Goal: Use online tool/utility: Utilize a website feature to perform a specific function

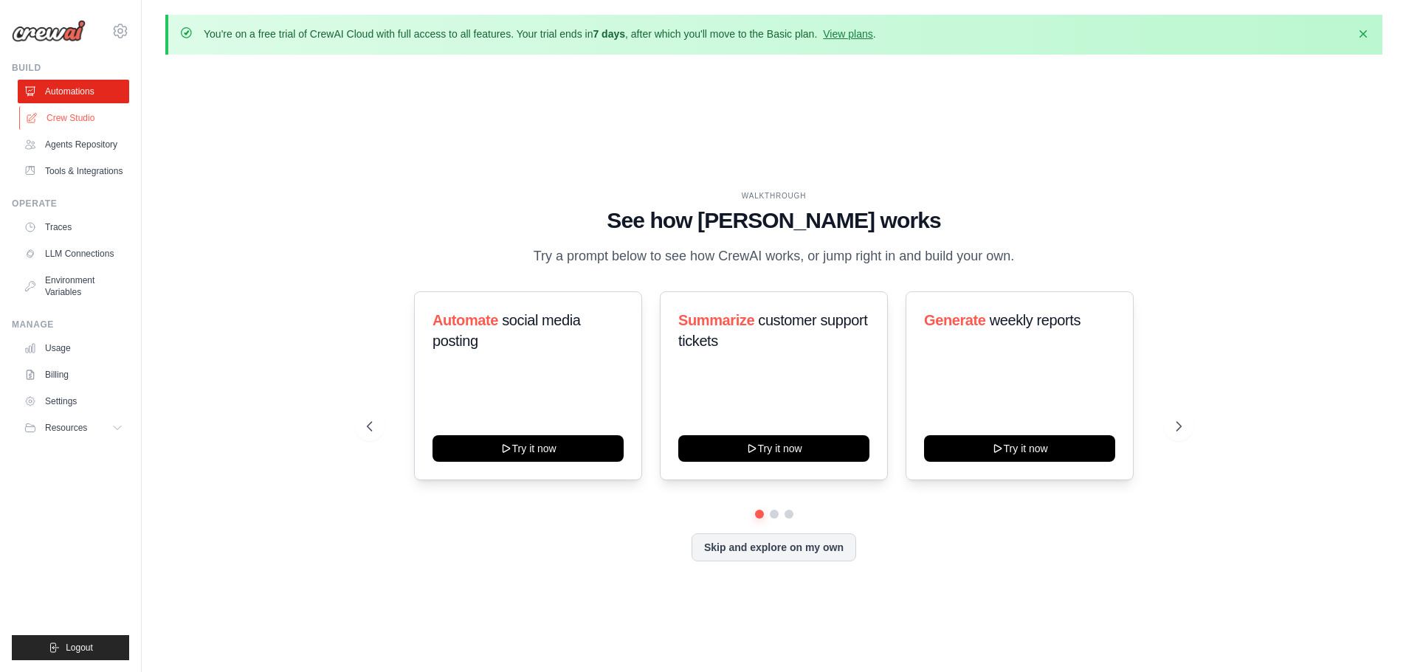
click at [64, 111] on link "Crew Studio" at bounding box center [74, 118] width 111 height 24
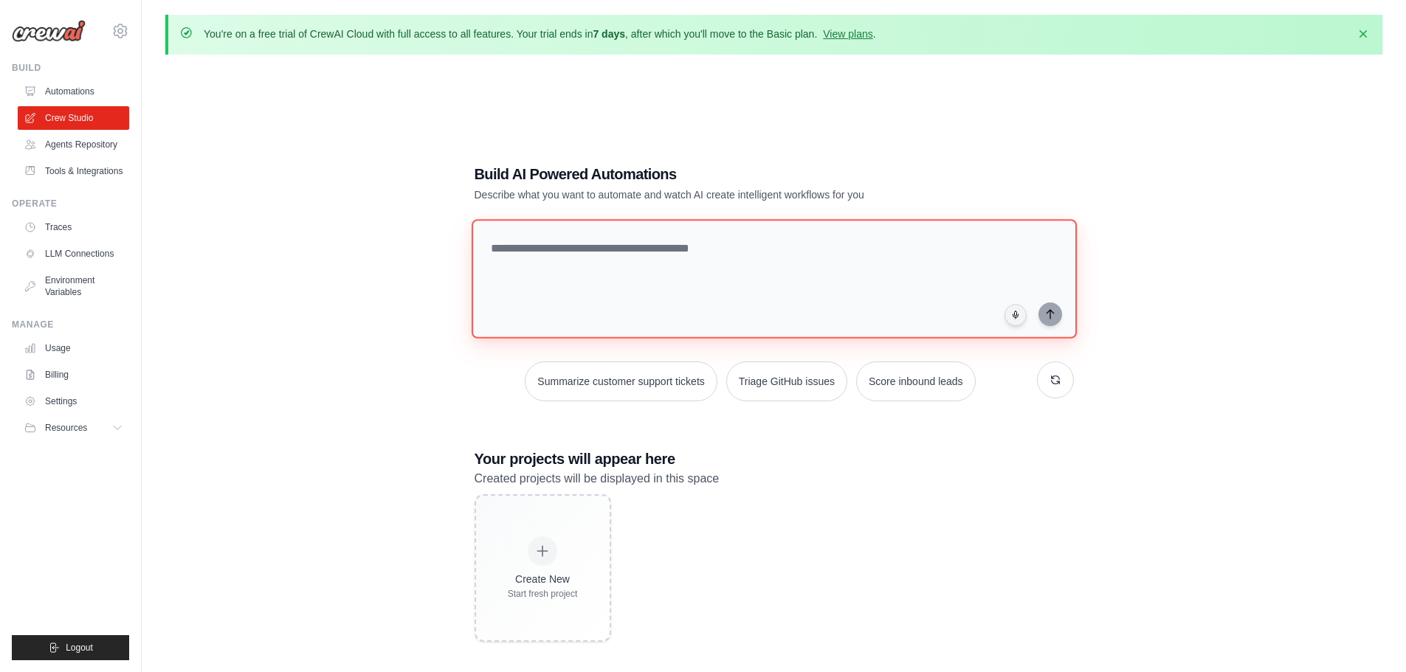
click at [581, 261] on textarea at bounding box center [773, 279] width 605 height 120
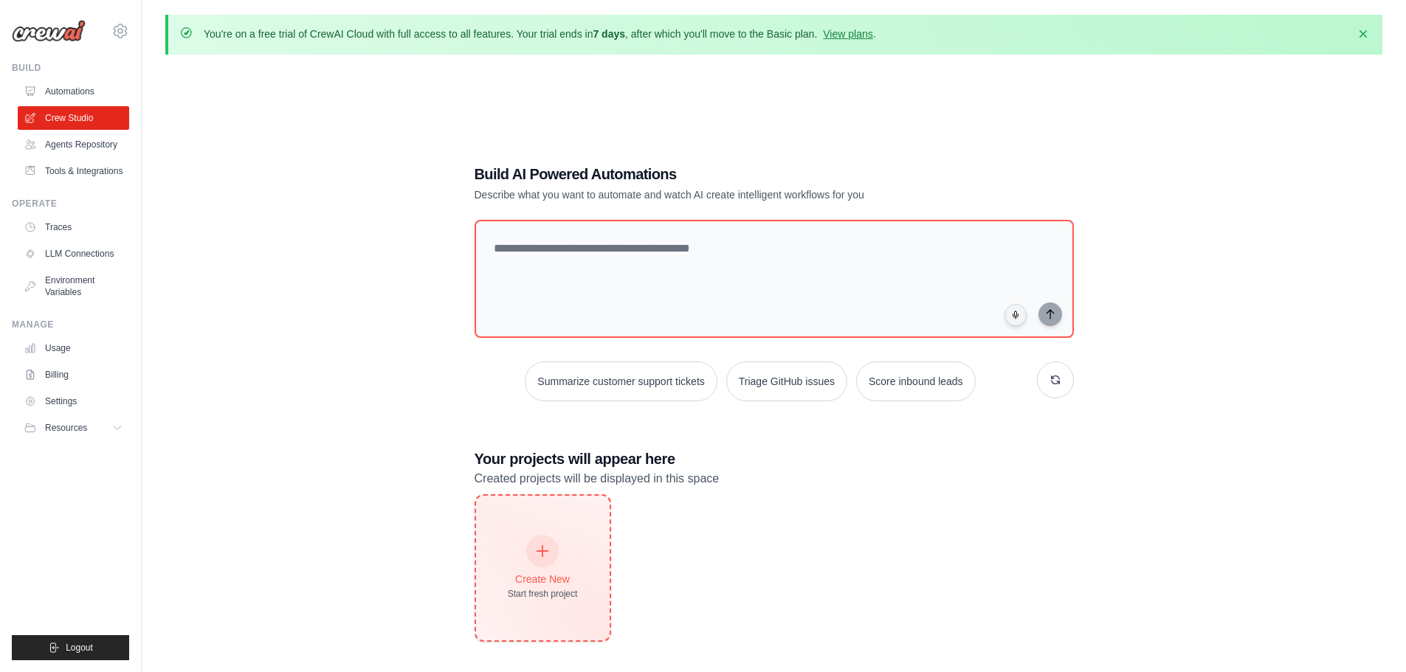
click at [517, 579] on div "Create New" at bounding box center [543, 579] width 70 height 15
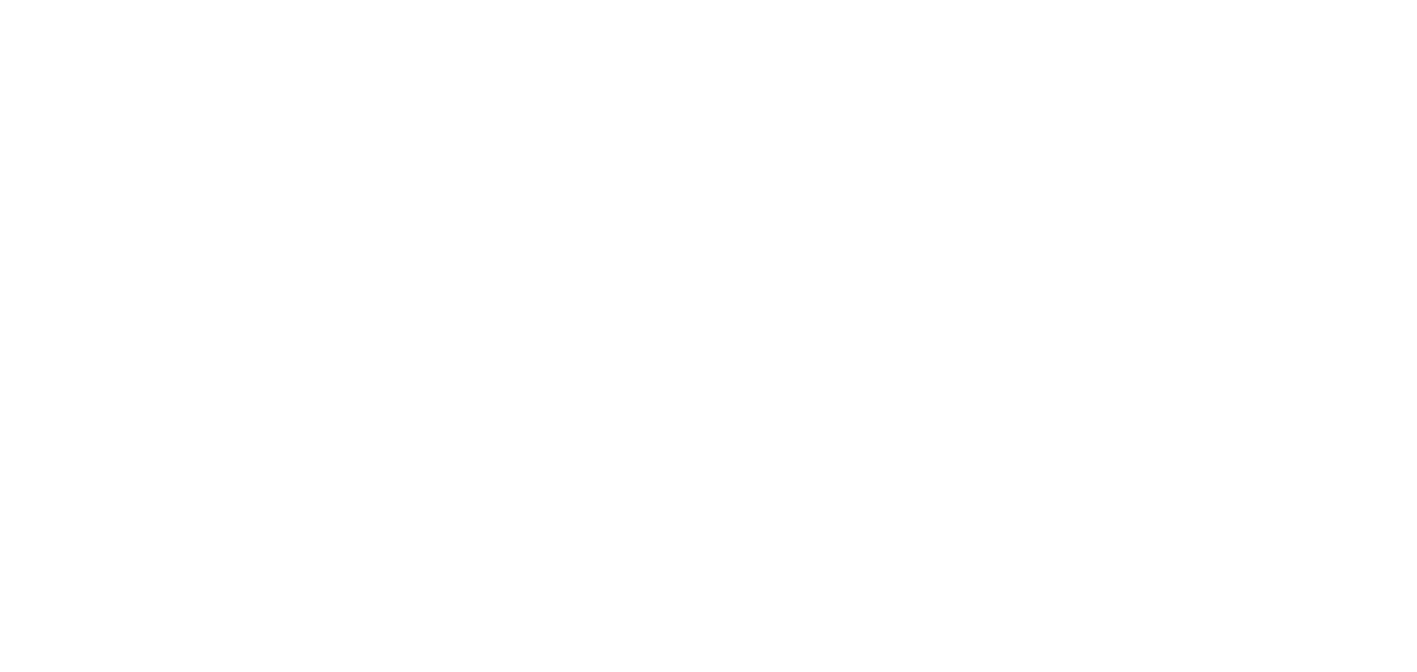
click at [545, 0] on html at bounding box center [708, 0] width 1417 height 0
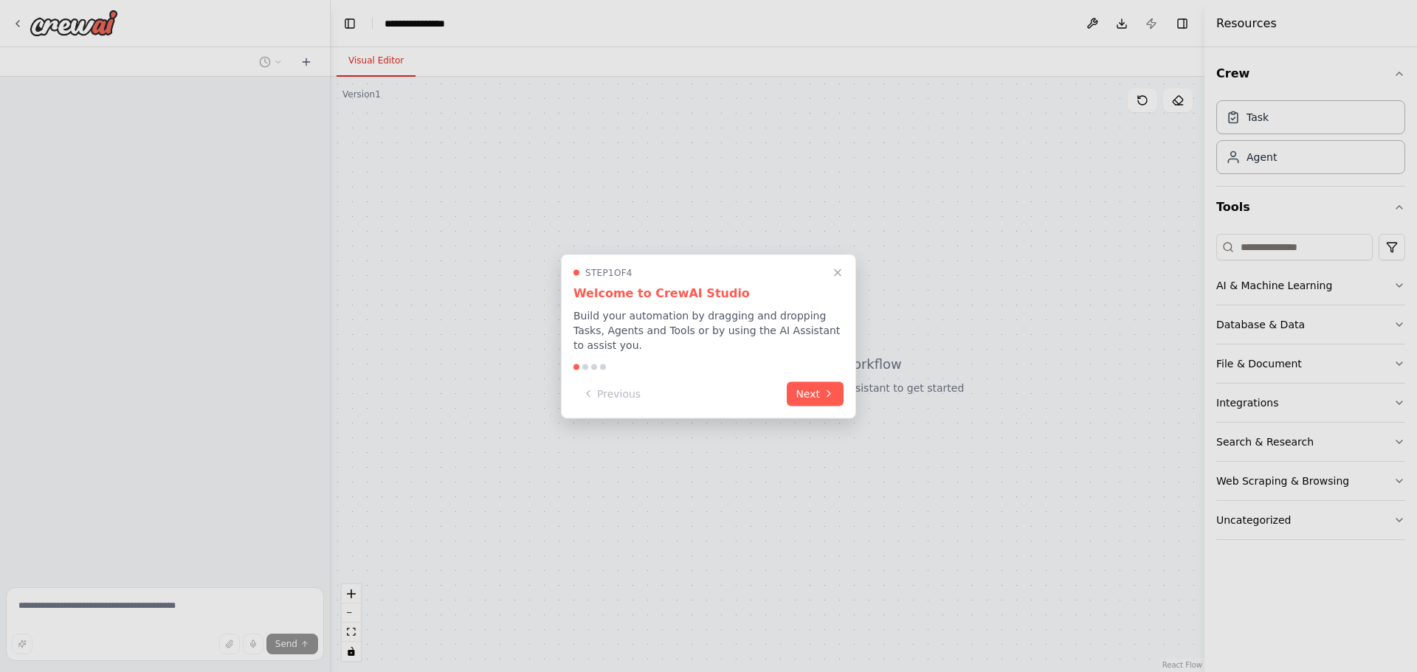
click at [793, 398] on div "Step 1 of 4 Welcome to CrewAI Studio Build your automation by dragging and drop…" at bounding box center [708, 336] width 295 height 165
click at [801, 392] on button "Next" at bounding box center [815, 392] width 57 height 24
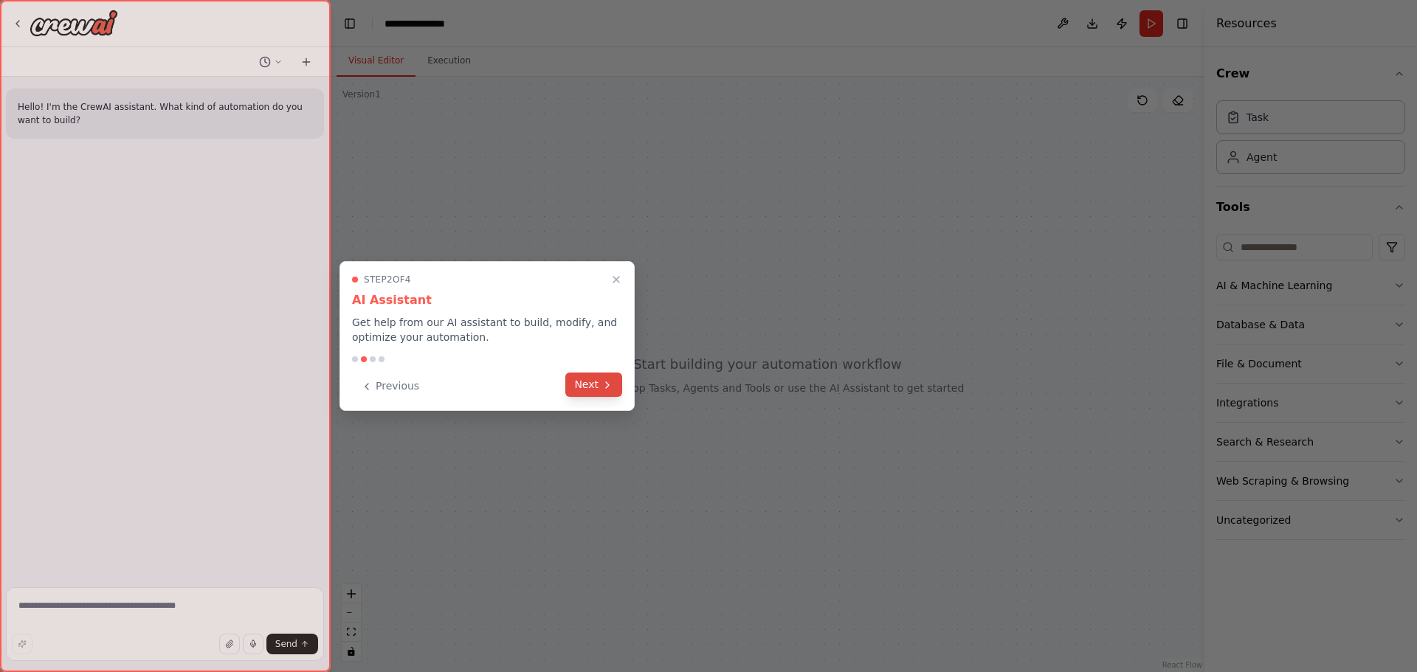
click at [575, 384] on button "Next" at bounding box center [593, 385] width 57 height 24
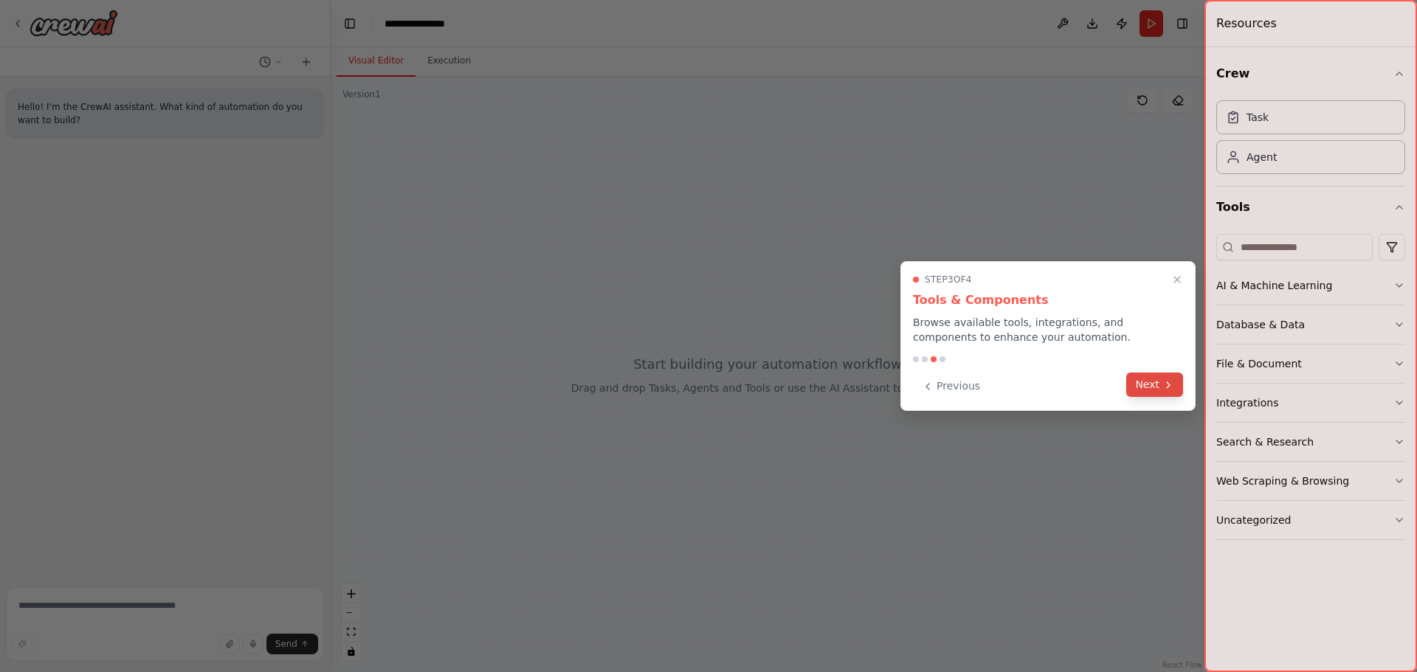
click at [1166, 376] on button "Next" at bounding box center [1154, 385] width 57 height 24
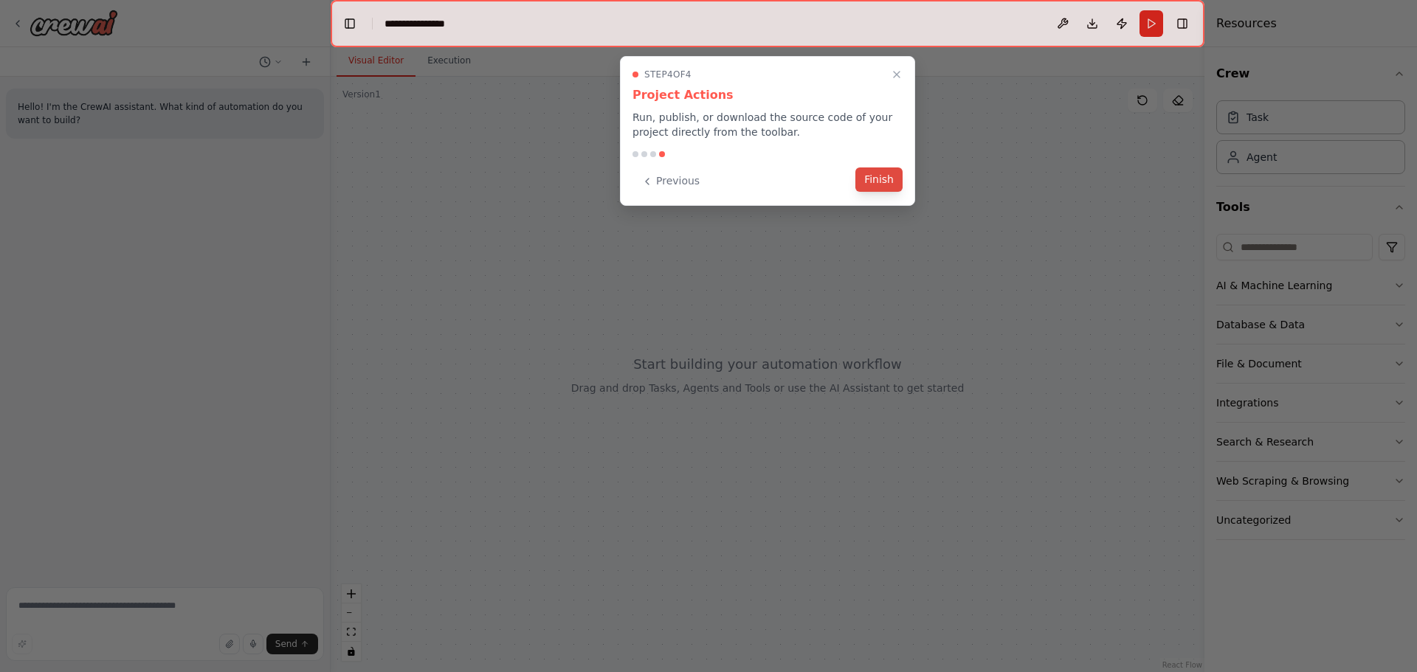
click at [884, 173] on button "Finish" at bounding box center [878, 179] width 47 height 24
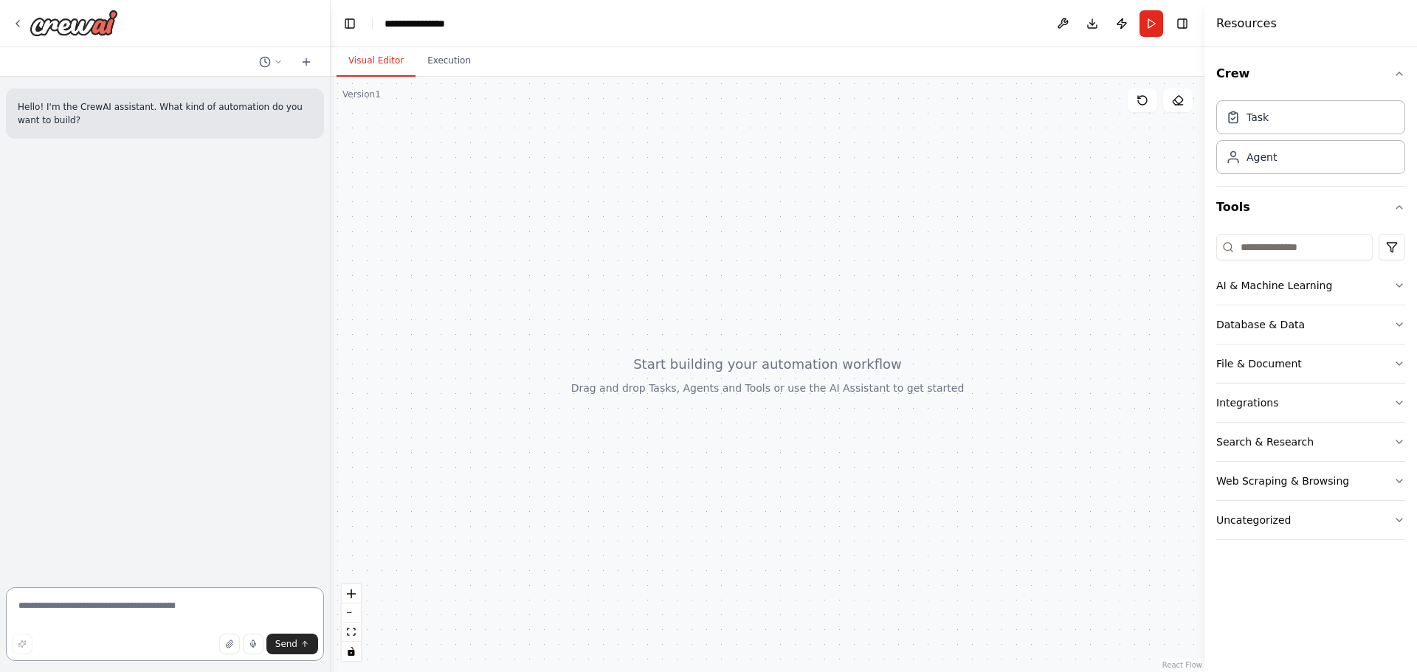
click at [111, 612] on textarea at bounding box center [165, 624] width 318 height 74
type textarea "*"
type textarea "**********"
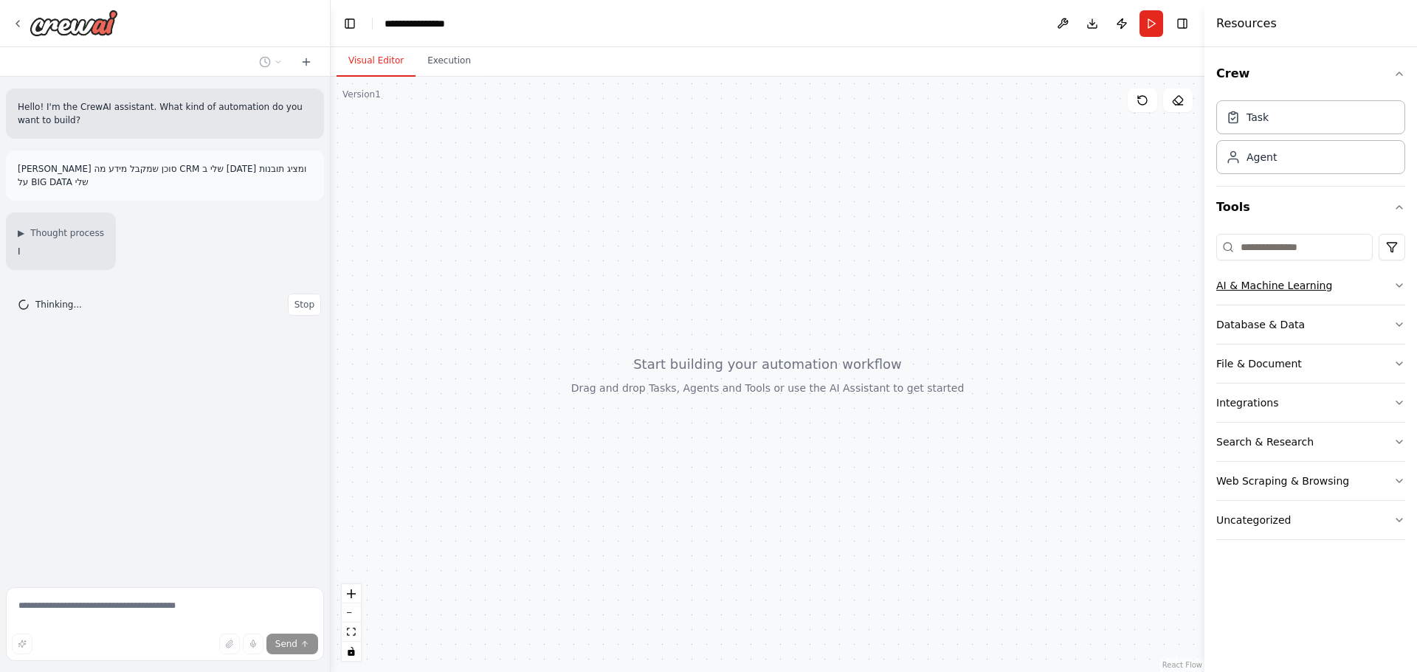
click at [1365, 292] on button "AI & Machine Learning" at bounding box center [1310, 285] width 189 height 38
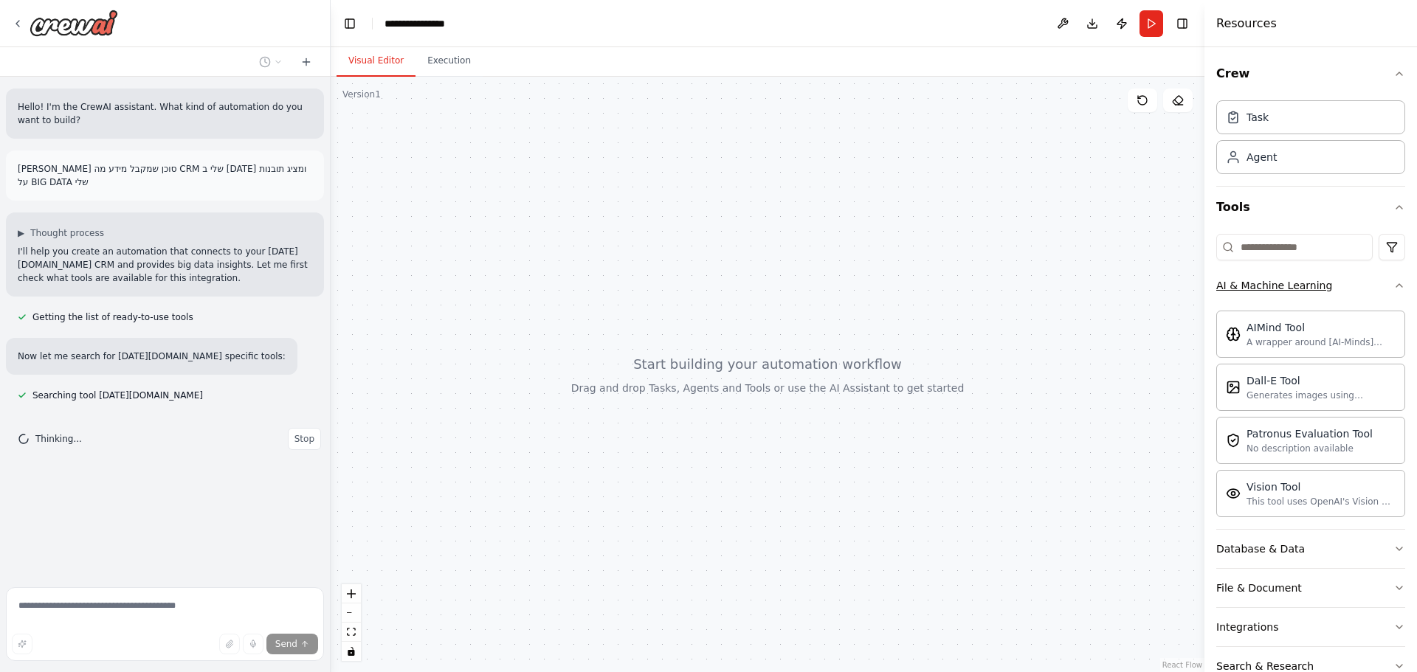
click at [1368, 290] on button "AI & Machine Learning" at bounding box center [1310, 285] width 189 height 38
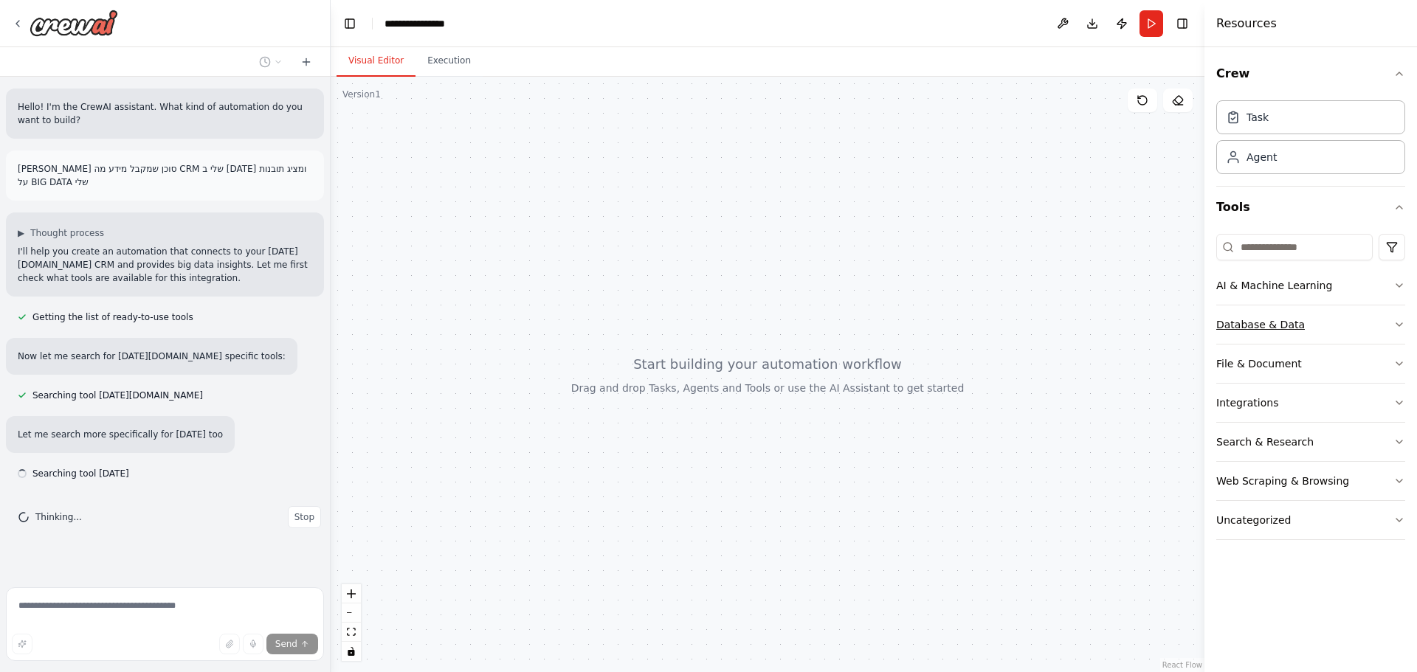
click at [1328, 318] on button "Database & Data" at bounding box center [1310, 324] width 189 height 38
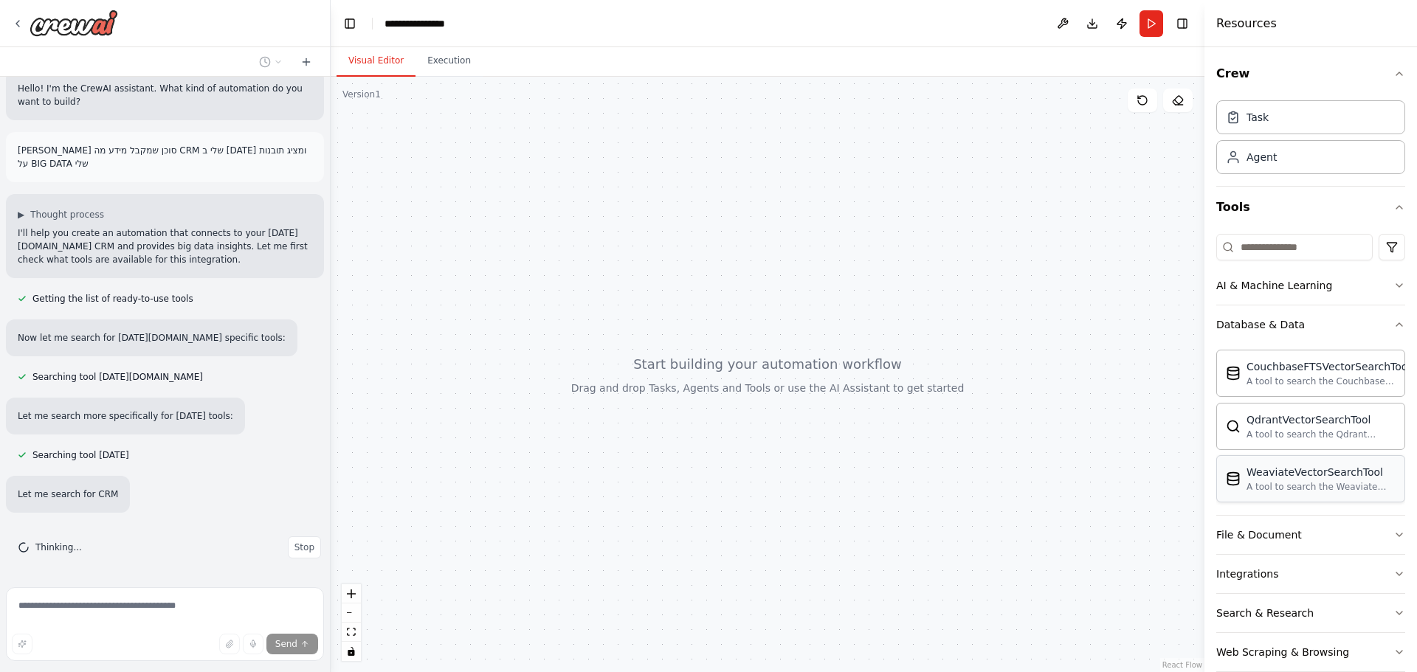
scroll to position [48, 0]
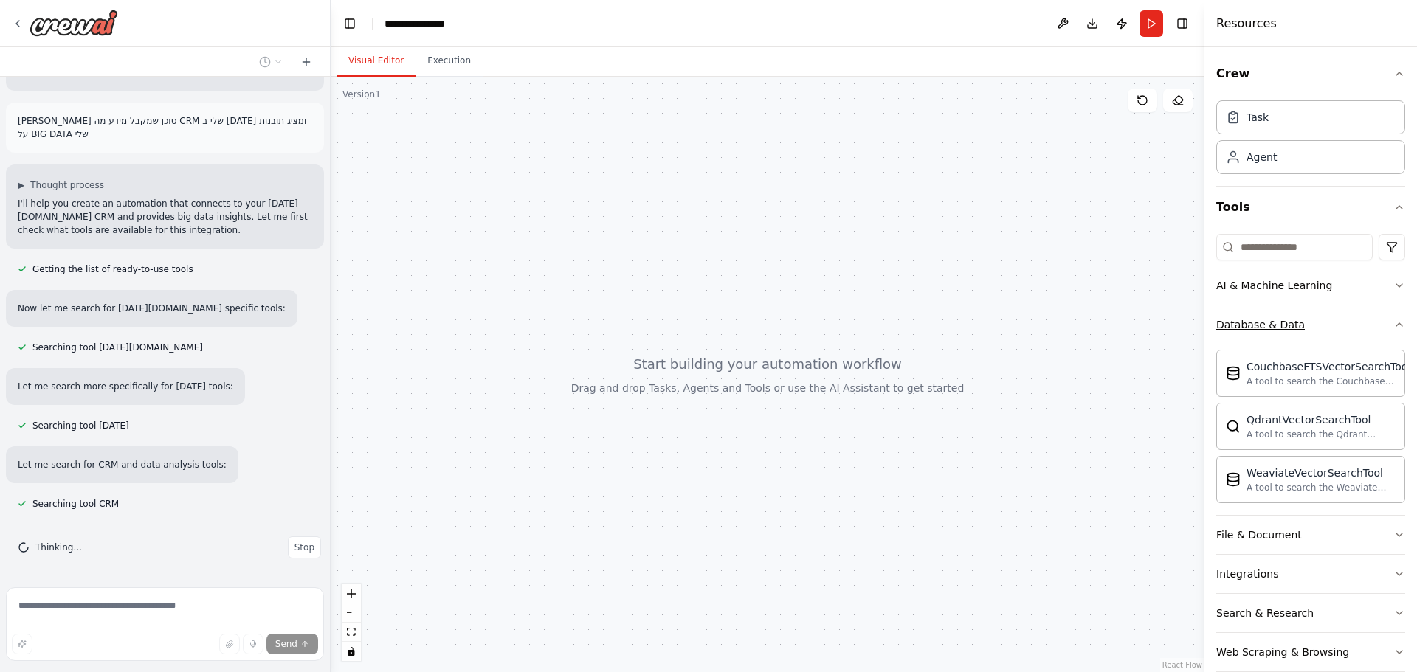
click at [1359, 317] on button "Database & Data" at bounding box center [1310, 324] width 189 height 38
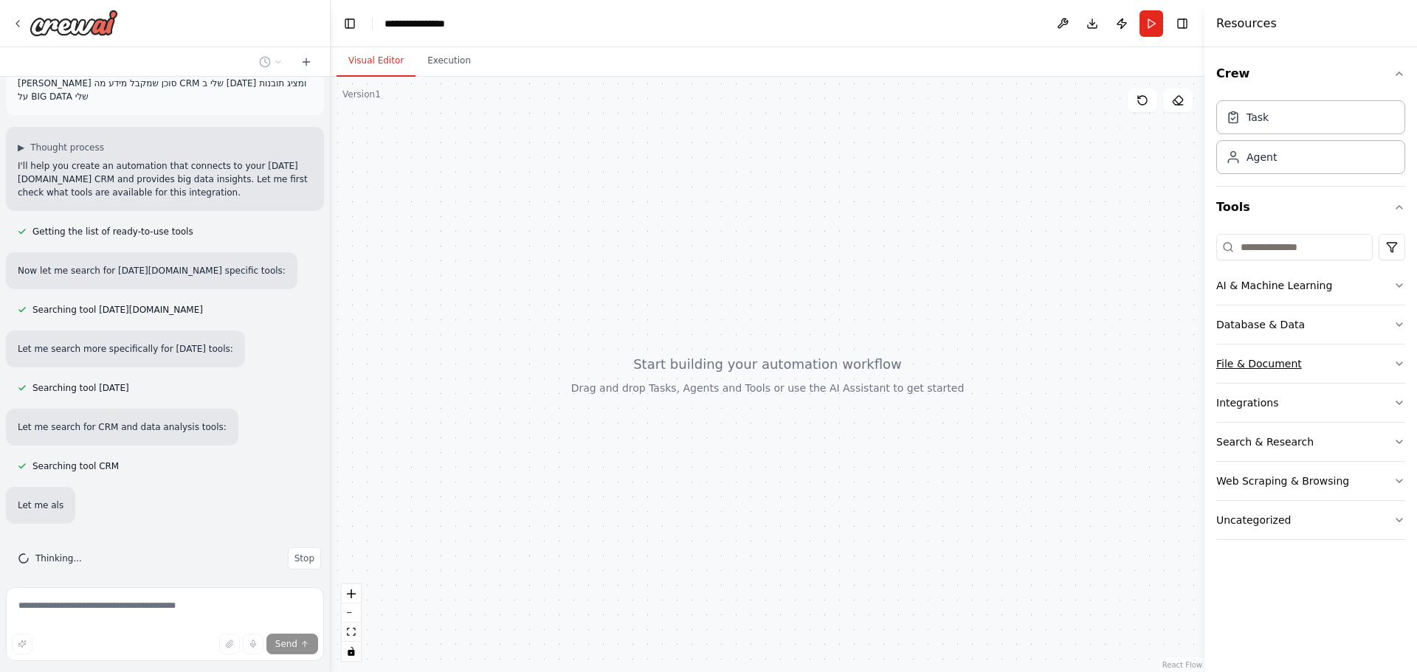
click at [1333, 365] on button "File & Document" at bounding box center [1310, 364] width 189 height 38
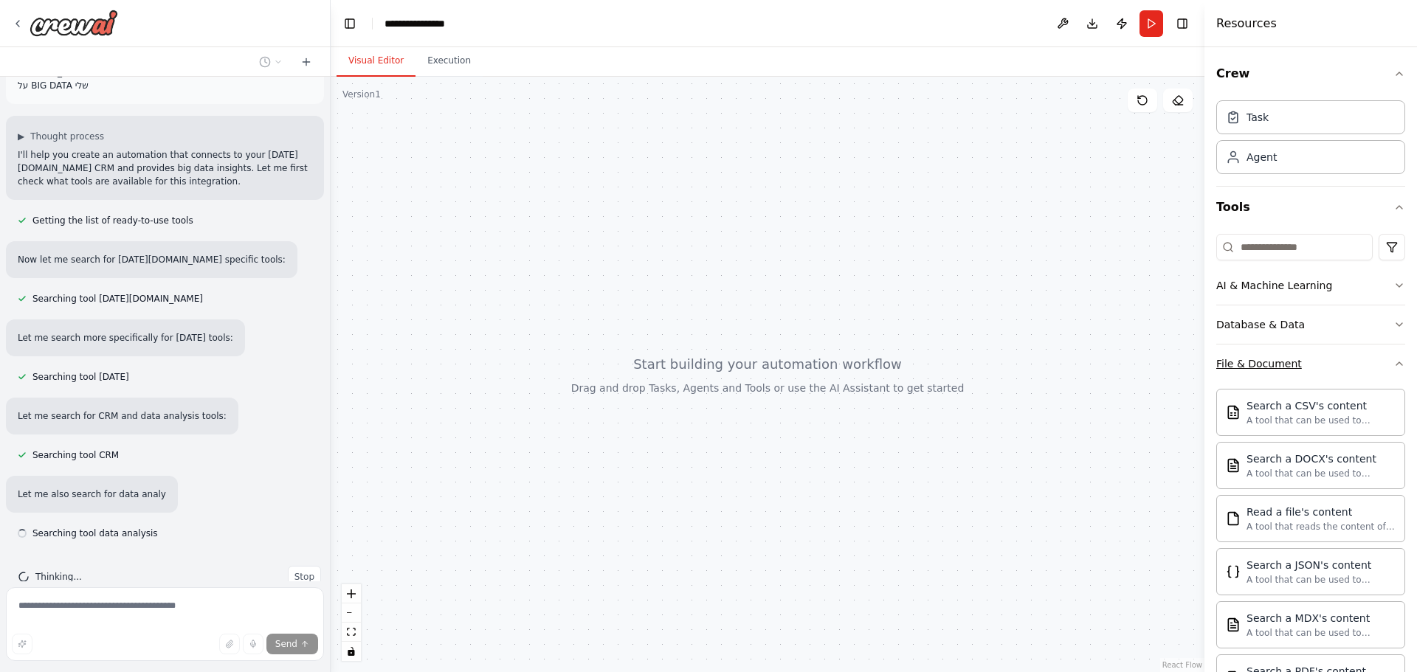
scroll to position [126, 0]
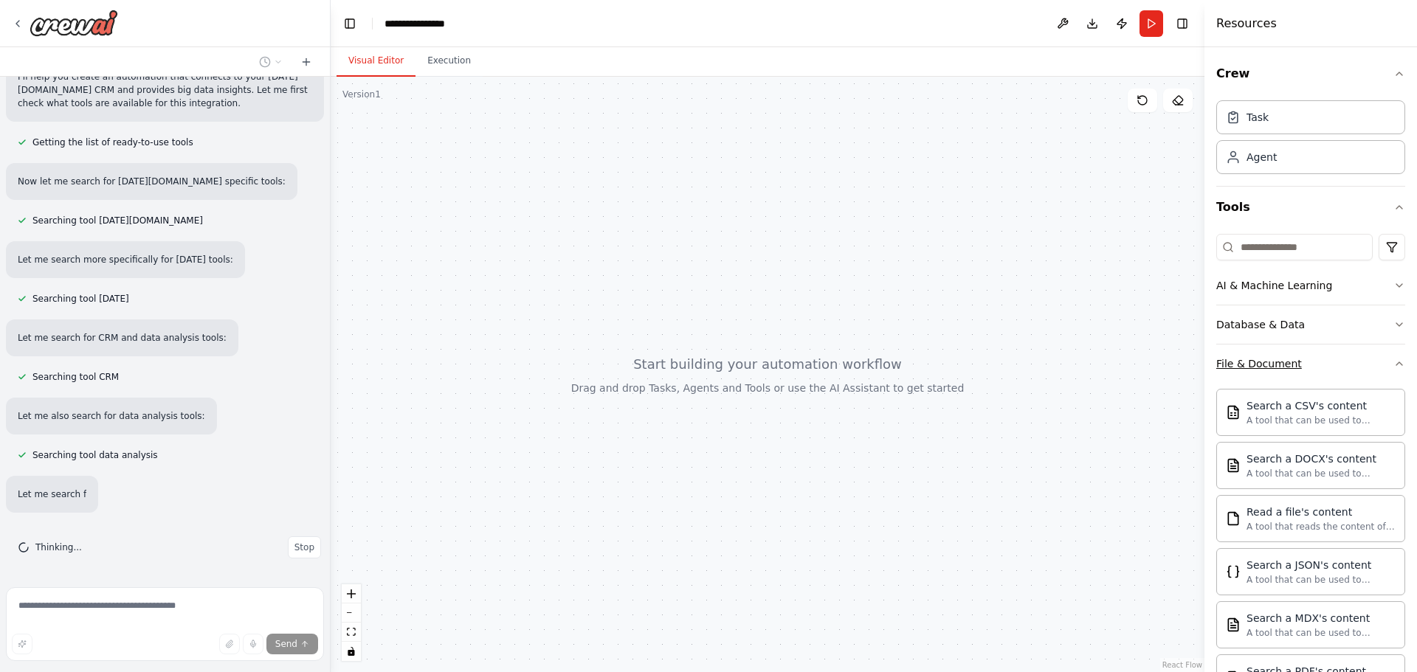
click at [1333, 365] on button "File & Document" at bounding box center [1310, 364] width 189 height 38
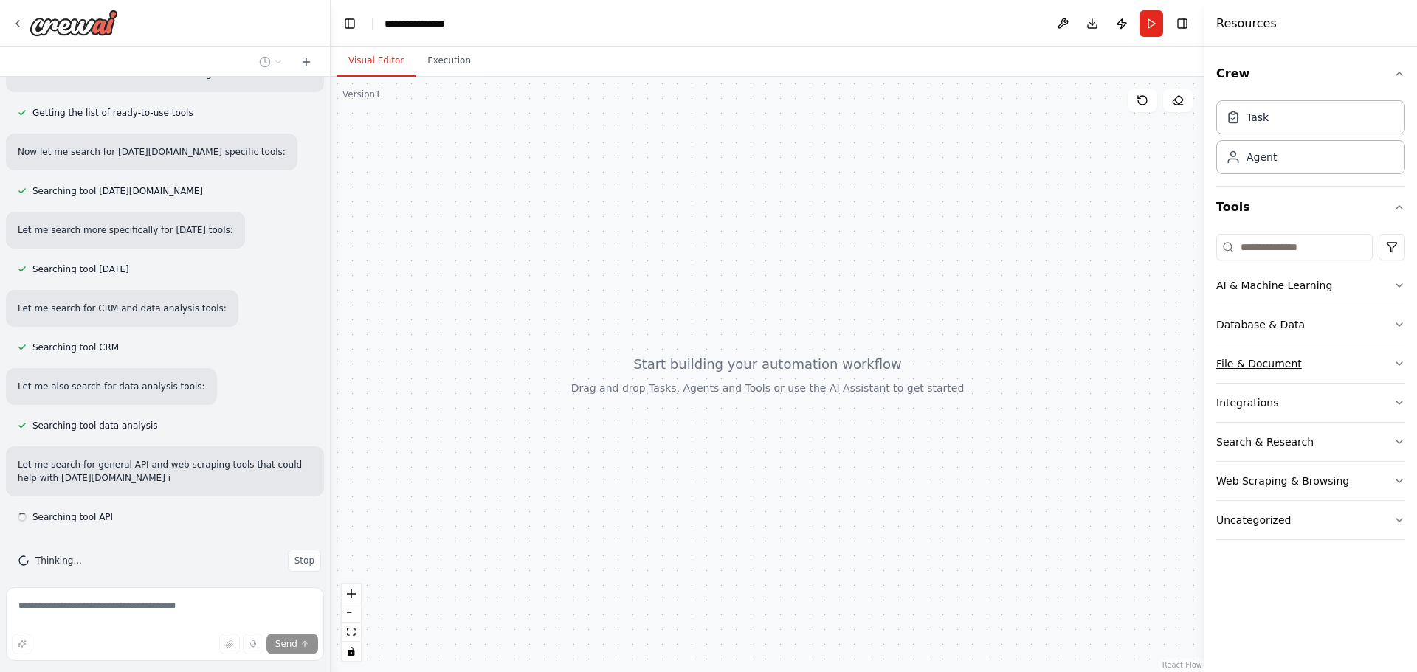
scroll to position [218, 0]
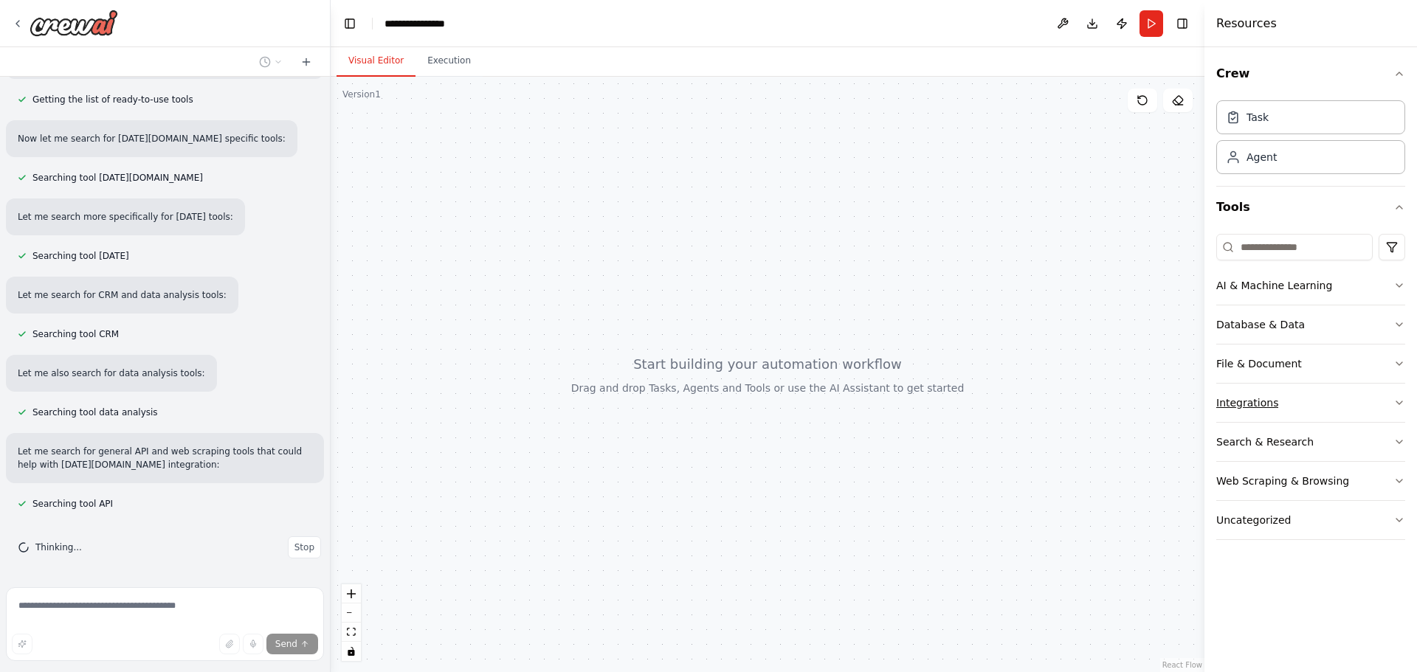
click at [1304, 410] on button "Integrations" at bounding box center [1310, 403] width 189 height 38
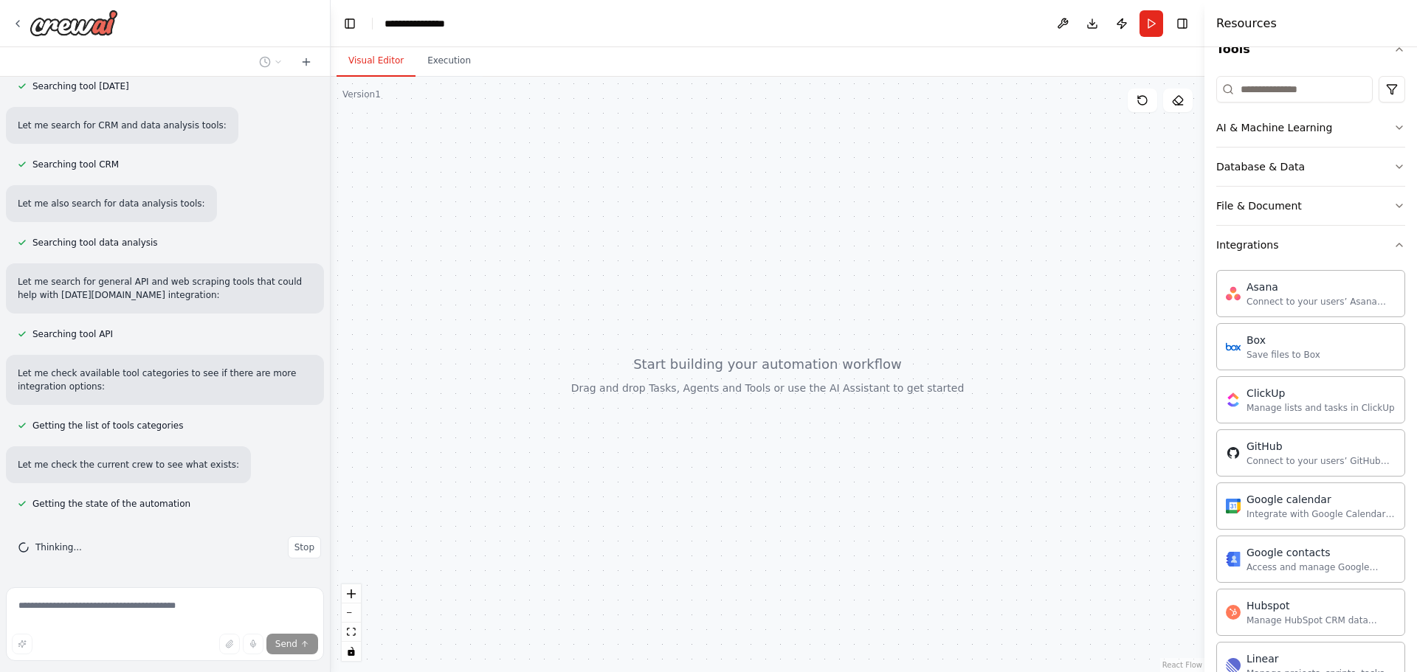
scroll to position [142, 0]
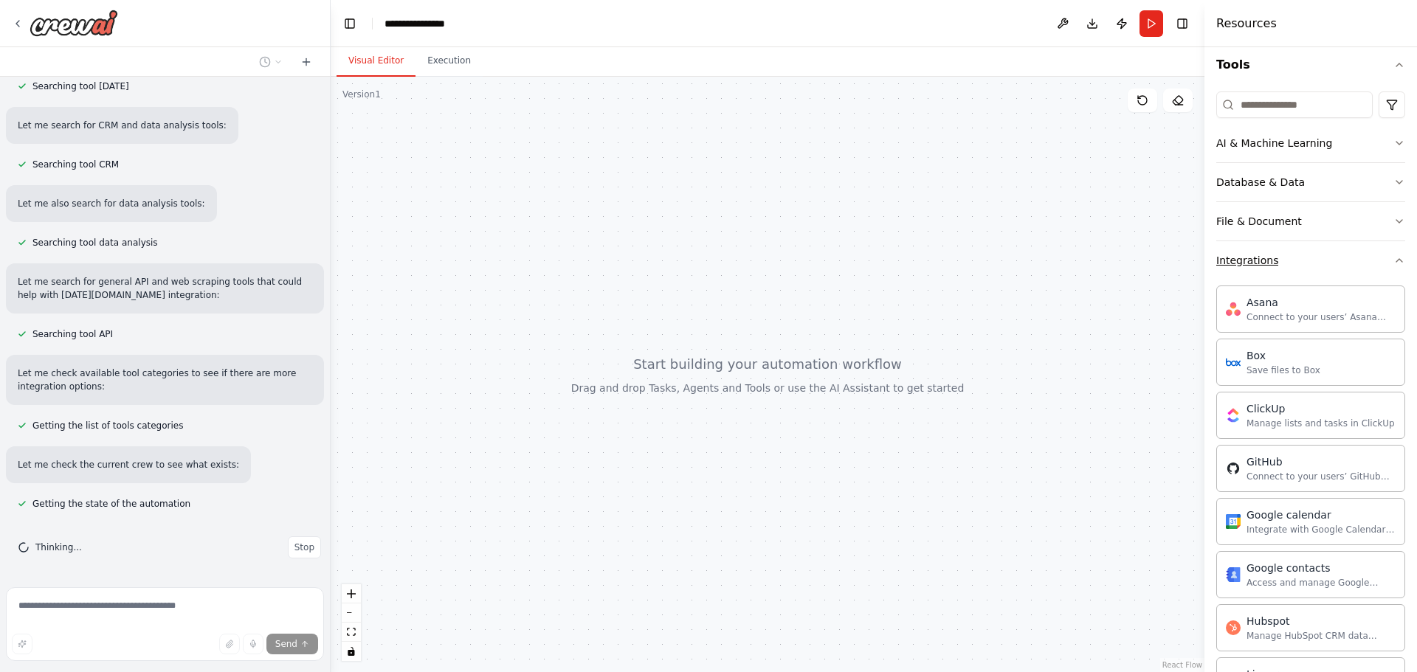
click at [1321, 260] on button "Integrations" at bounding box center [1310, 260] width 189 height 38
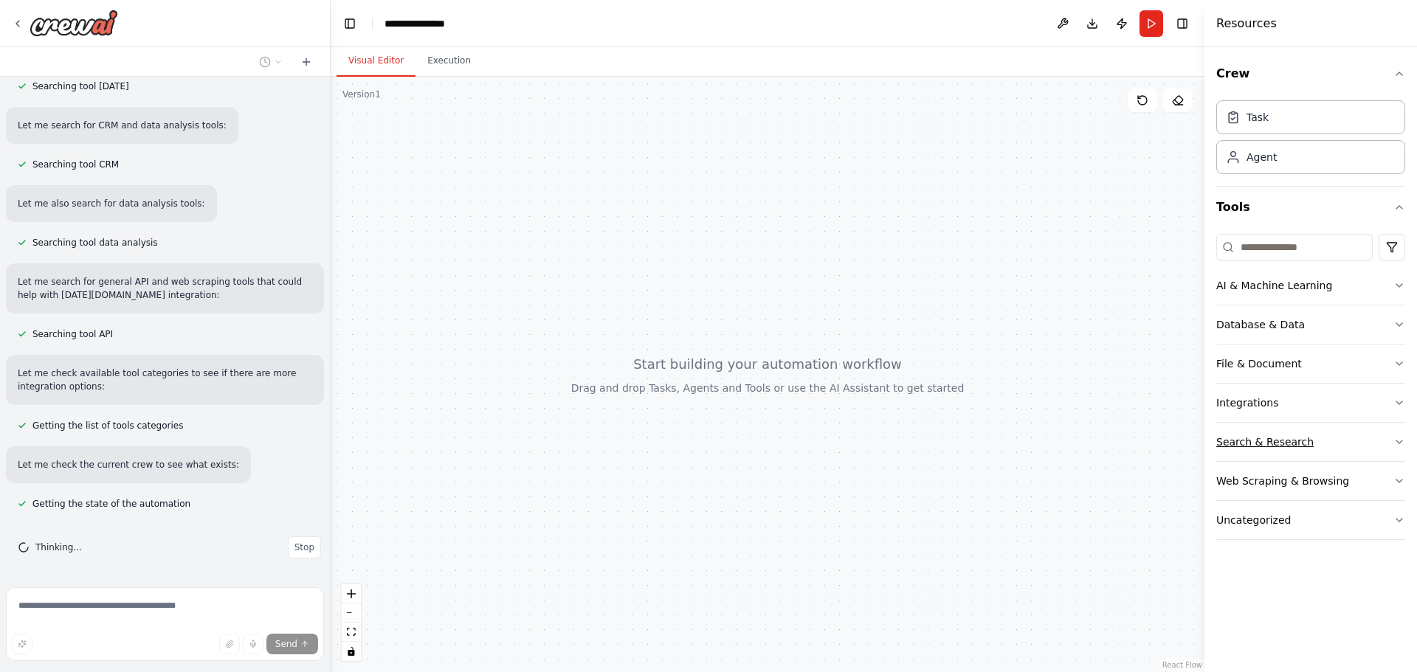
click at [1337, 442] on button "Search & Research" at bounding box center [1310, 442] width 189 height 38
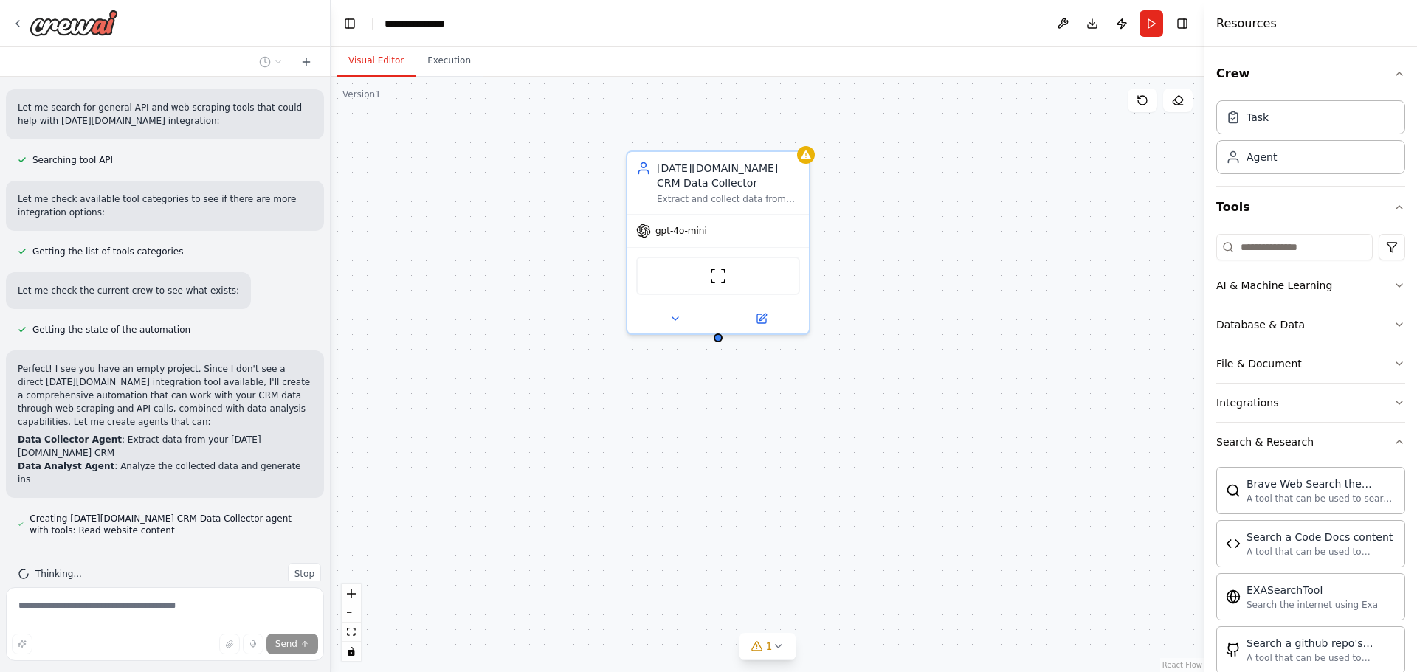
scroll to position [597, 0]
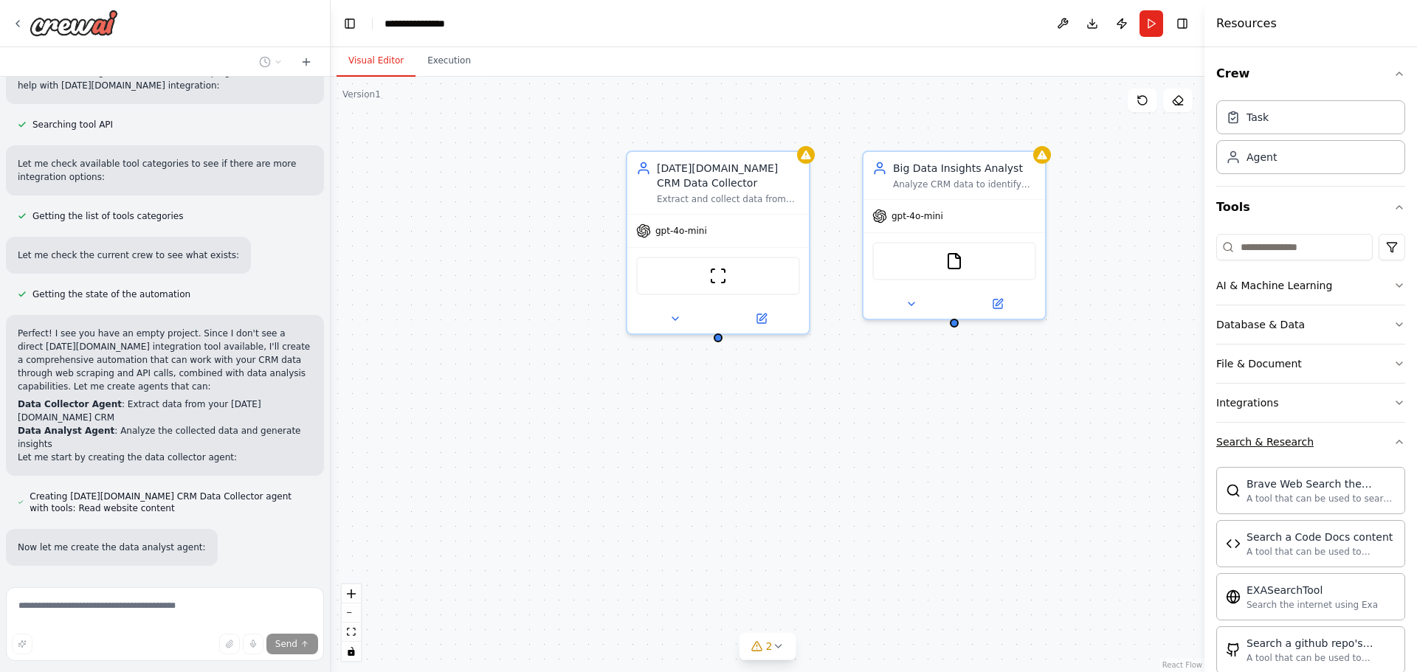
click at [1337, 444] on button "Search & Research" at bounding box center [1310, 442] width 189 height 38
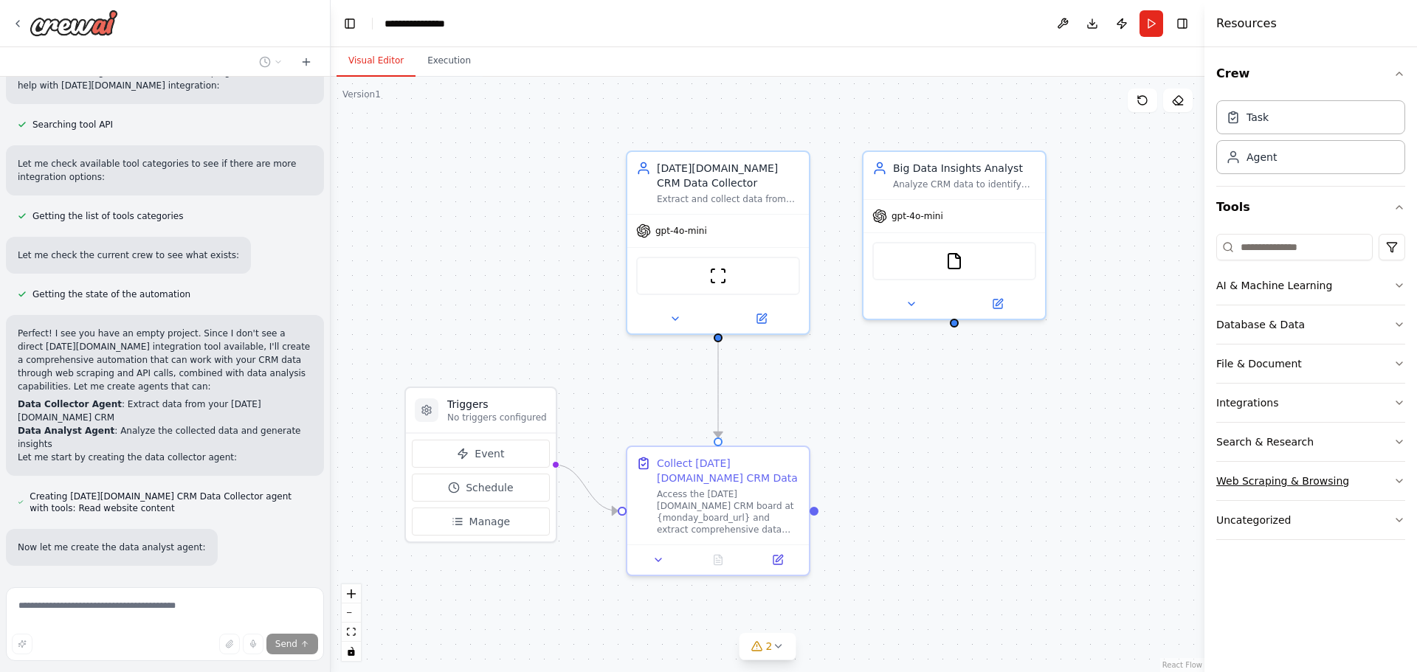
click at [1369, 483] on button "Web Scraping & Browsing" at bounding box center [1310, 481] width 189 height 38
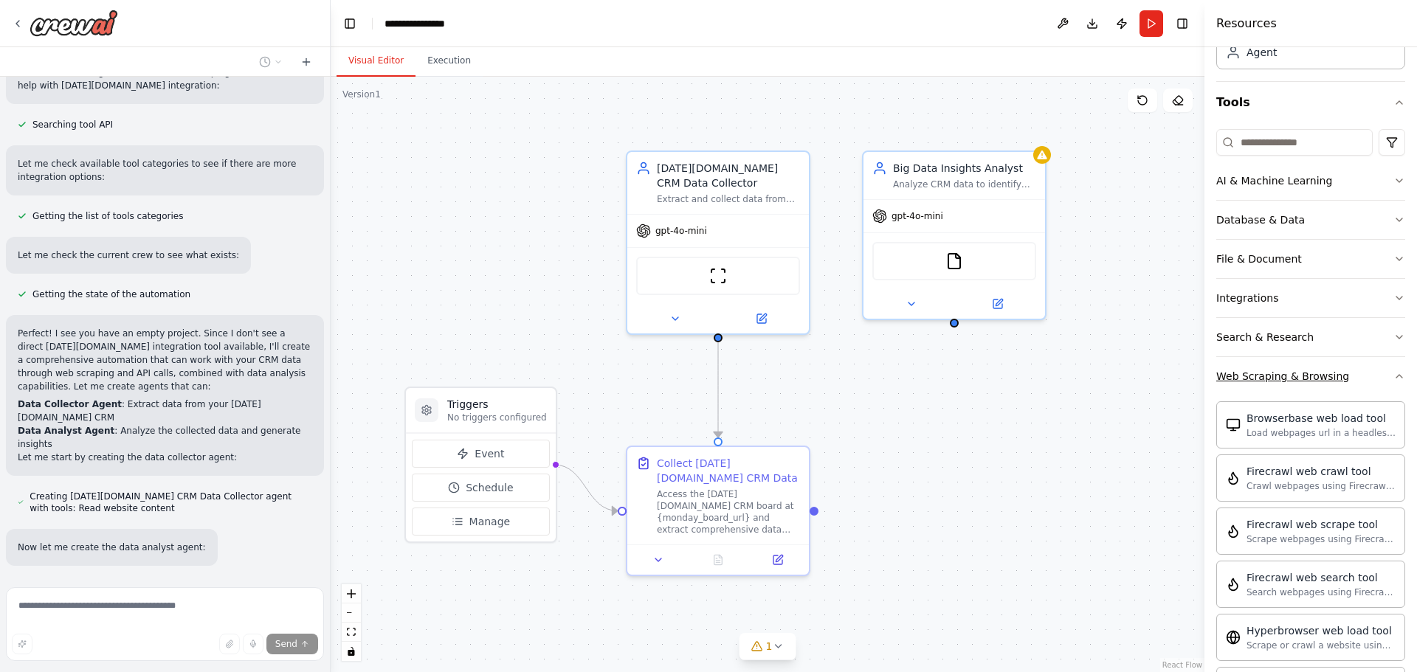
scroll to position [0, 0]
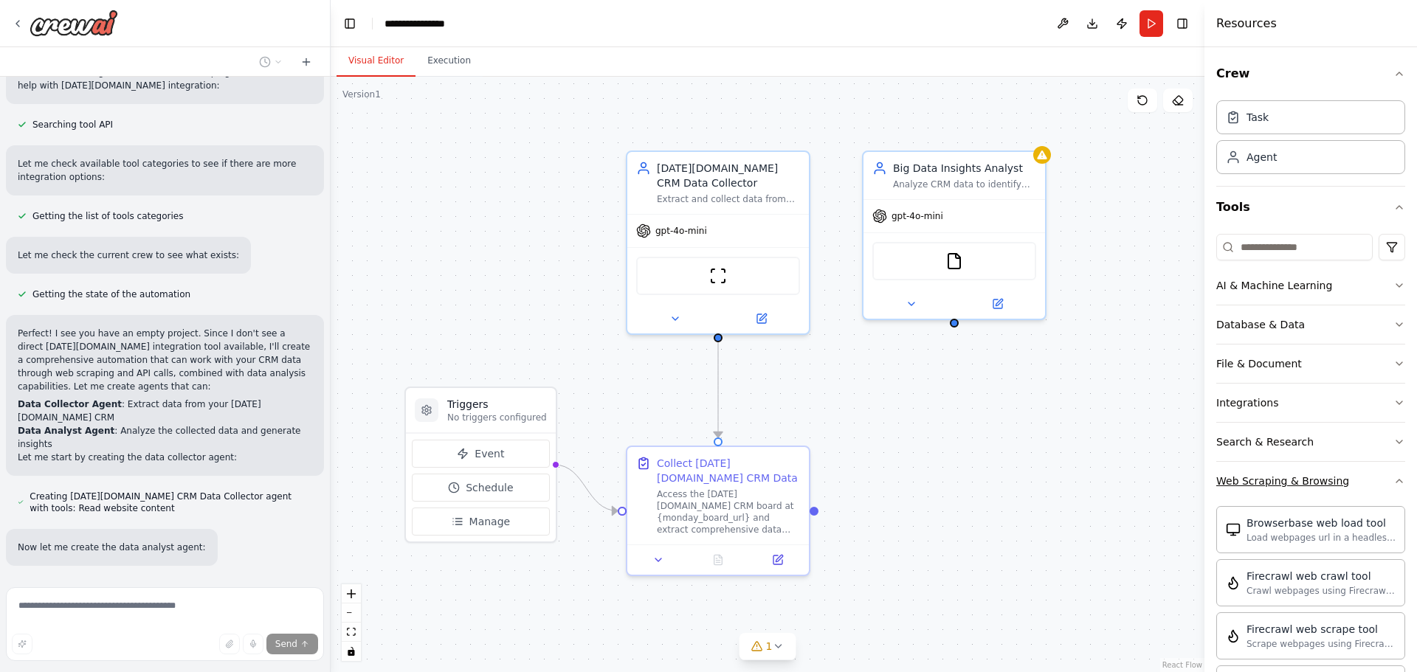
click at [1373, 487] on button "Web Scraping & Browsing" at bounding box center [1310, 481] width 189 height 38
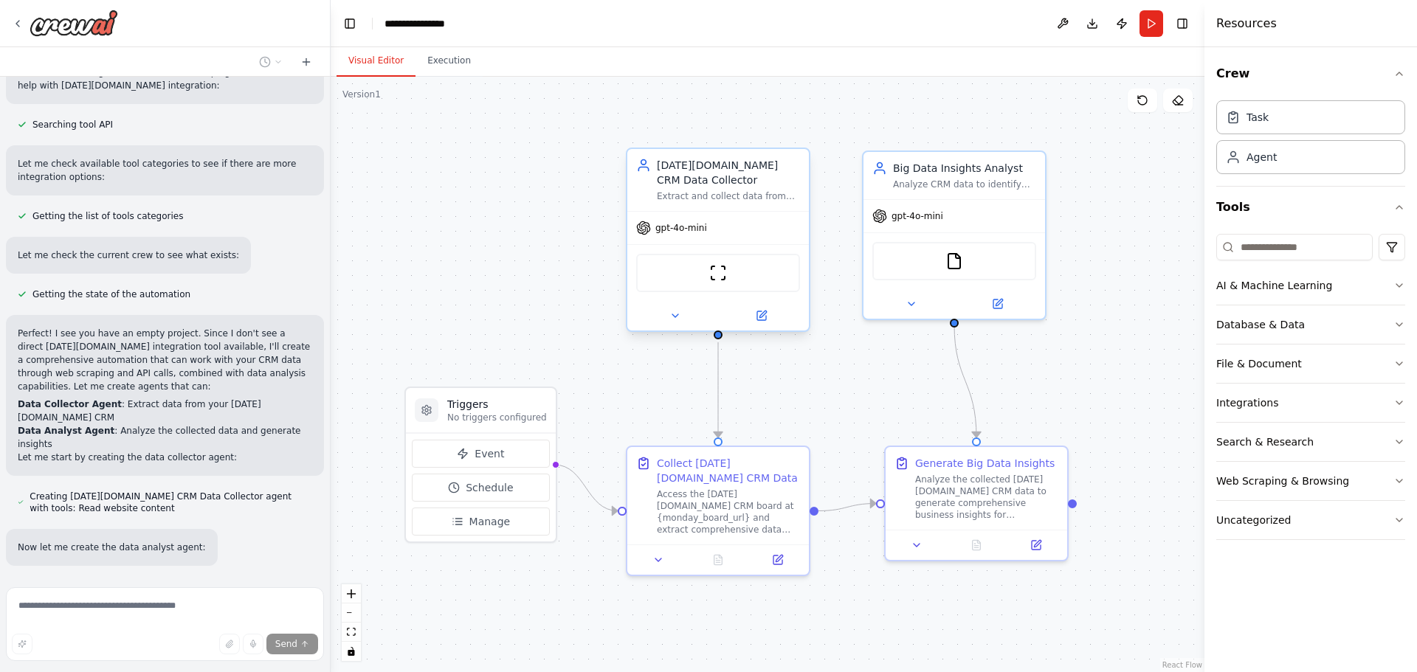
click at [720, 198] on div "Extract and collect data from {monday_board_url} Monday.com CRM board, focusing…" at bounding box center [728, 196] width 143 height 12
click at [719, 265] on img at bounding box center [718, 273] width 18 height 18
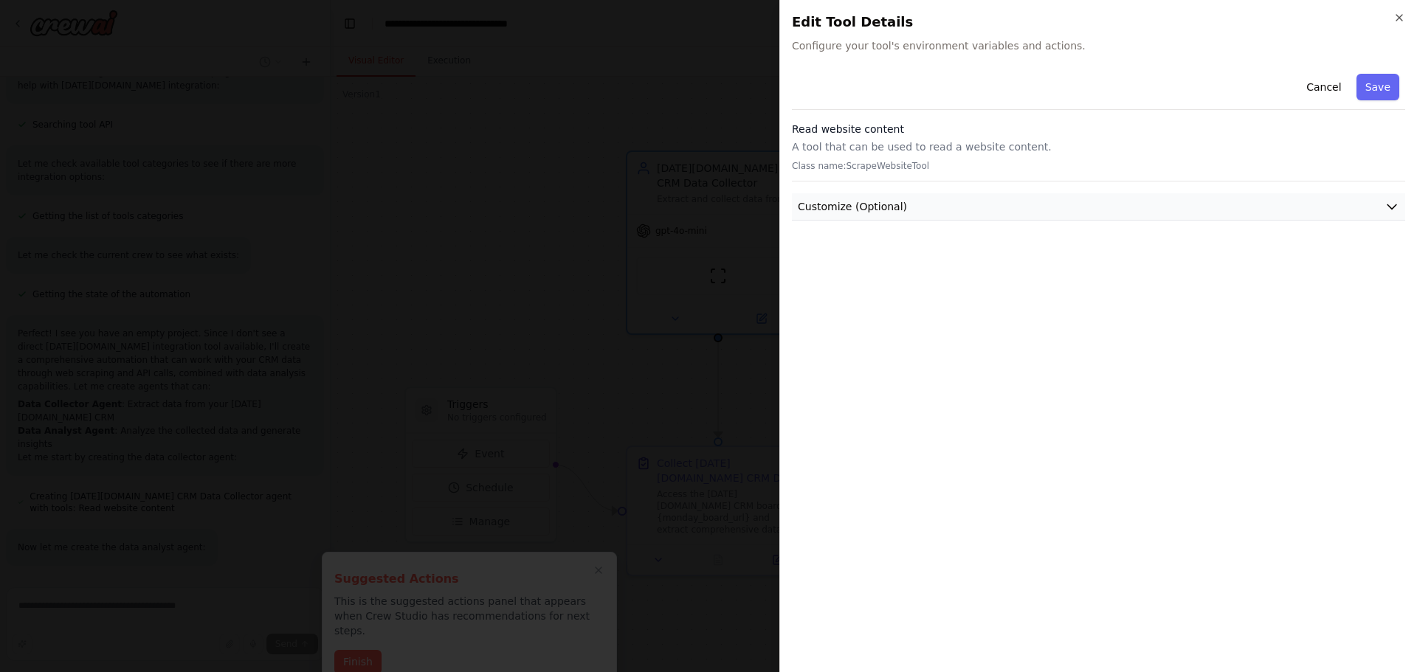
click at [895, 205] on span "Customize (Optional)" at bounding box center [852, 206] width 109 height 15
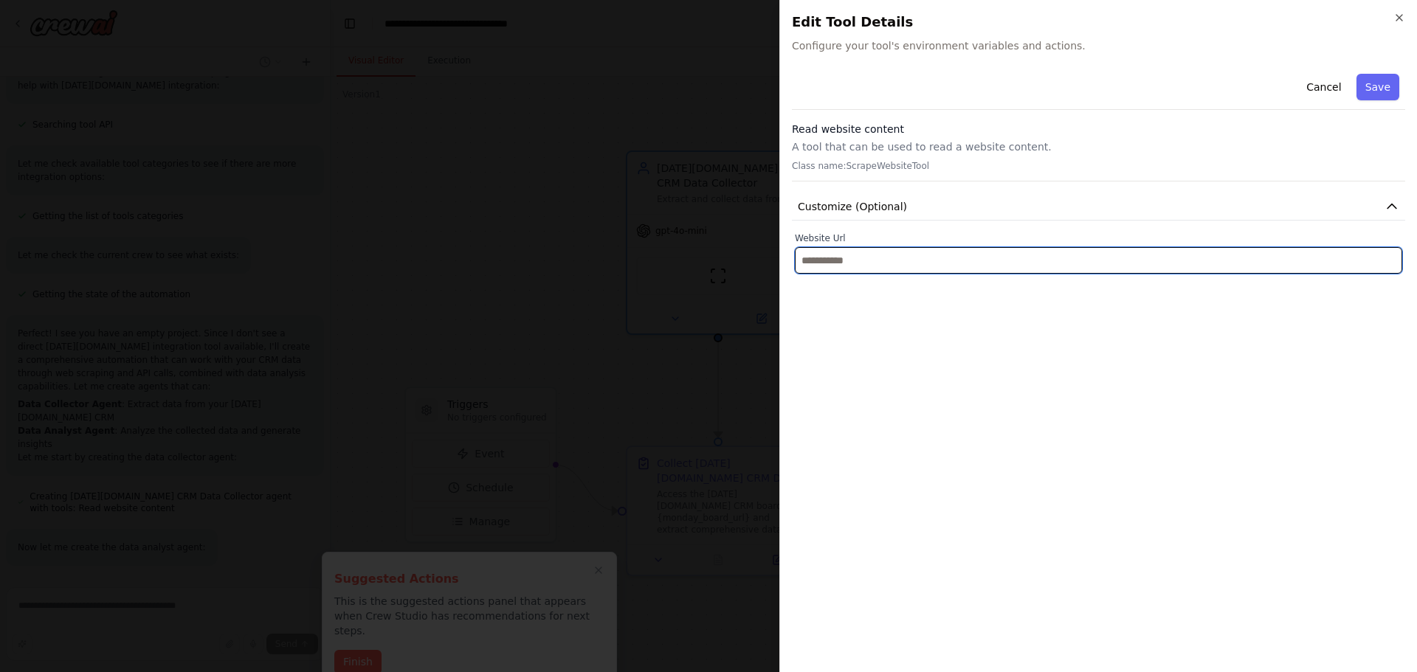
click at [893, 260] on input "text" at bounding box center [1098, 260] width 607 height 27
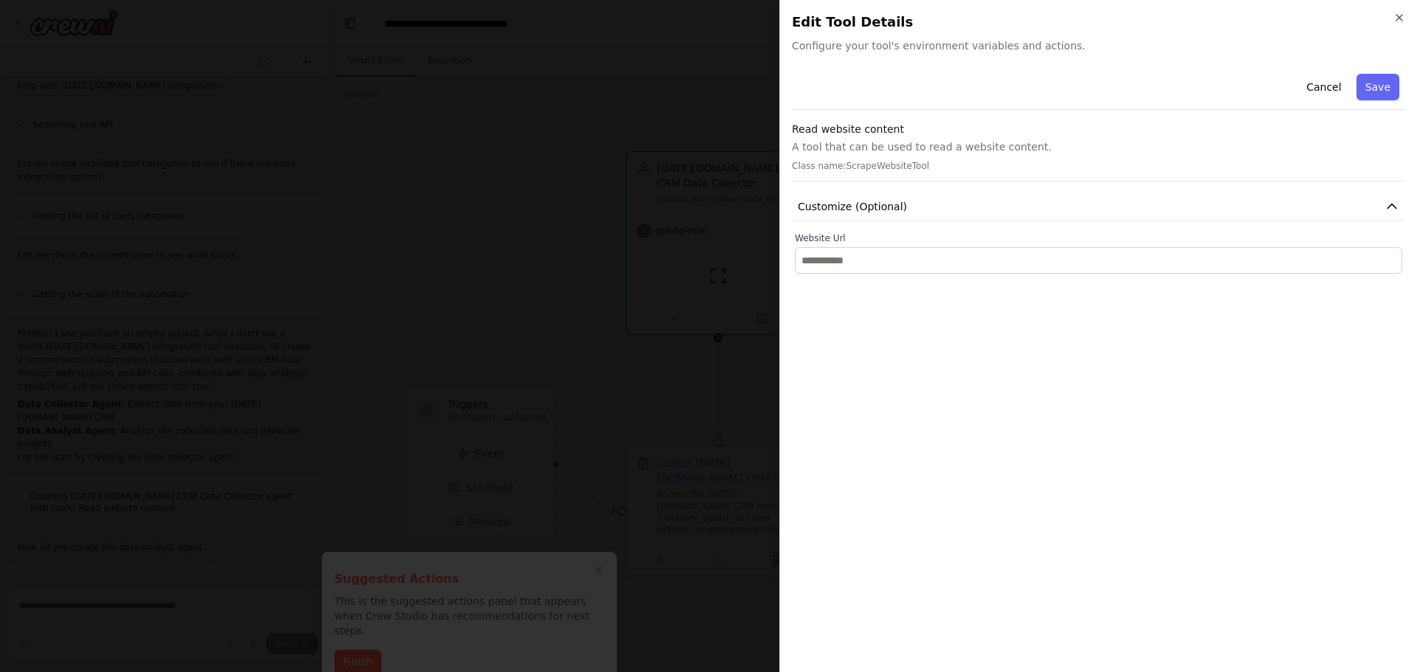
click at [889, 374] on div "Cancel Save Read website content A tool that can be used to read a website cont…" at bounding box center [1098, 364] width 613 height 592
click at [1335, 84] on button "Cancel" at bounding box center [1323, 87] width 52 height 27
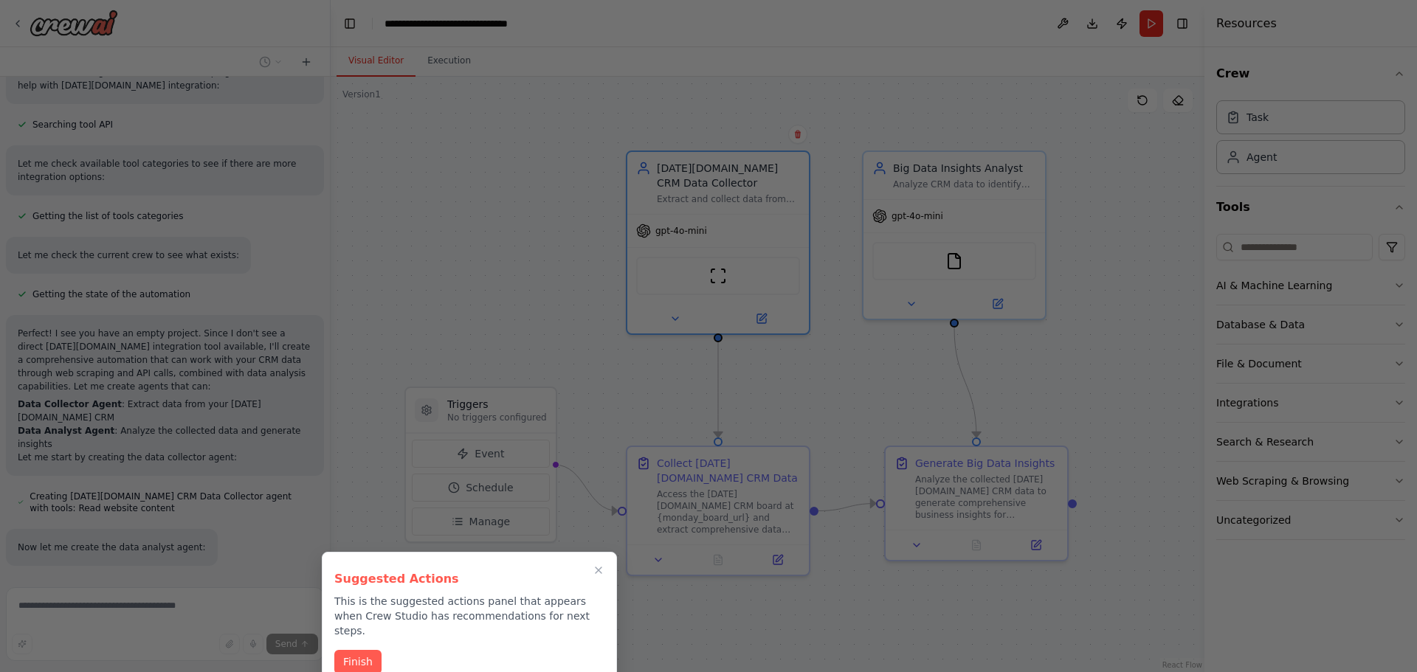
click at [1087, 189] on div at bounding box center [708, 336] width 1417 height 672
click at [362, 649] on button "Finish" at bounding box center [357, 661] width 47 height 24
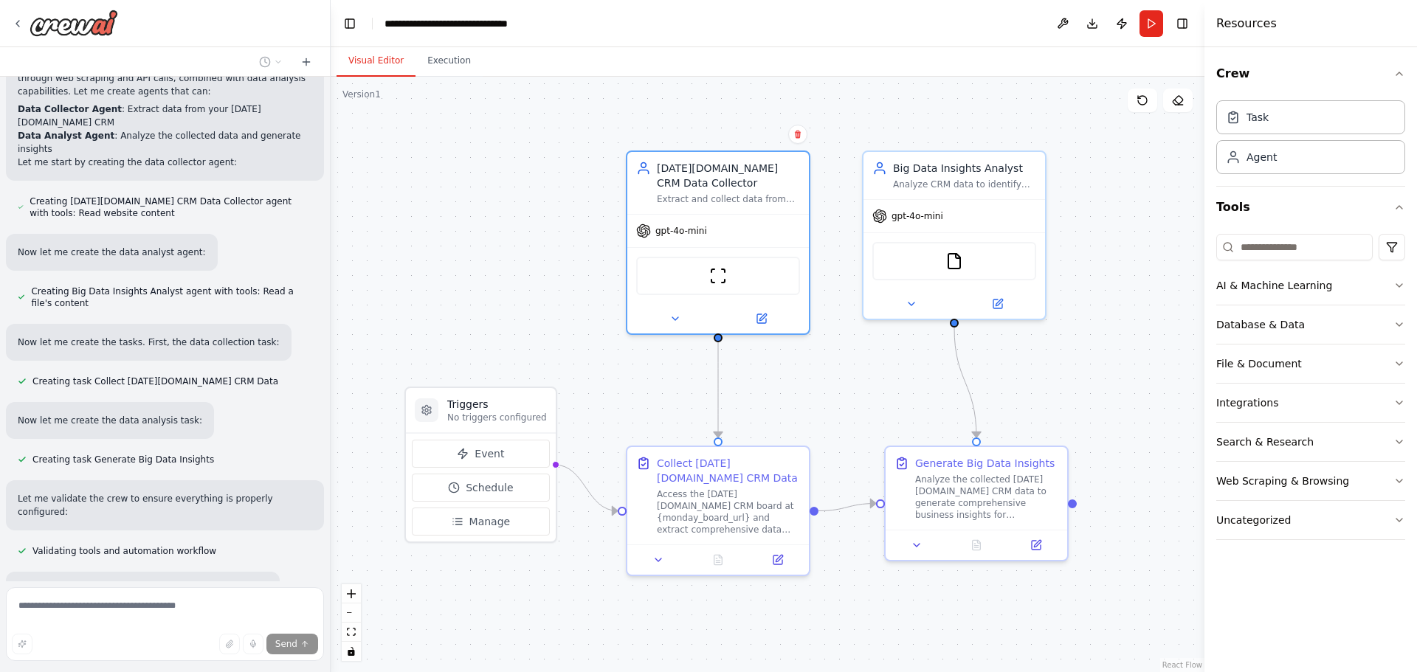
scroll to position [1097, 0]
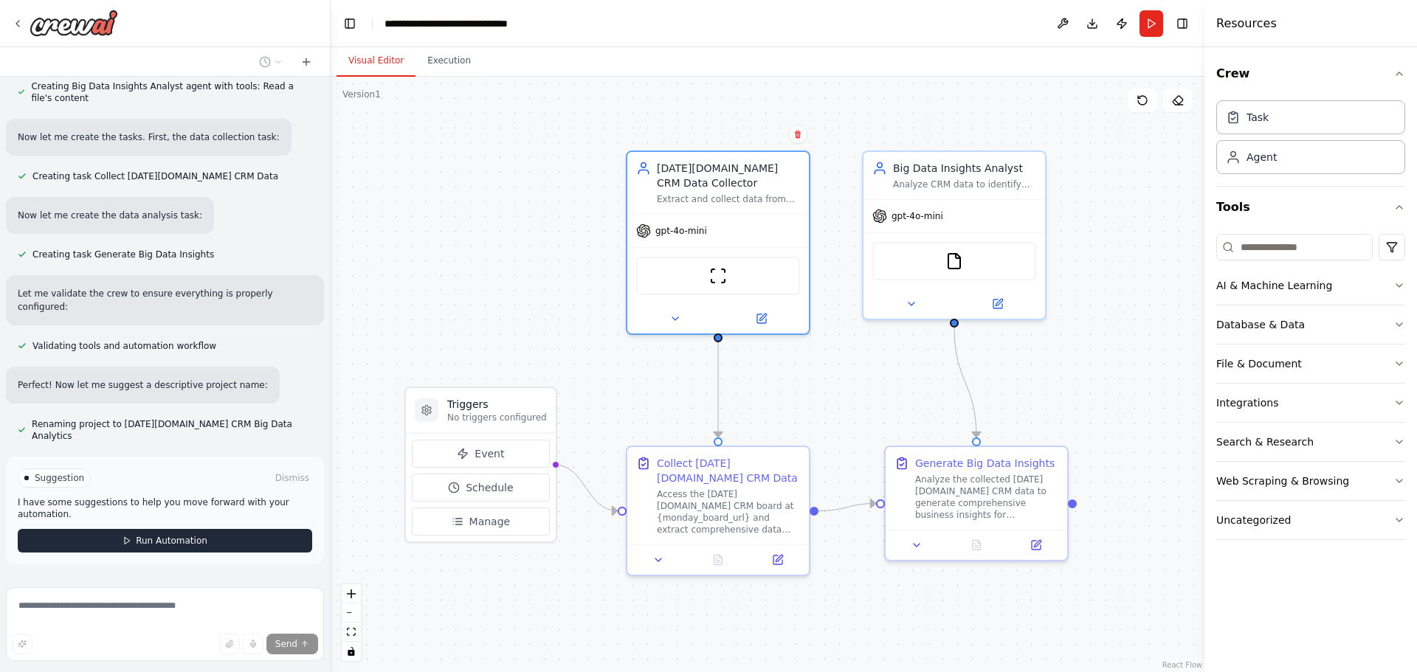
click at [156, 535] on span "Run Automation" at bounding box center [172, 541] width 72 height 12
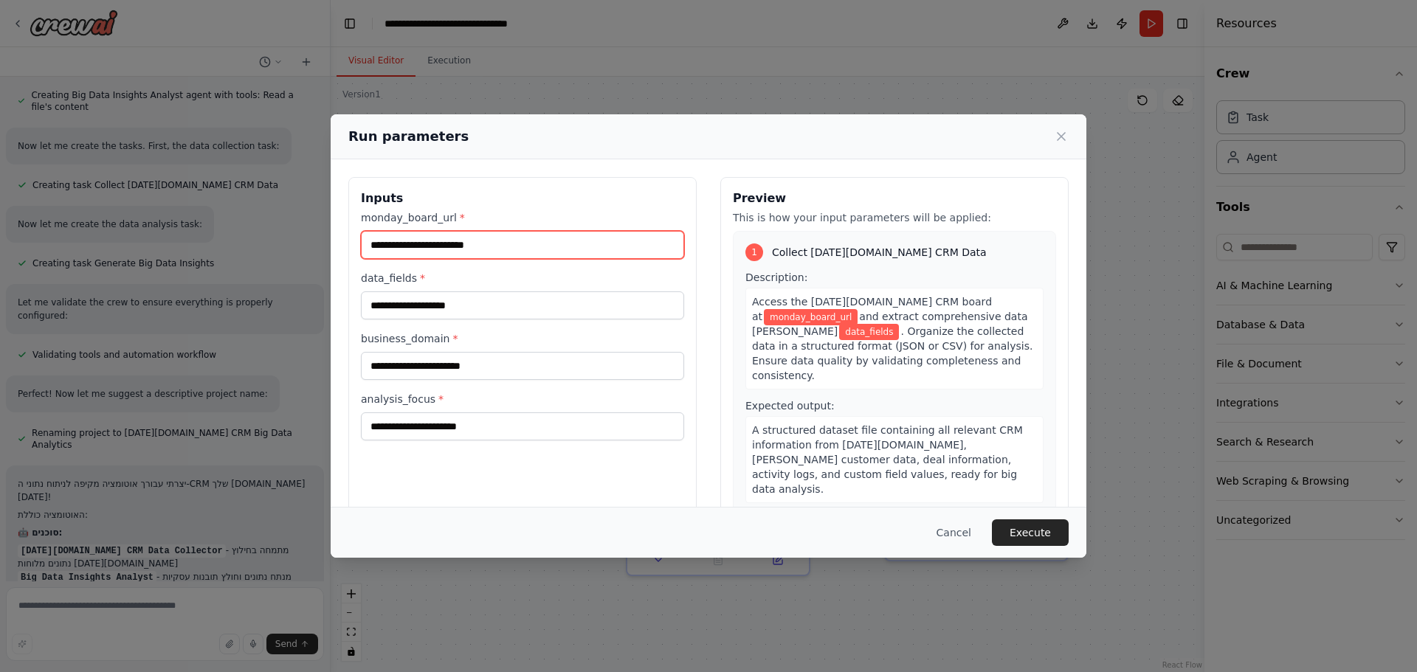
click at [405, 246] on input "monday_board_url *" at bounding box center [522, 245] width 323 height 28
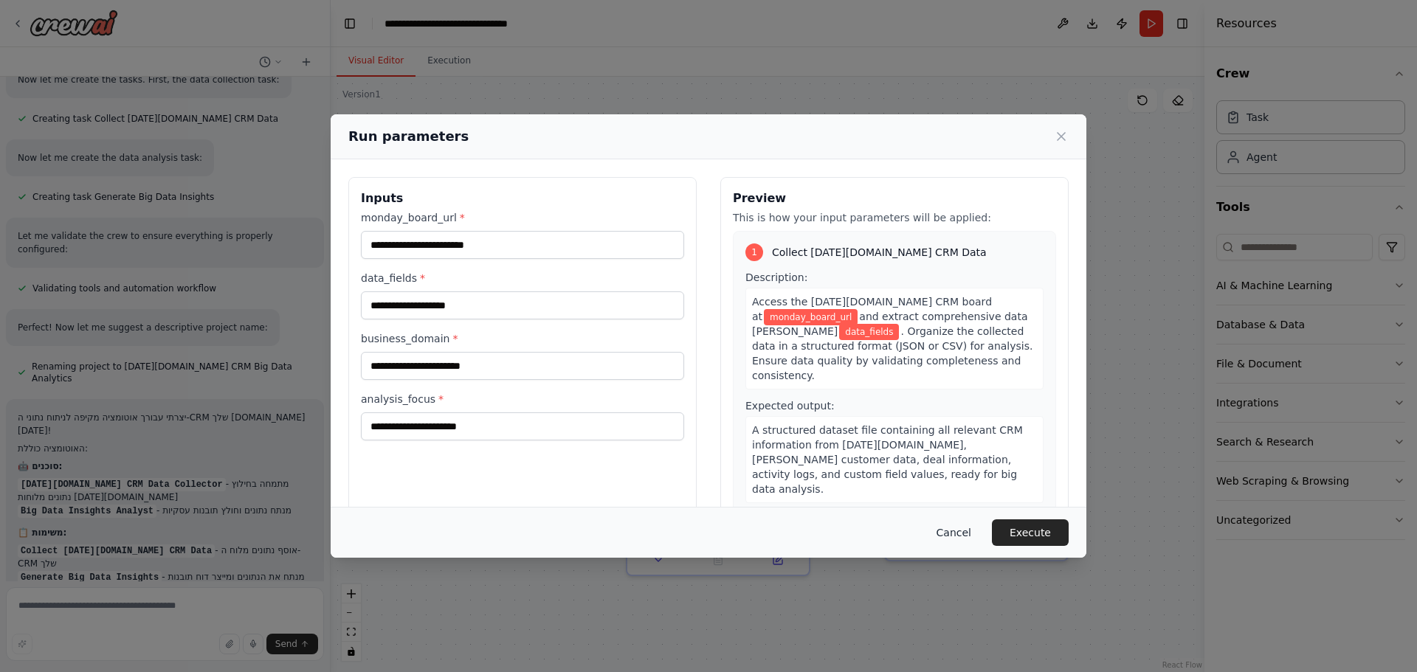
click at [950, 520] on button "Cancel" at bounding box center [953, 532] width 58 height 27
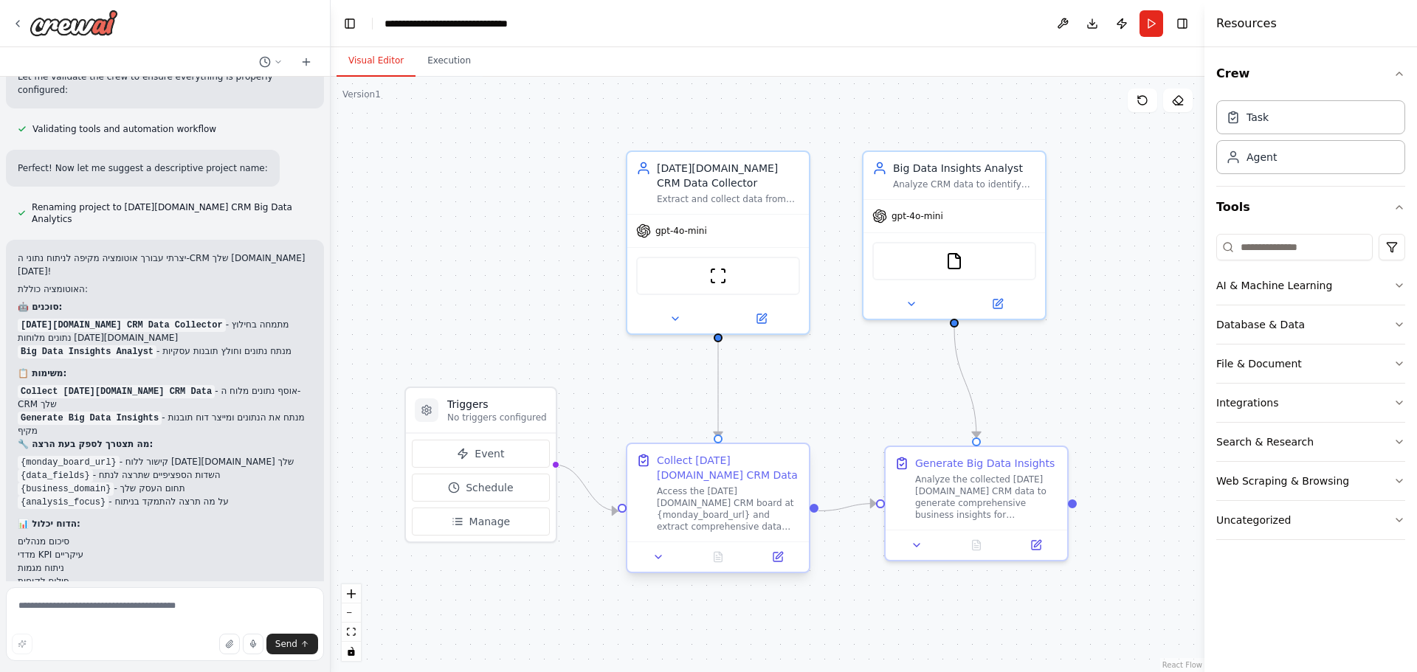
scroll to position [1327, 0]
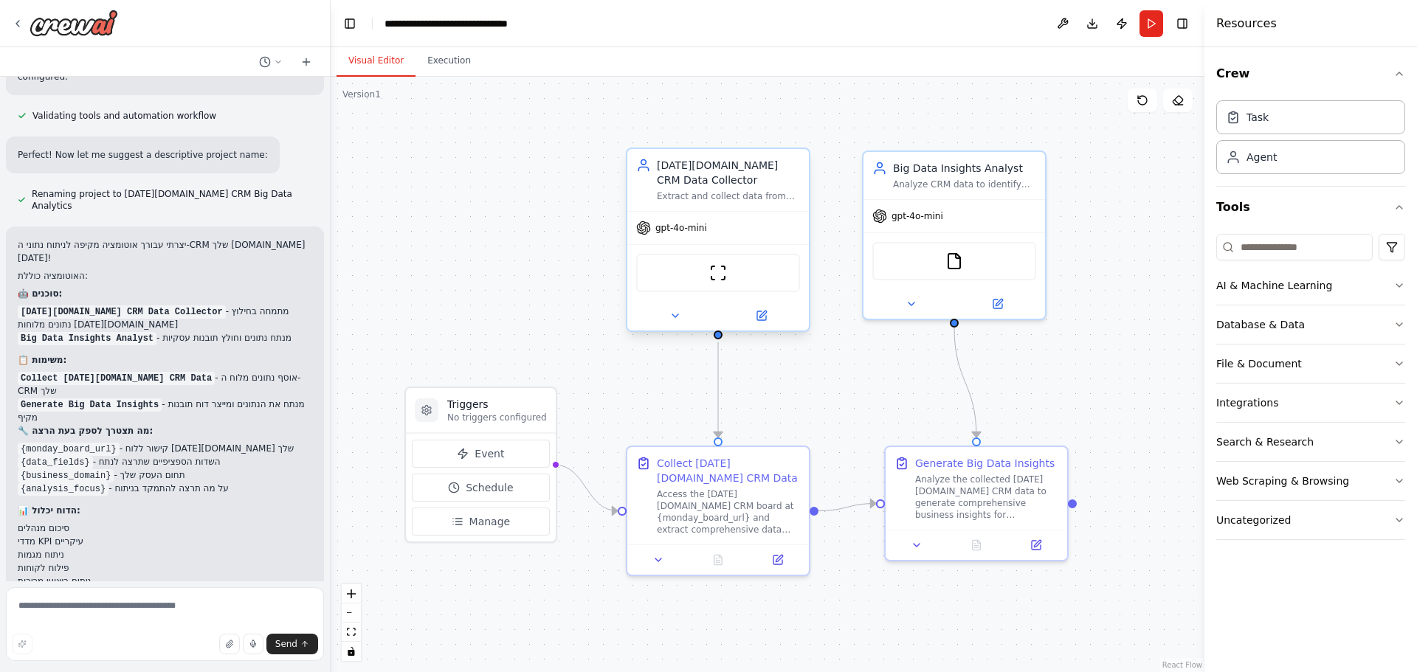
click at [778, 207] on div "Monday.com CRM Data Collector Extract and collect data from {monday_board_url} …" at bounding box center [718, 180] width 182 height 62
click at [697, 199] on div "Extract and collect data from {monday_board_url} Monday.com CRM board, focusing…" at bounding box center [728, 196] width 143 height 12
click at [675, 283] on div "ScrapeWebsiteTool" at bounding box center [718, 273] width 164 height 38
click at [672, 244] on div "ScrapeWebsiteTool" at bounding box center [718, 272] width 182 height 57
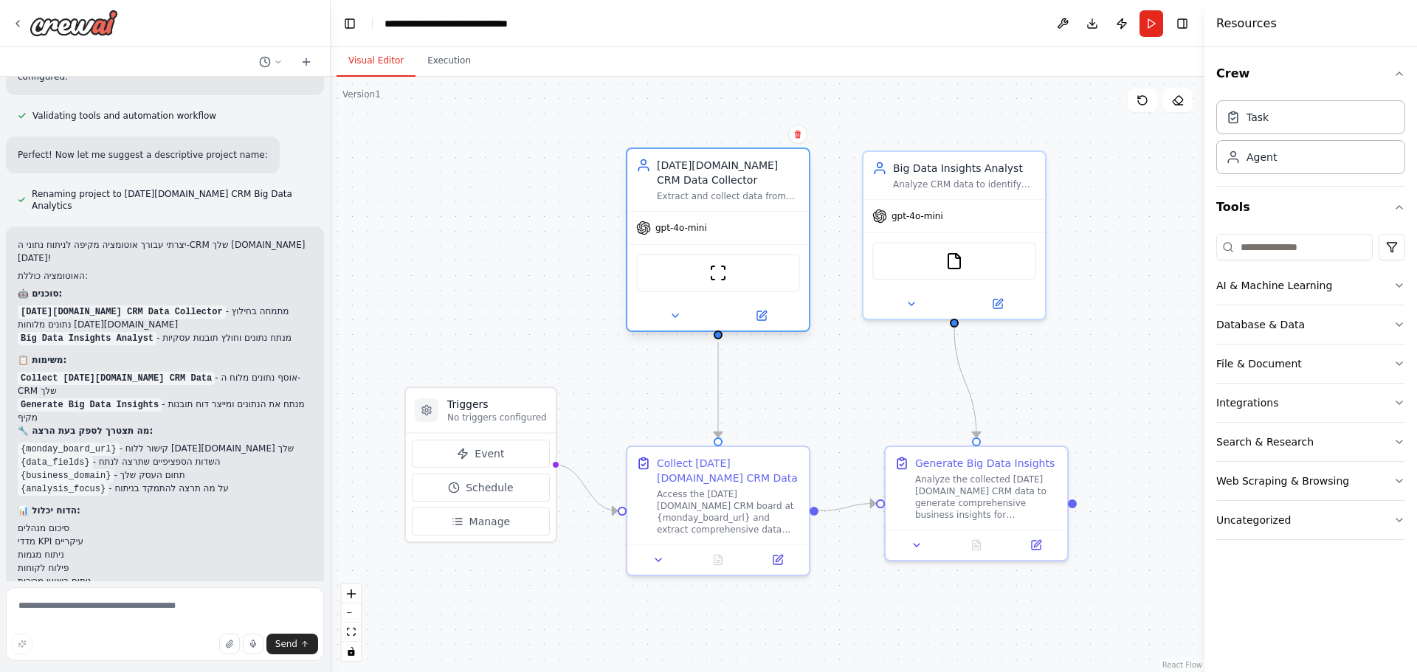
click at [676, 229] on span "gpt-4o-mini" at bounding box center [681, 228] width 52 height 12
click at [722, 277] on img at bounding box center [718, 273] width 18 height 18
click at [720, 533] on div "Collect Monday.com CRM Data Access the Monday.com CRM board at {monday_board_ur…" at bounding box center [718, 492] width 182 height 97
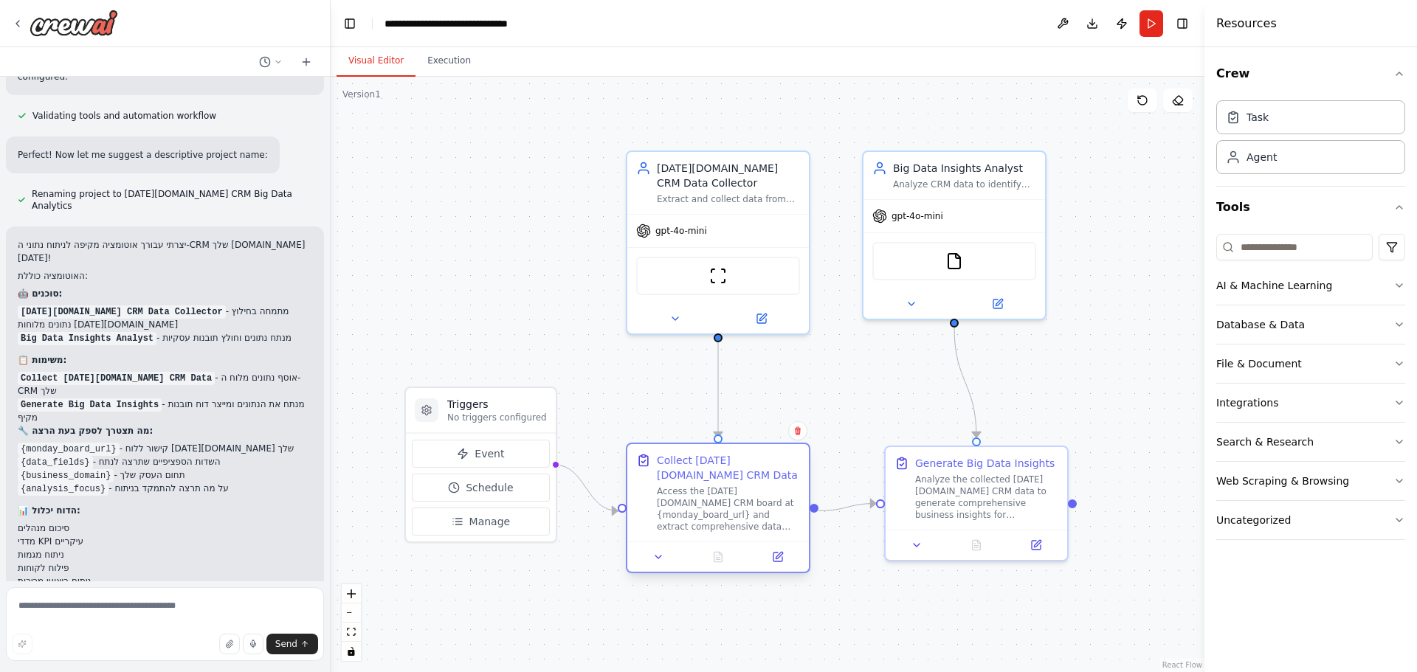
click at [719, 506] on div "Access the Monday.com CRM board at {monday_board_url} and extract comprehensive…" at bounding box center [728, 508] width 143 height 47
click at [748, 217] on div "gpt-4o-mini" at bounding box center [718, 228] width 182 height 32
click at [682, 229] on span "gpt-4o-mini" at bounding box center [681, 228] width 52 height 12
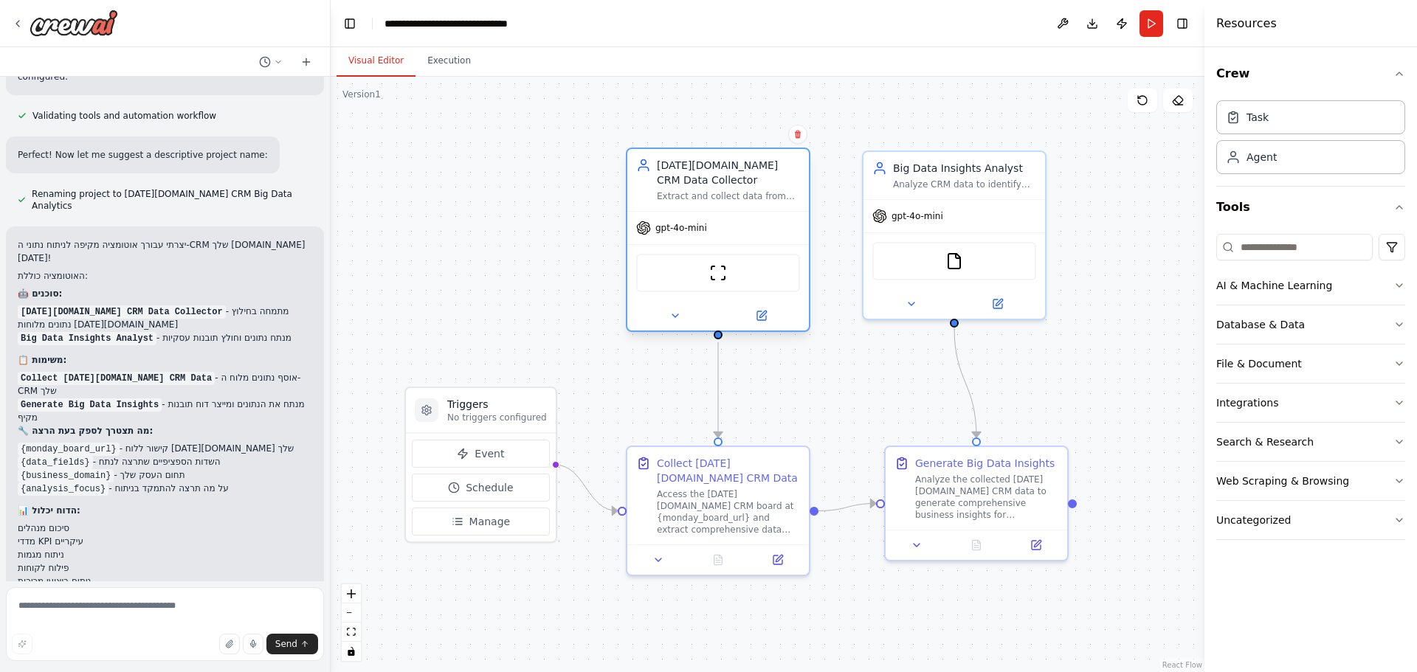
click at [682, 229] on span "gpt-4o-mini" at bounding box center [681, 228] width 52 height 12
click at [654, 158] on div "Monday.com CRM Data Collector Extract and collect data from {monday_board_url} …" at bounding box center [718, 180] width 164 height 44
click at [665, 173] on div "Monday.com CRM Data Collector" at bounding box center [728, 173] width 143 height 30
click at [657, 234] on div "gpt-4o-mini" at bounding box center [671, 228] width 71 height 15
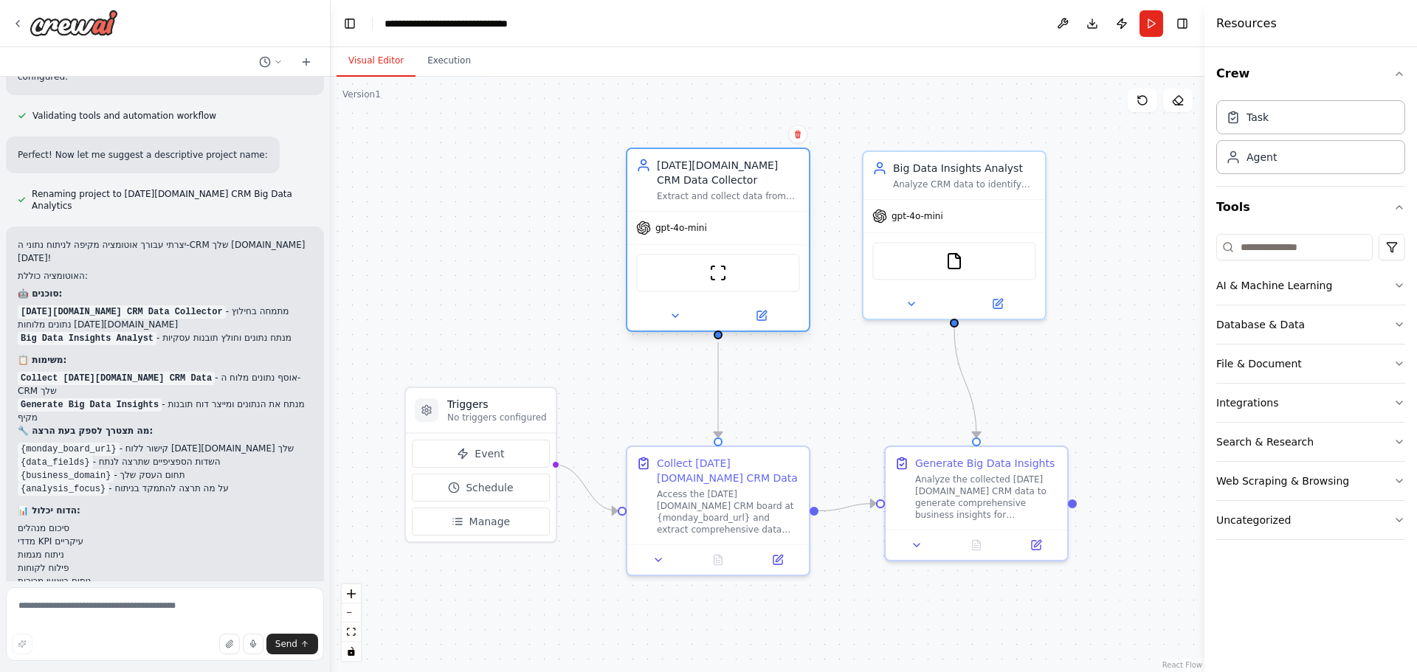
click at [686, 277] on div "ScrapeWebsiteTool" at bounding box center [718, 273] width 164 height 38
click at [754, 327] on div at bounding box center [718, 316] width 182 height 30
click at [762, 322] on button at bounding box center [760, 316] width 83 height 18
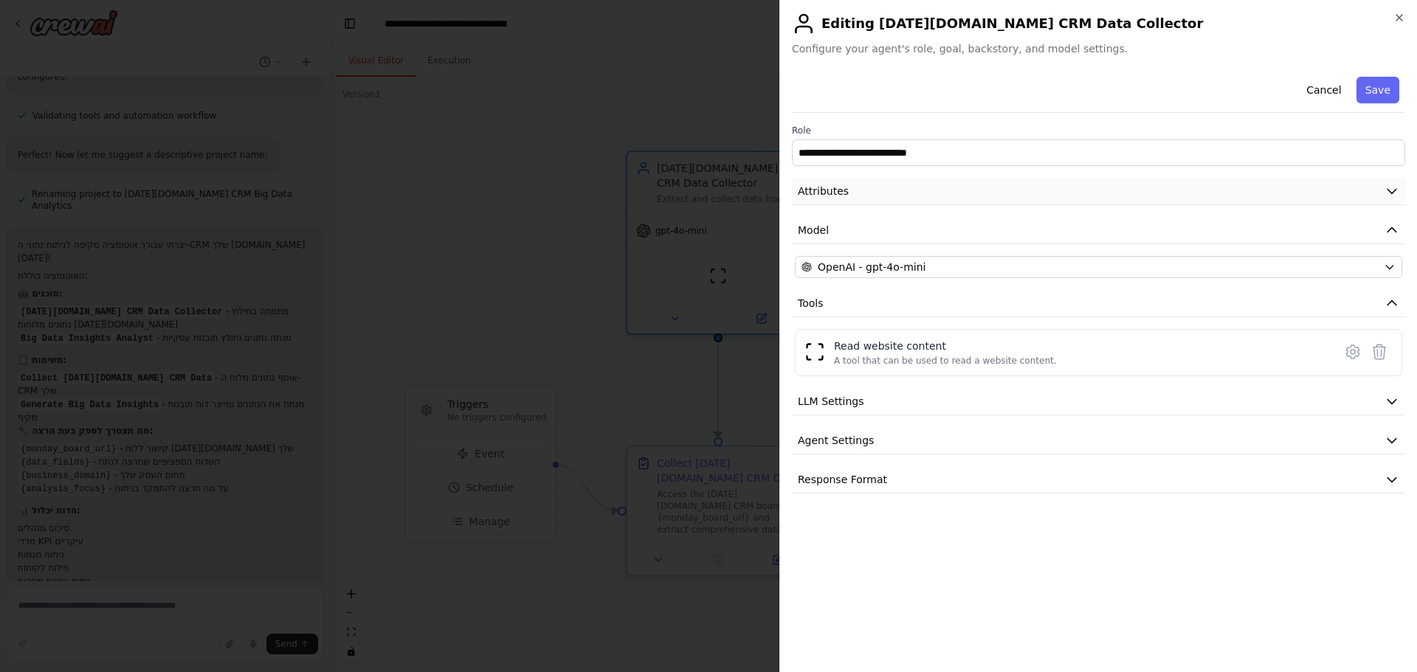
click at [879, 192] on button "Attributes" at bounding box center [1098, 191] width 613 height 27
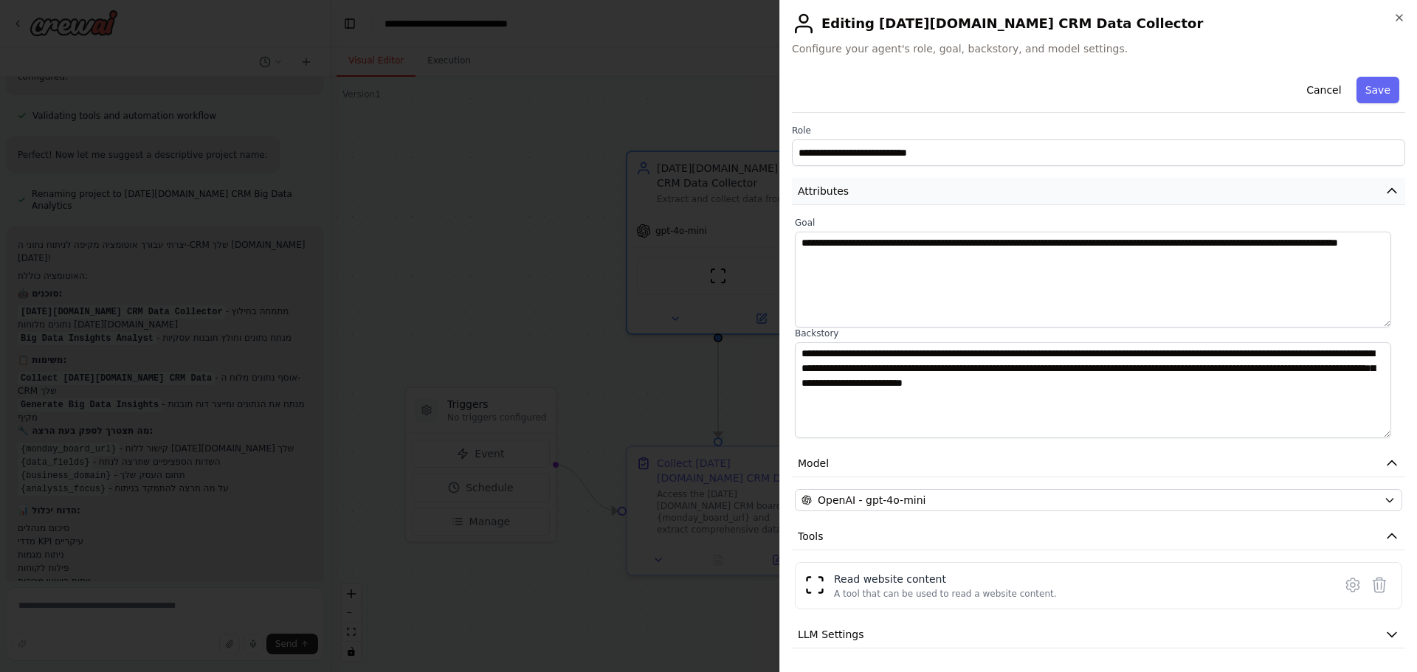
click at [879, 192] on button "Attributes" at bounding box center [1098, 191] width 613 height 27
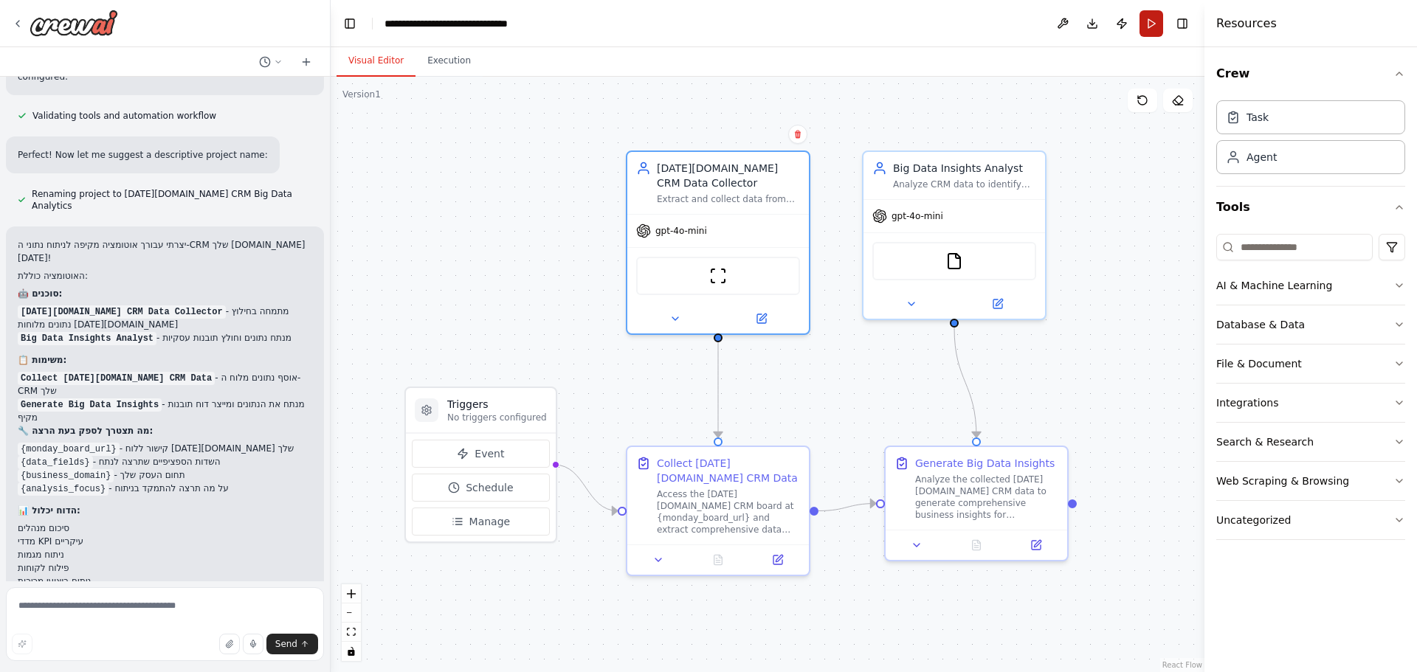
click at [1152, 18] on button "Run" at bounding box center [1151, 23] width 24 height 27
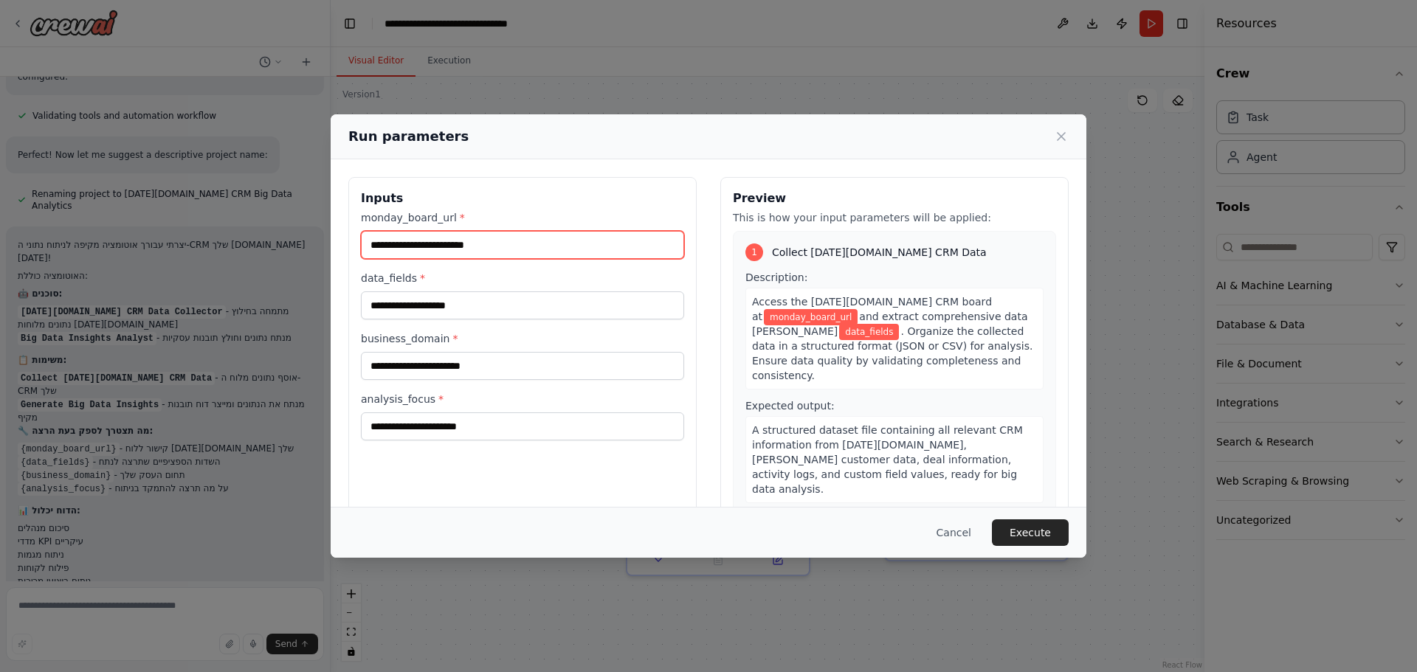
click at [550, 245] on input "monday_board_url *" at bounding box center [522, 245] width 323 height 28
paste input "**********"
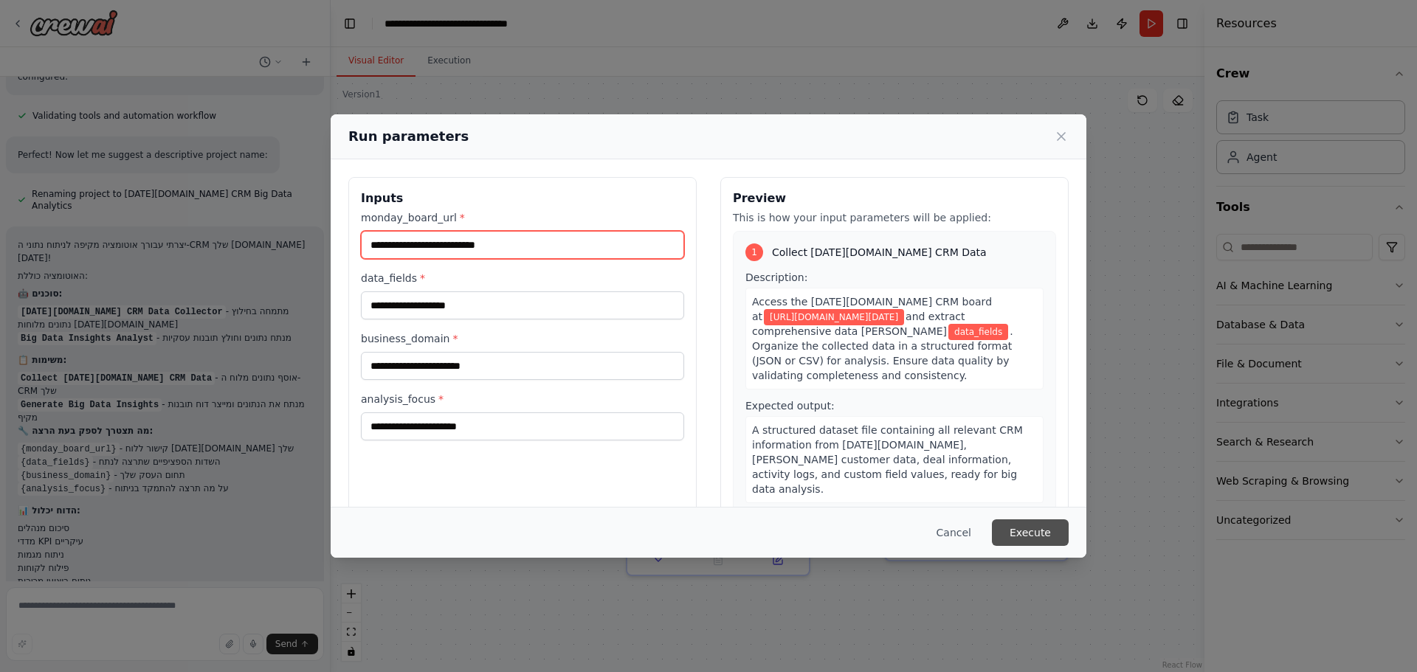
type input "**********"
click at [1053, 521] on button "Execute" at bounding box center [1030, 532] width 77 height 27
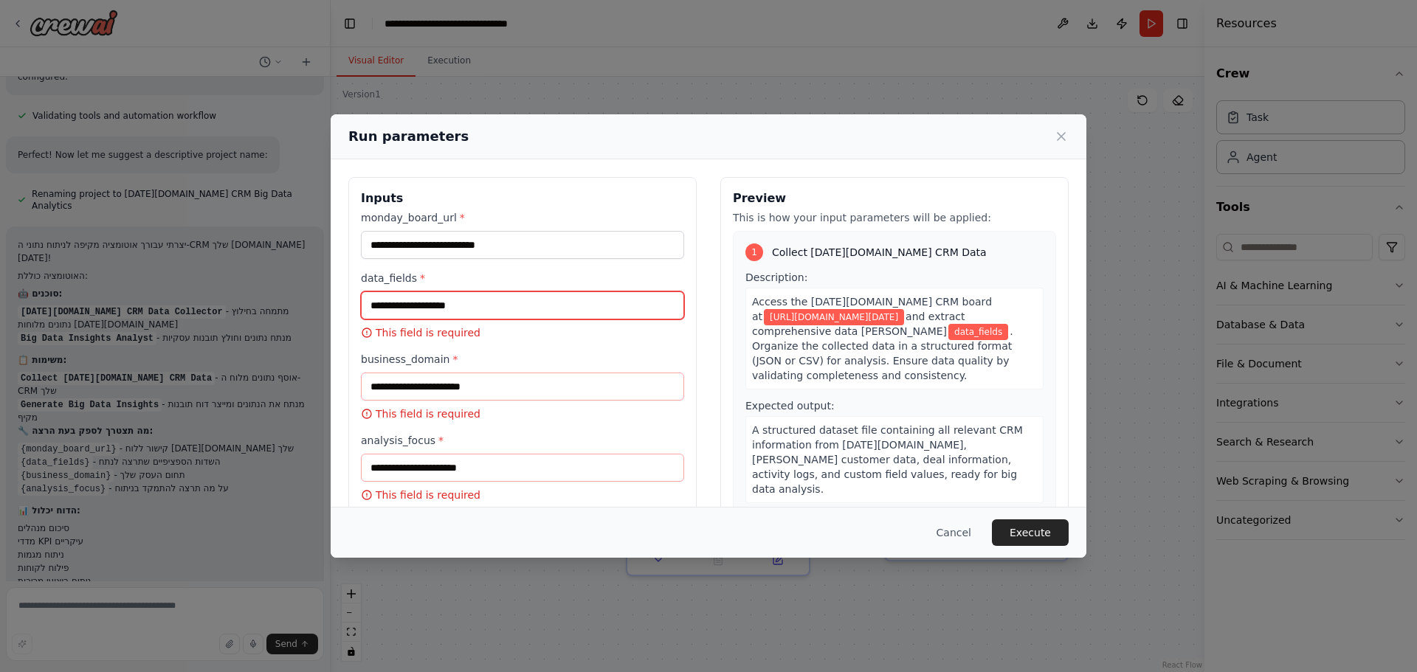
click at [406, 304] on input "data_fields *" at bounding box center [522, 305] width 323 height 28
click at [521, 314] on input "data_fields *" at bounding box center [522, 305] width 323 height 28
click at [412, 334] on p "This field is required" at bounding box center [522, 332] width 323 height 15
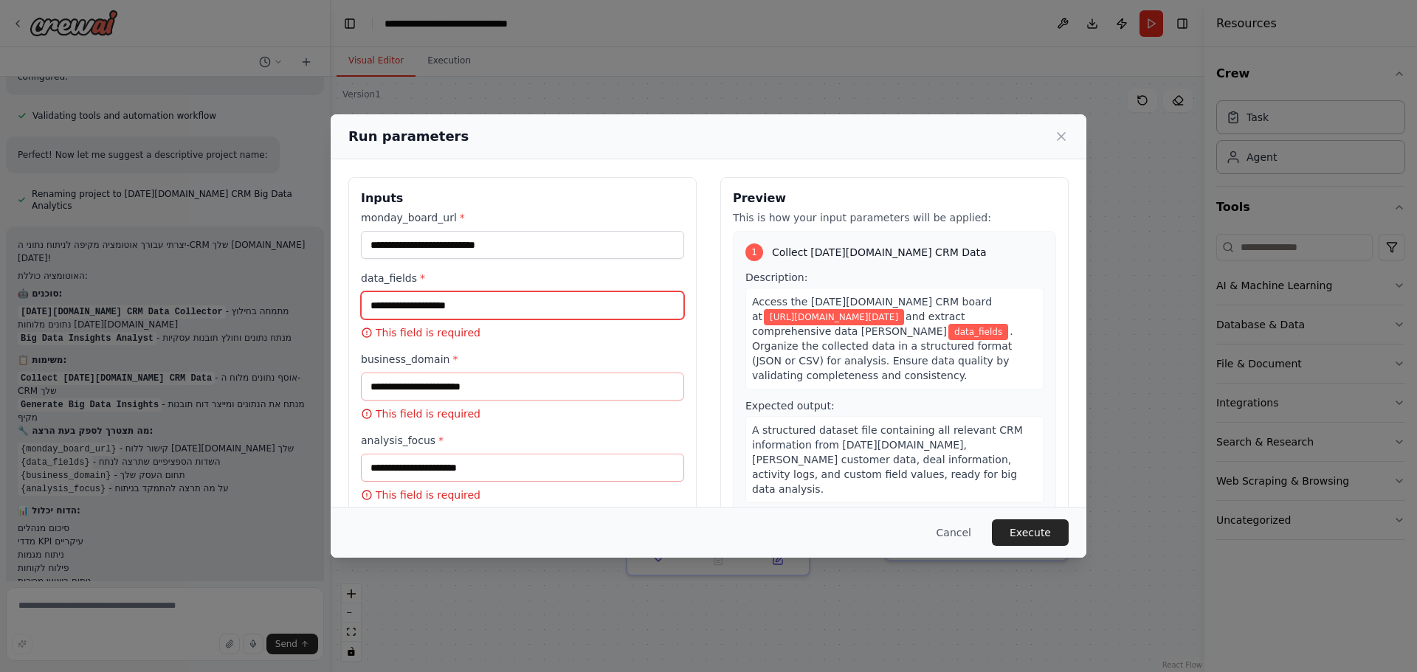
click at [412, 294] on input "data_fields *" at bounding box center [522, 305] width 323 height 28
click at [433, 307] on input "data_fields *" at bounding box center [522, 305] width 323 height 28
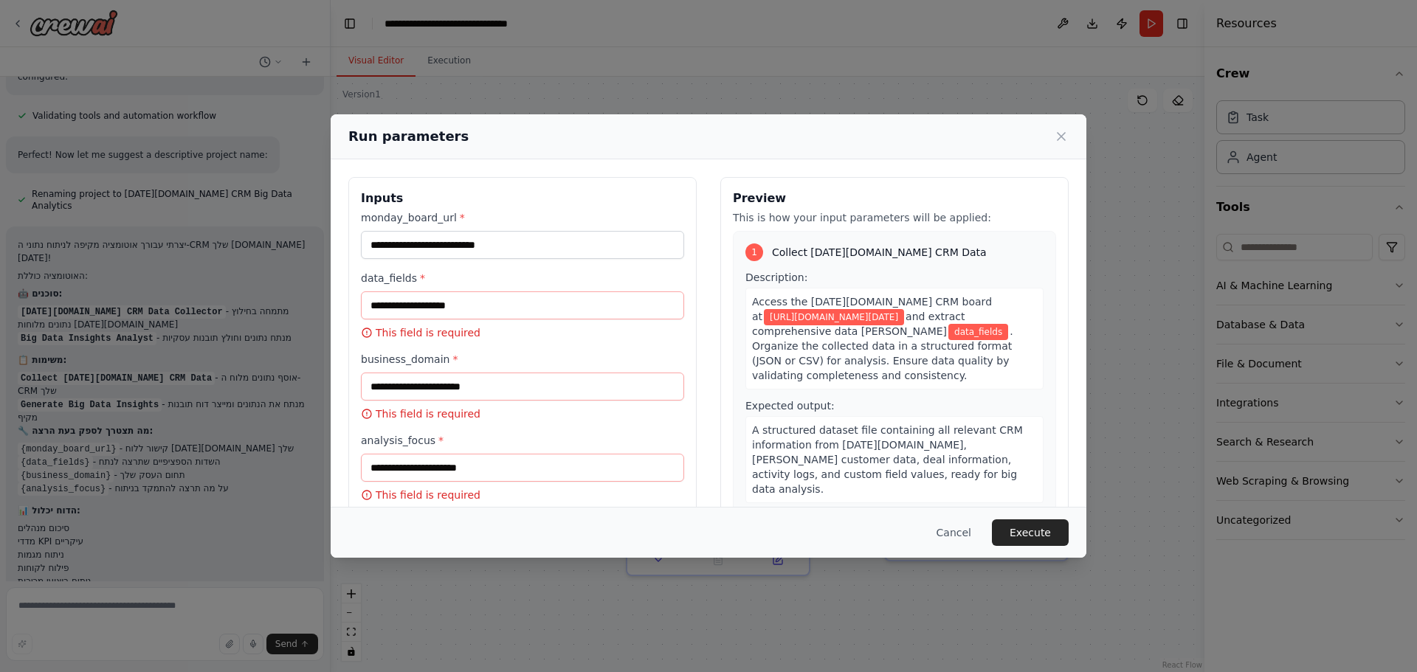
click at [125, 350] on div "**********" at bounding box center [708, 336] width 1417 height 672
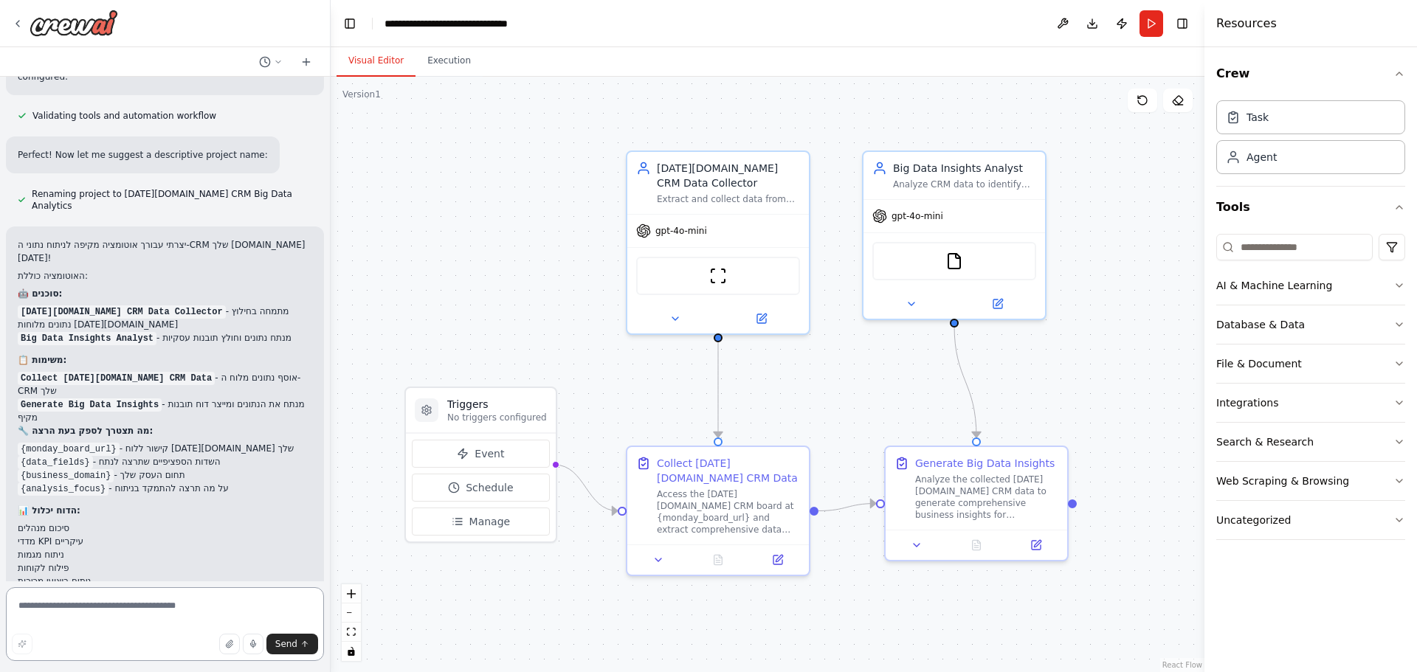
click at [107, 612] on textarea at bounding box center [165, 624] width 318 height 74
paste textarea "**********"
type textarea "**********"
click at [294, 640] on span "Send" at bounding box center [286, 644] width 22 height 12
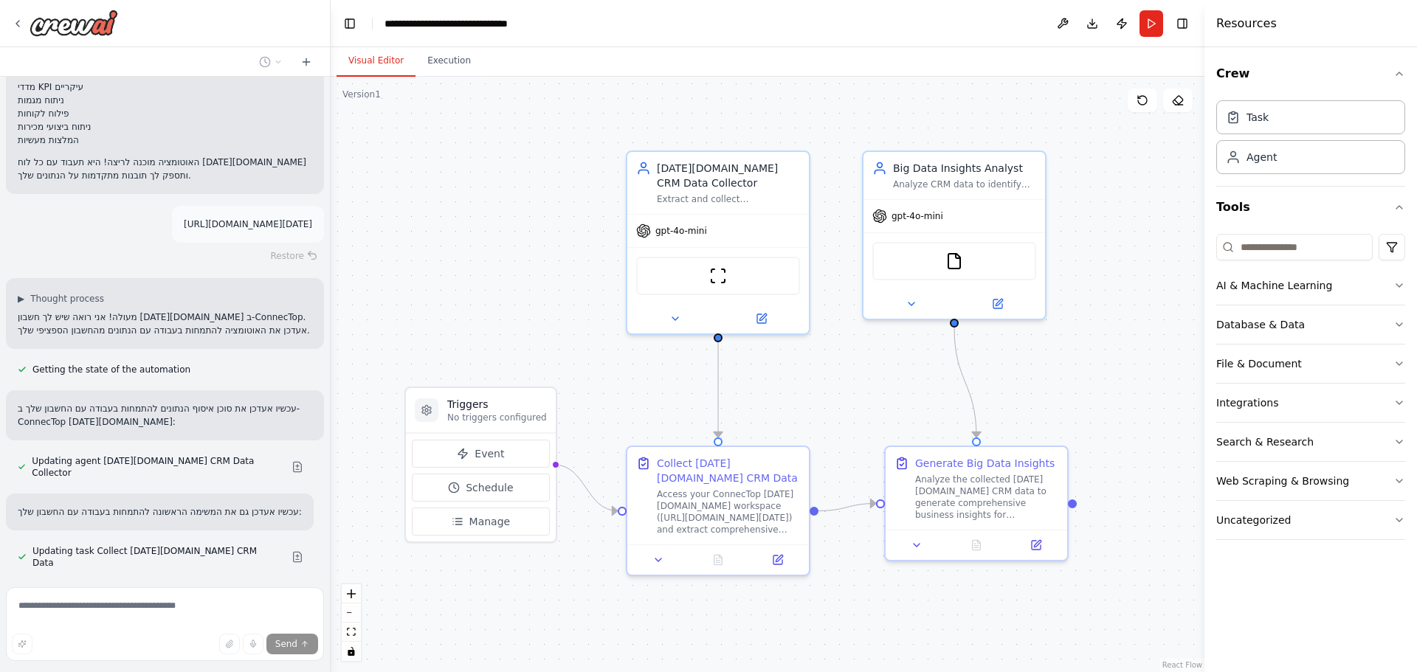
scroll to position [1901, 0]
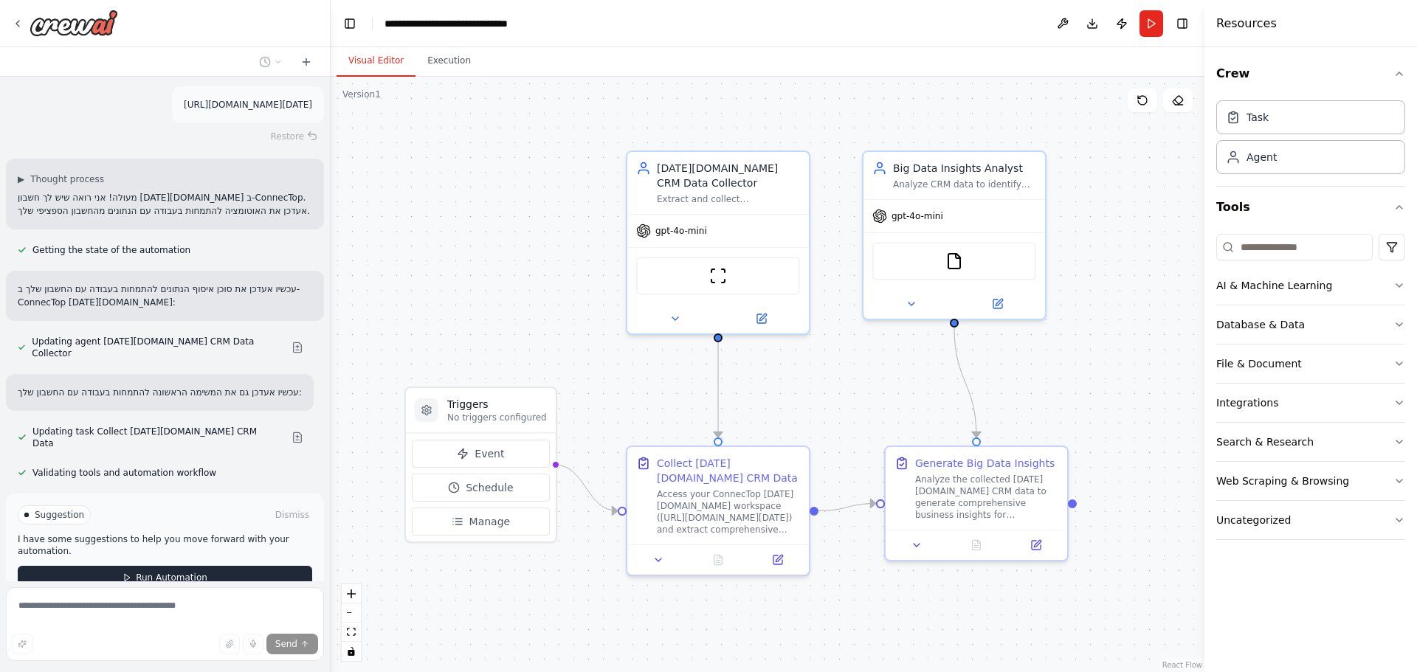
click at [156, 566] on button "Run Automation" at bounding box center [165, 578] width 294 height 24
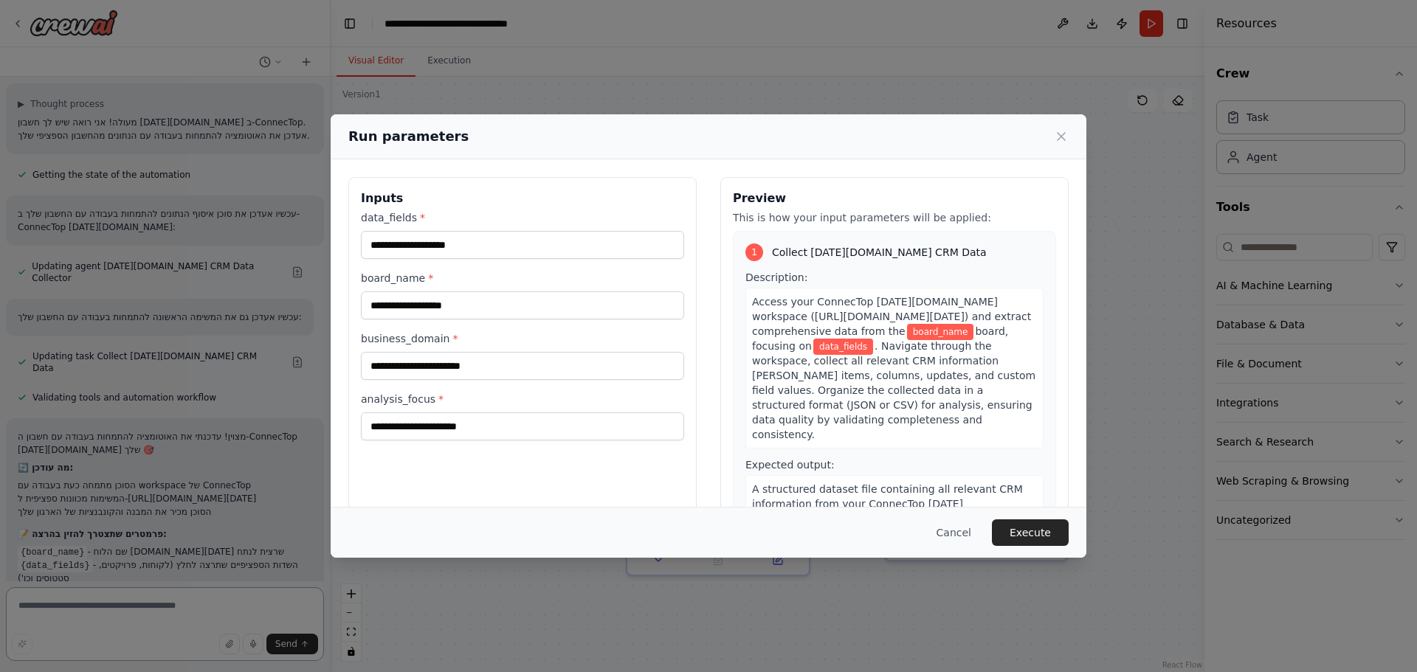
scroll to position [1994, 0]
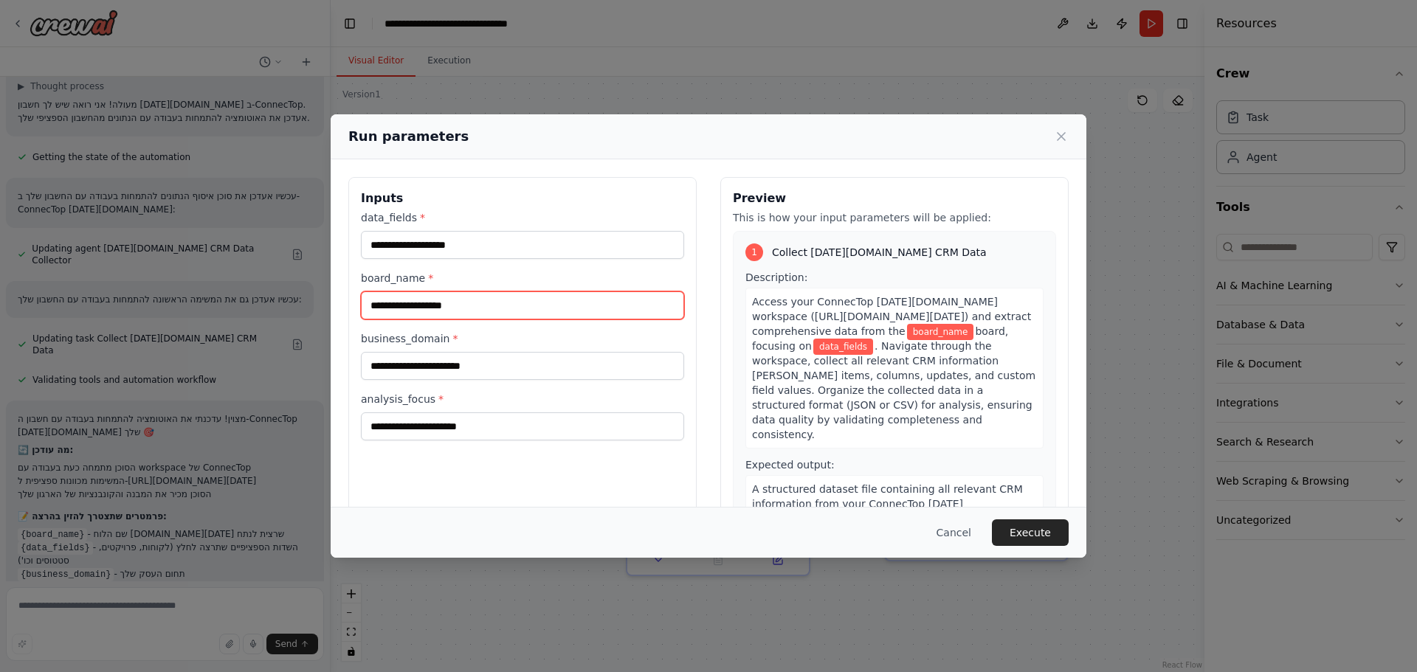
drag, startPoint x: 478, startPoint y: 291, endPoint x: 280, endPoint y: 288, distance: 197.8
click at [280, 288] on div "Run parameters Inputs data_fields * board_name * business_domain * analysis_foc…" at bounding box center [708, 336] width 1417 height 672
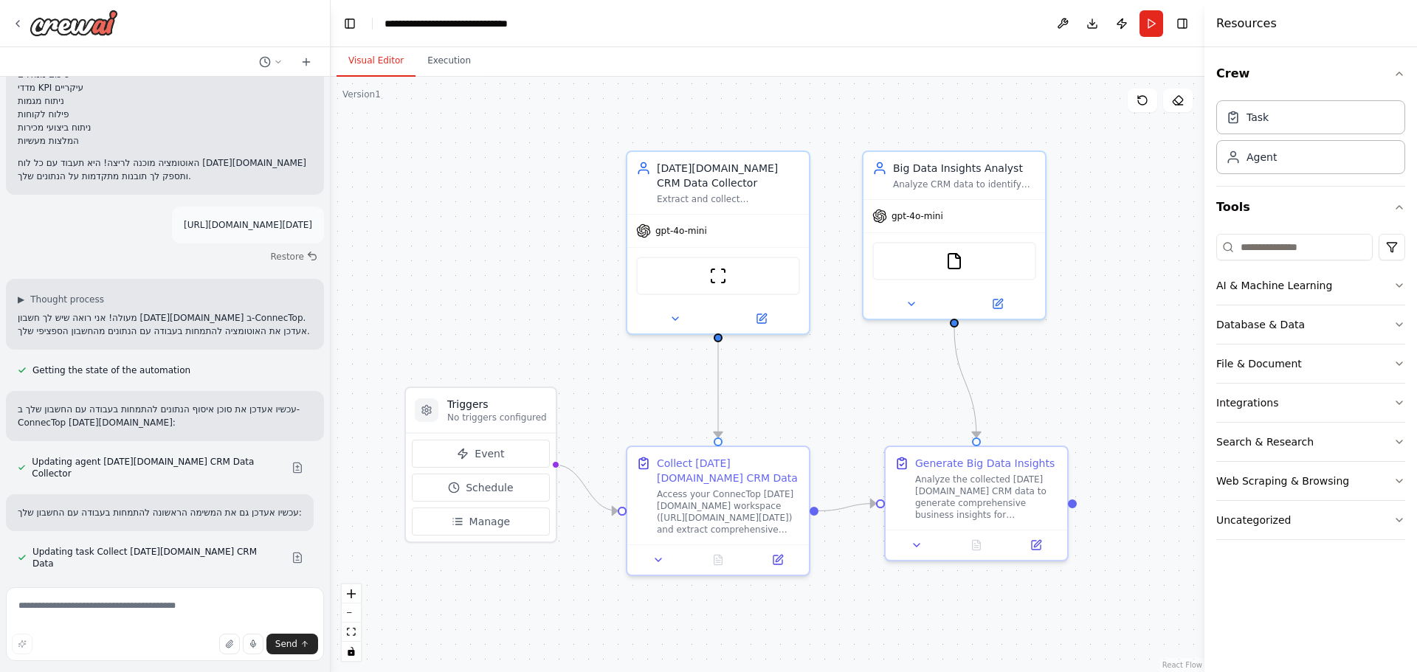
scroll to position [1773, 0]
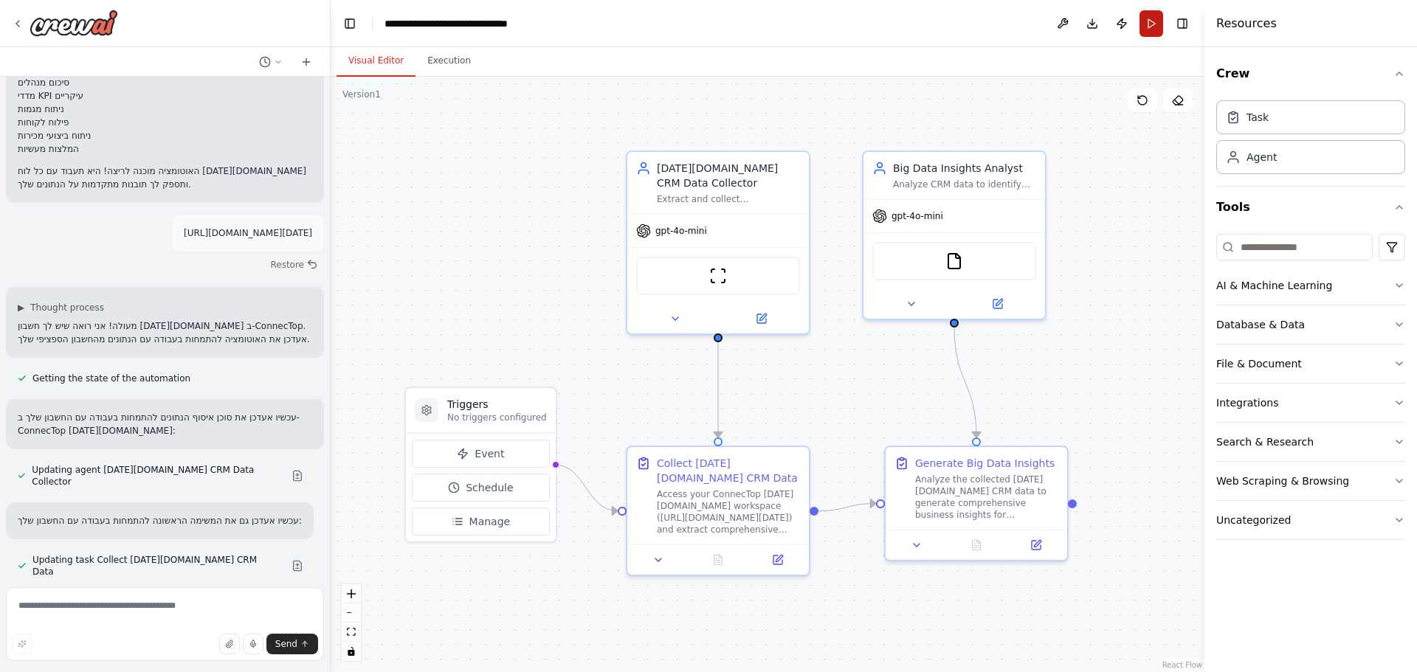
click at [1147, 27] on button "Run" at bounding box center [1151, 23] width 24 height 27
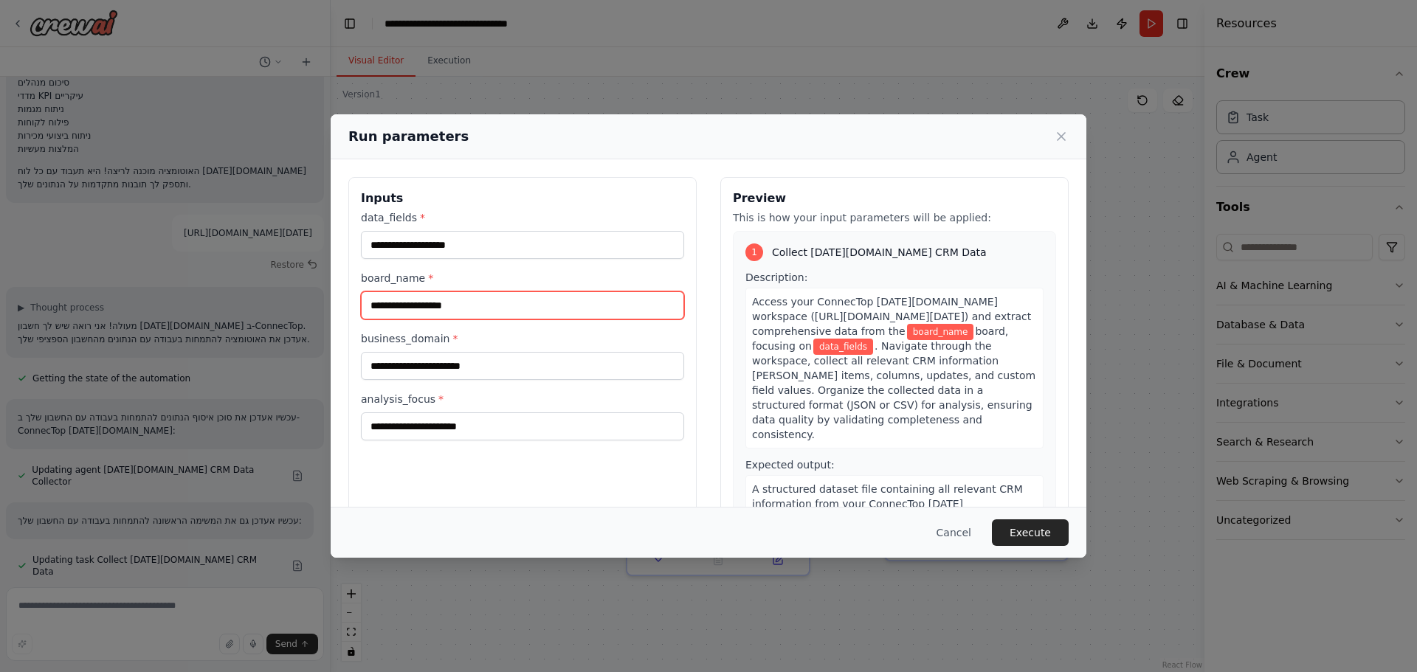
click at [477, 309] on input "board_name *" at bounding box center [522, 305] width 323 height 28
paste input "**********"
type input "**********"
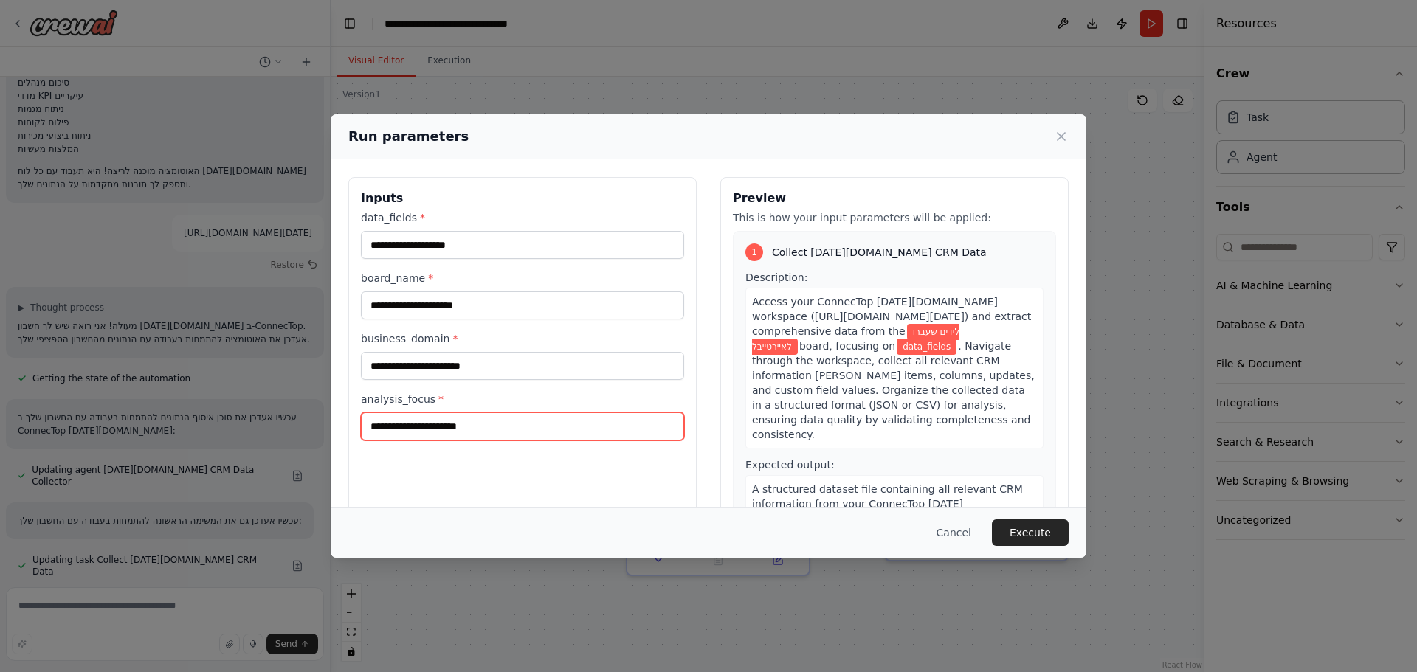
click at [449, 429] on input "analysis_focus *" at bounding box center [522, 426] width 323 height 28
click at [1023, 530] on button "Execute" at bounding box center [1030, 532] width 77 height 27
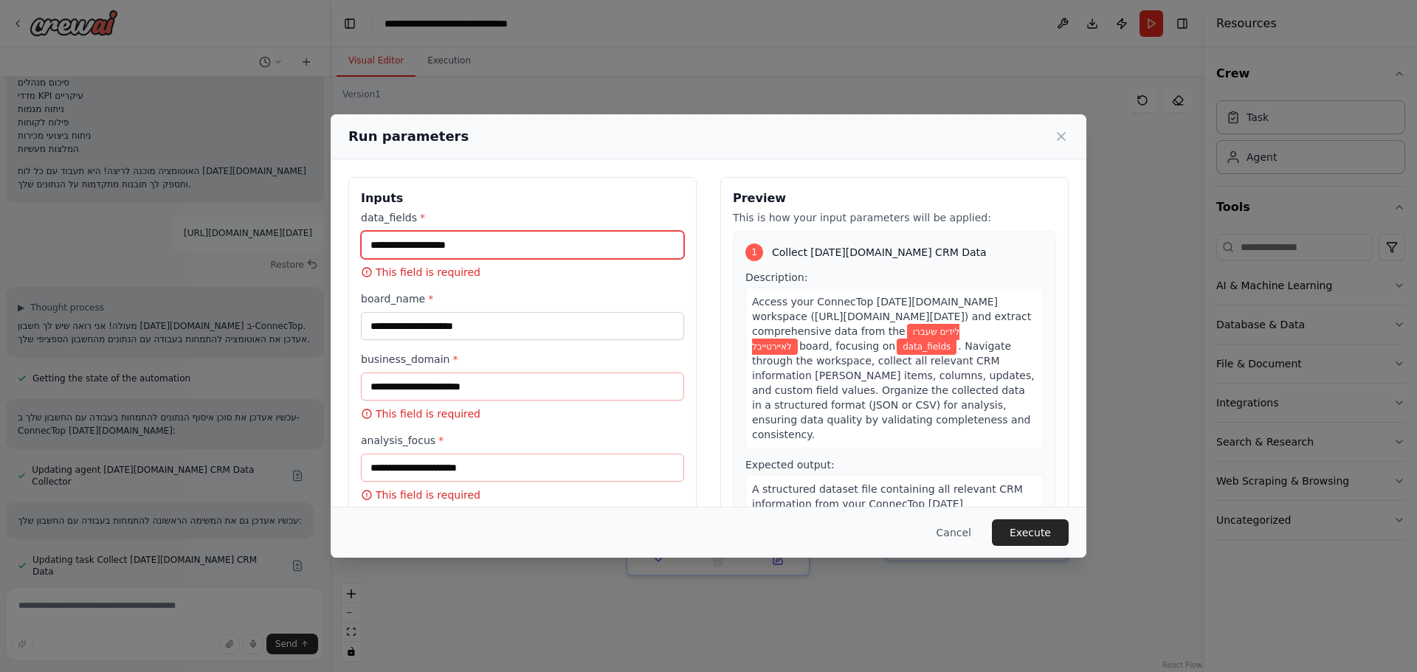
click at [415, 249] on input "data_fields *" at bounding box center [522, 245] width 323 height 28
click at [448, 238] on input "data_fields *" at bounding box center [522, 245] width 323 height 28
paste input "*****"
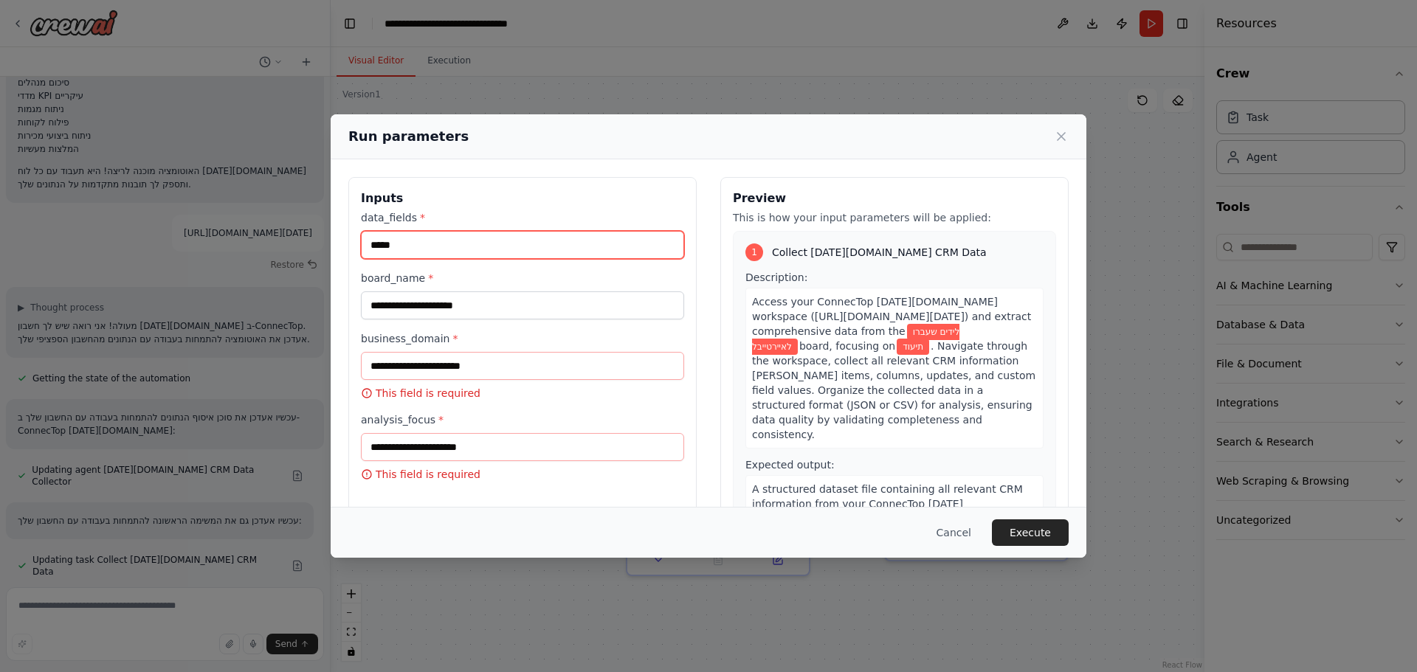
type input "*****"
click at [557, 350] on div "business_domain * This field is required" at bounding box center [522, 365] width 323 height 69
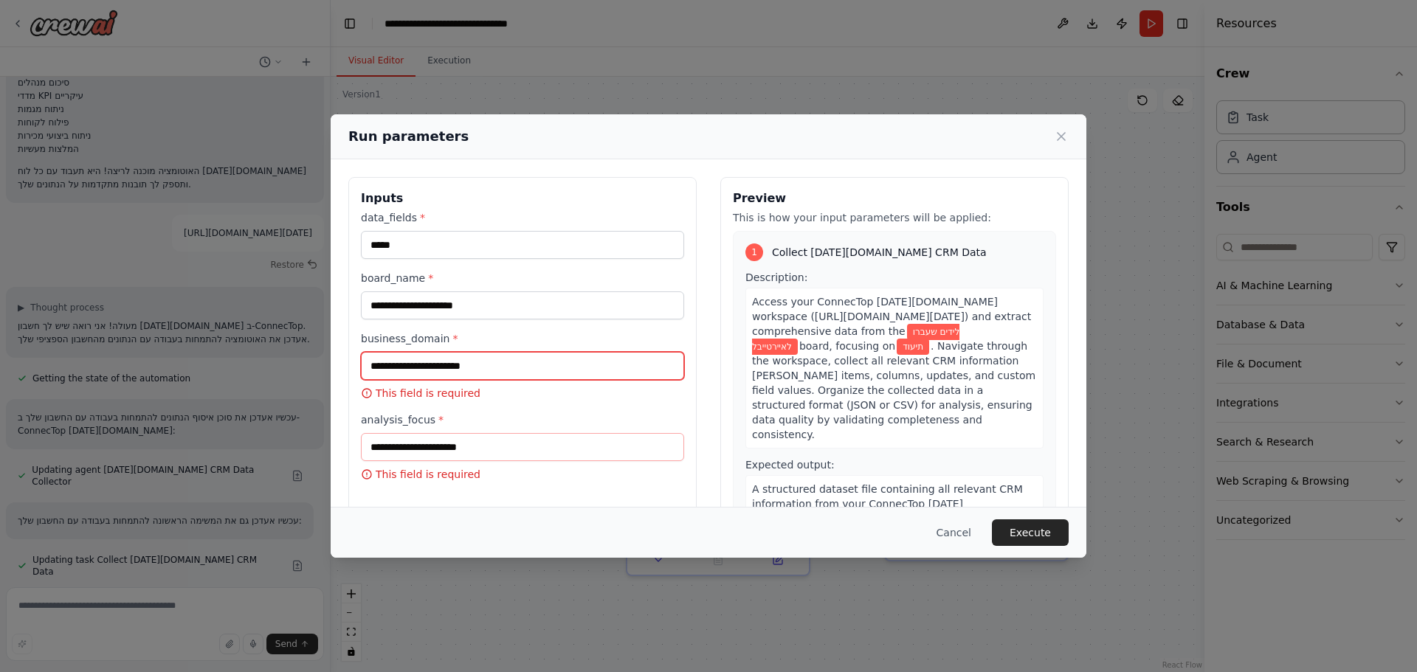
click at [542, 366] on input "business_domain *" at bounding box center [522, 366] width 323 height 28
click at [553, 370] on input "business_domain *" at bounding box center [522, 366] width 323 height 28
paste input "*********"
type input "*********"
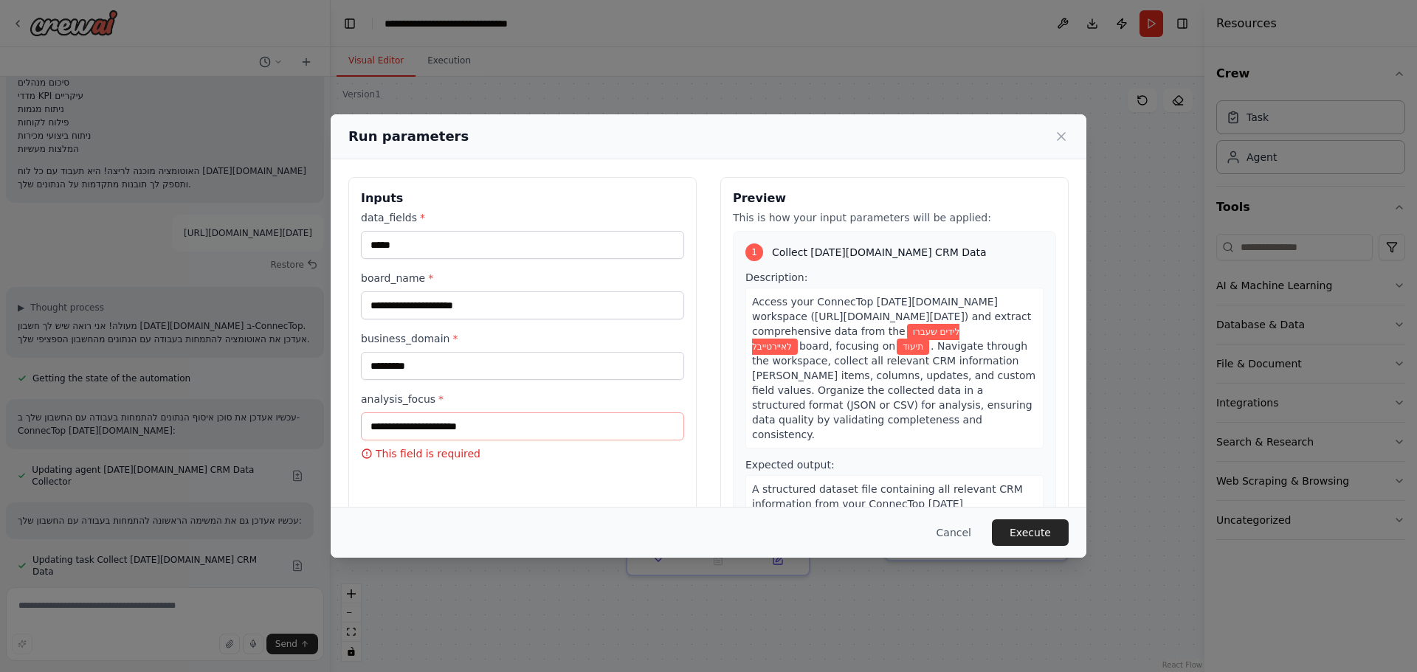
click at [532, 497] on div "**********" at bounding box center [522, 352] width 348 height 350
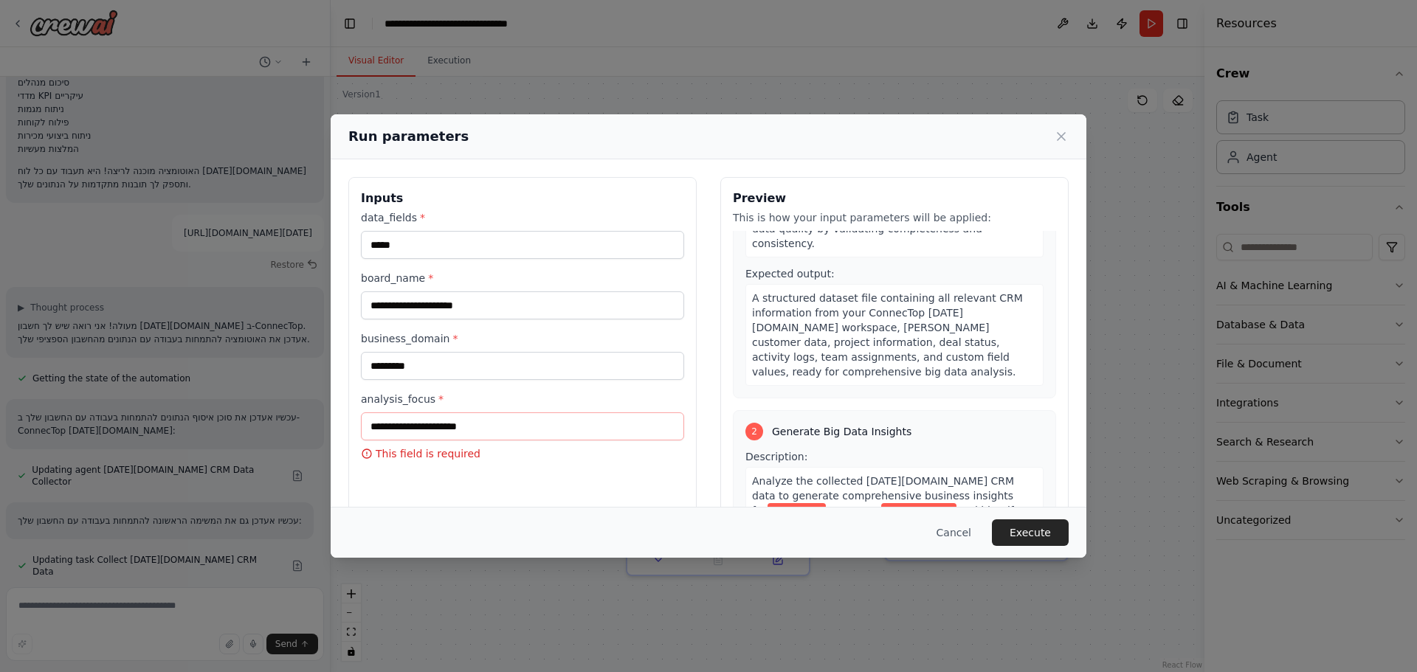
scroll to position [342, 0]
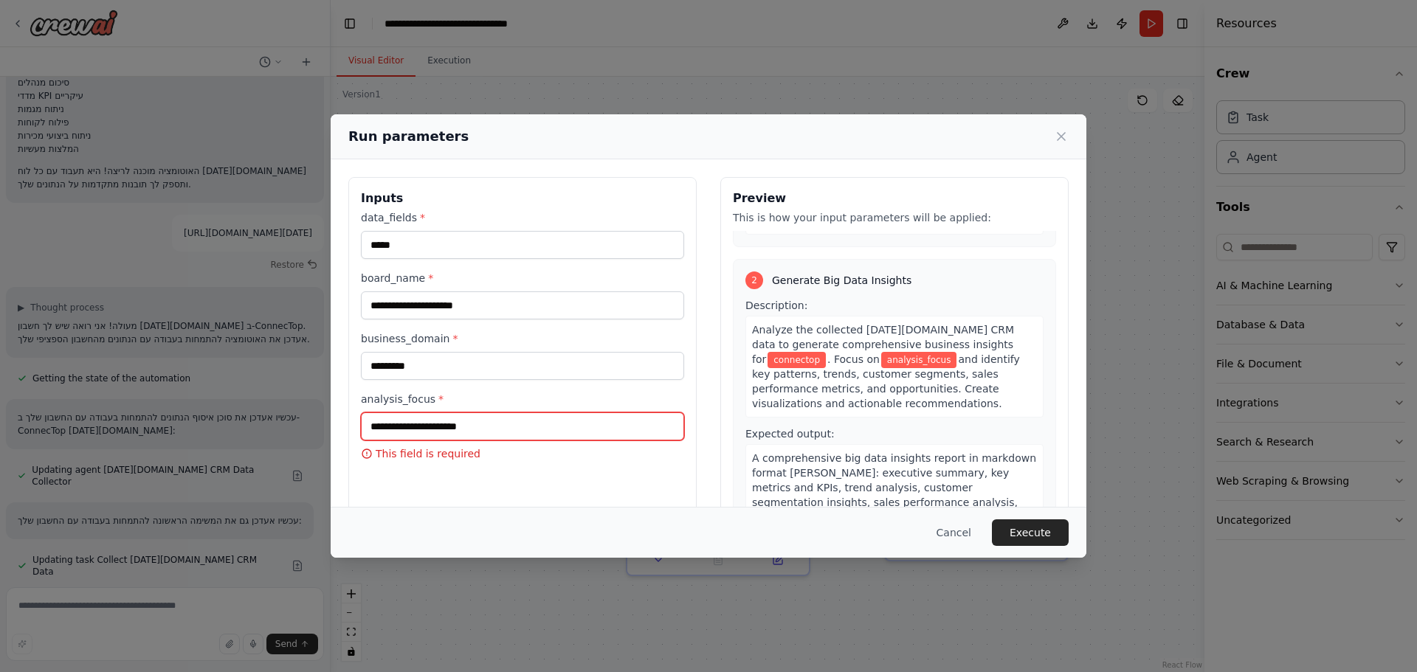
click at [530, 435] on input "analysis_focus *" at bounding box center [522, 426] width 323 height 28
type input "**********"
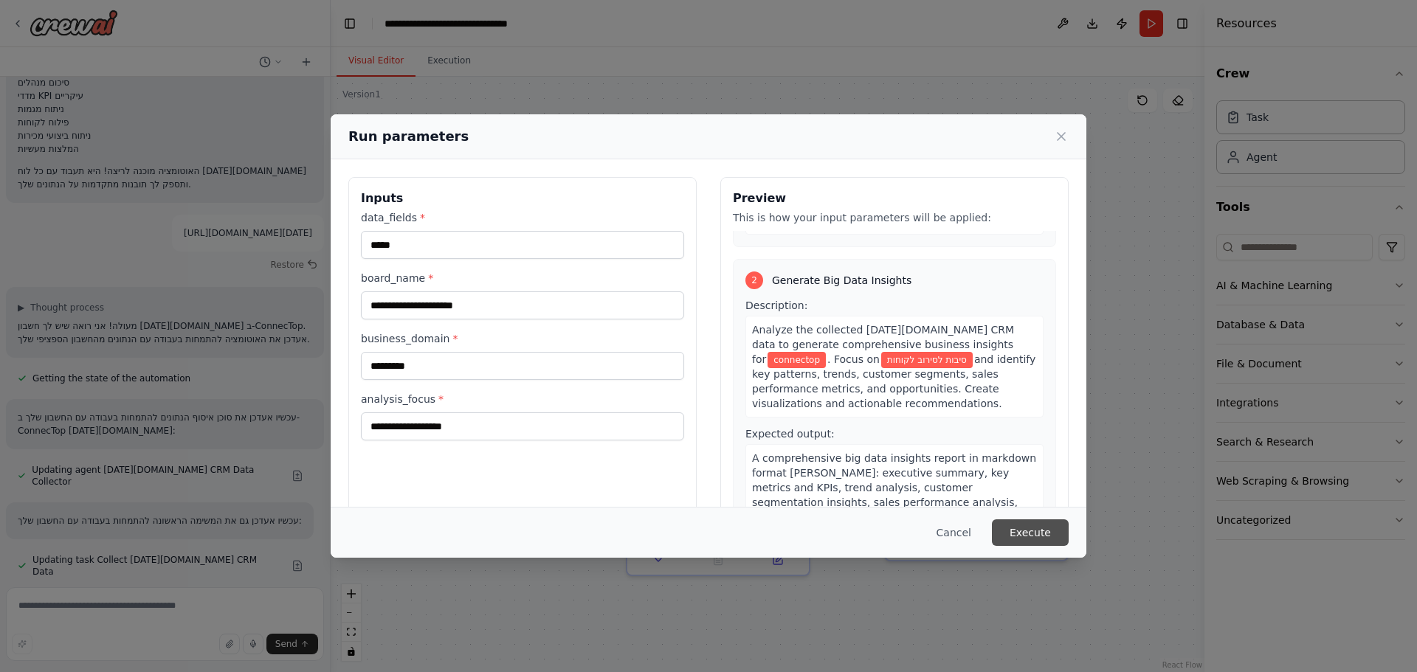
click at [1021, 536] on button "Execute" at bounding box center [1030, 532] width 77 height 27
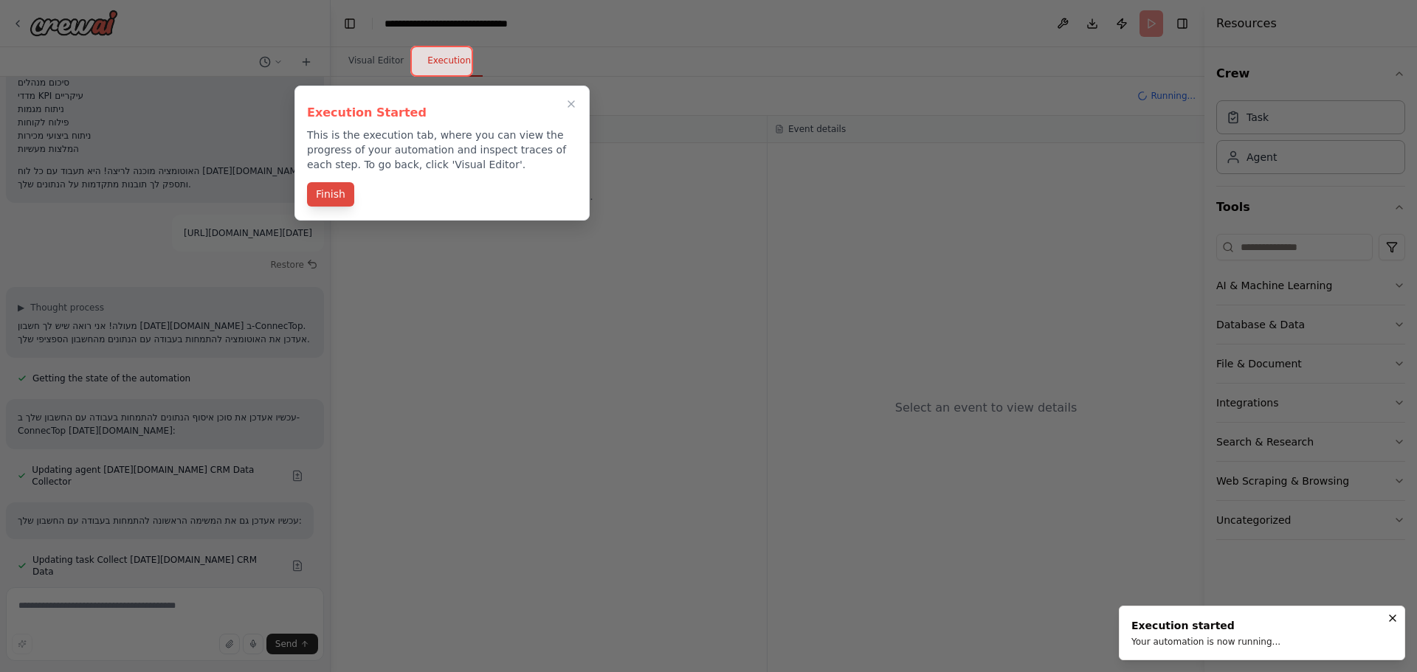
click at [342, 188] on button "Finish" at bounding box center [330, 194] width 47 height 24
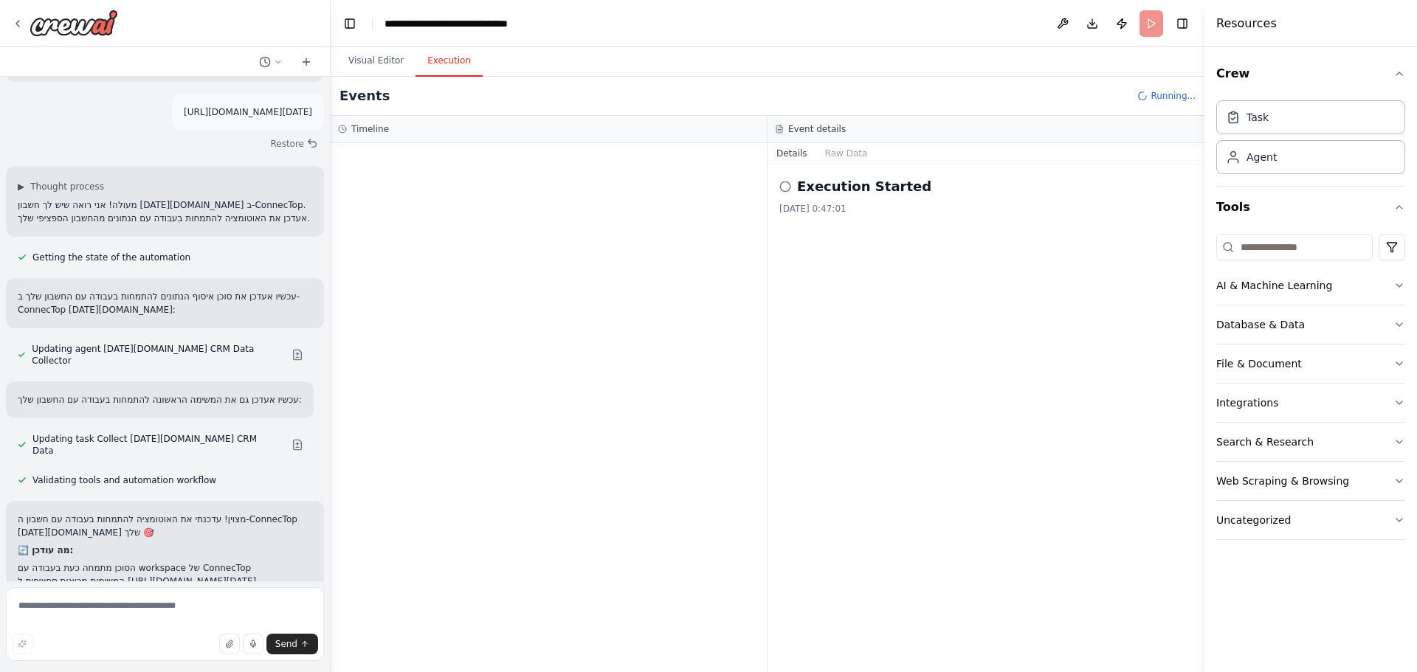
scroll to position [1994, 0]
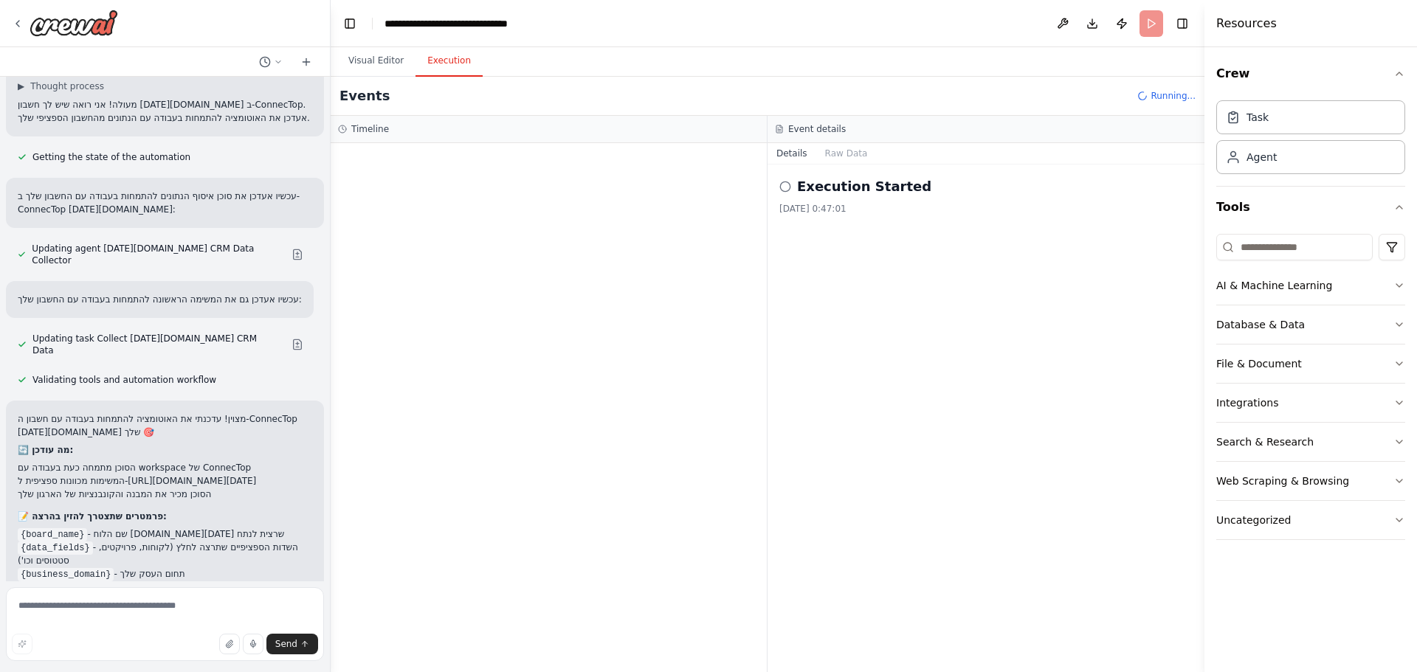
click at [826, 204] on div "6.10.2025, 0:47:01" at bounding box center [985, 209] width 413 height 12
click at [835, 184] on h2 "Execution Started" at bounding box center [864, 186] width 134 height 21
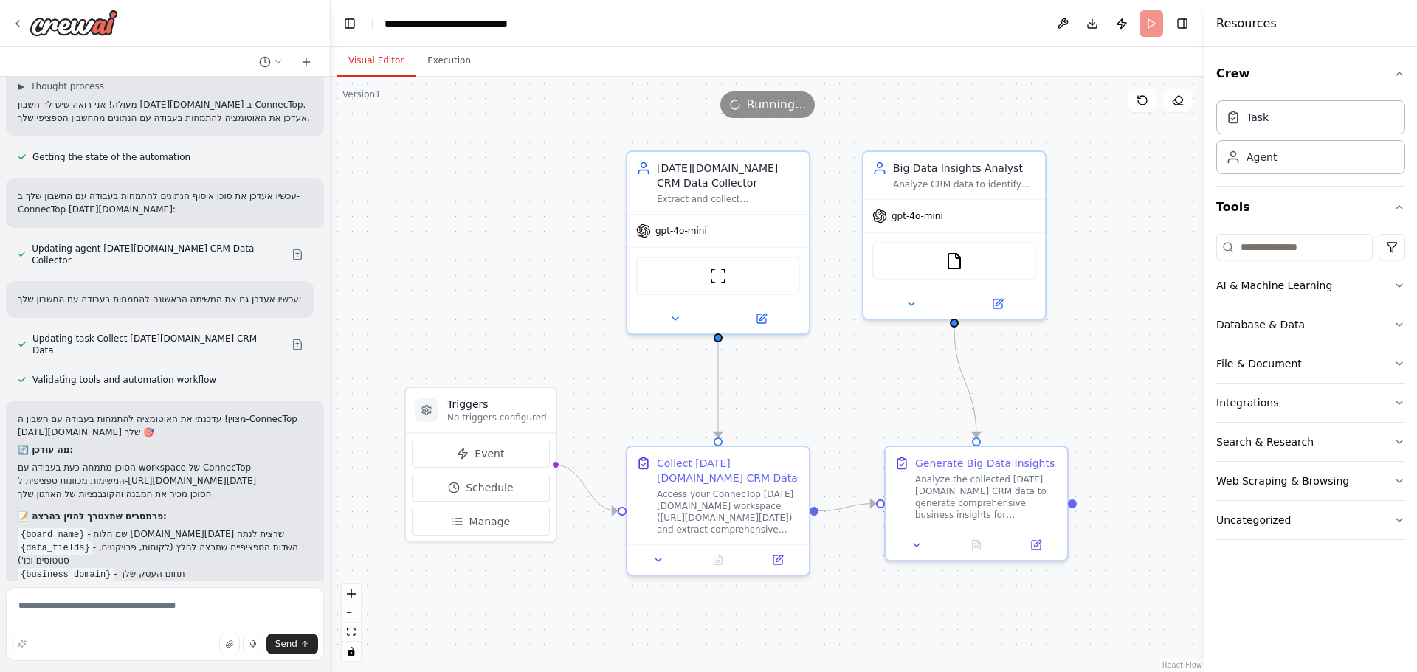
click at [382, 66] on button "Visual Editor" at bounding box center [375, 61] width 79 height 31
click at [730, 224] on div "gpt-4o-mini" at bounding box center [718, 228] width 182 height 32
click at [722, 277] on img at bounding box center [718, 273] width 18 height 18
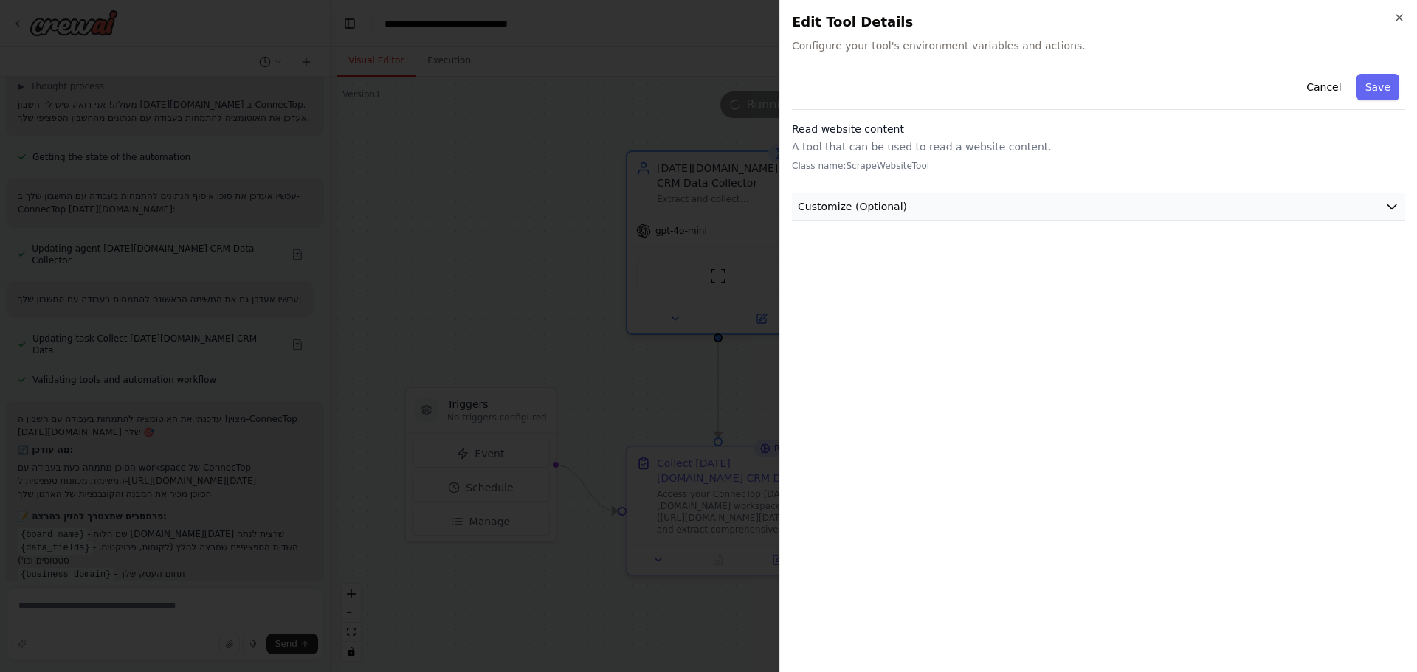
click at [933, 213] on button "Customize (Optional)" at bounding box center [1098, 206] width 613 height 27
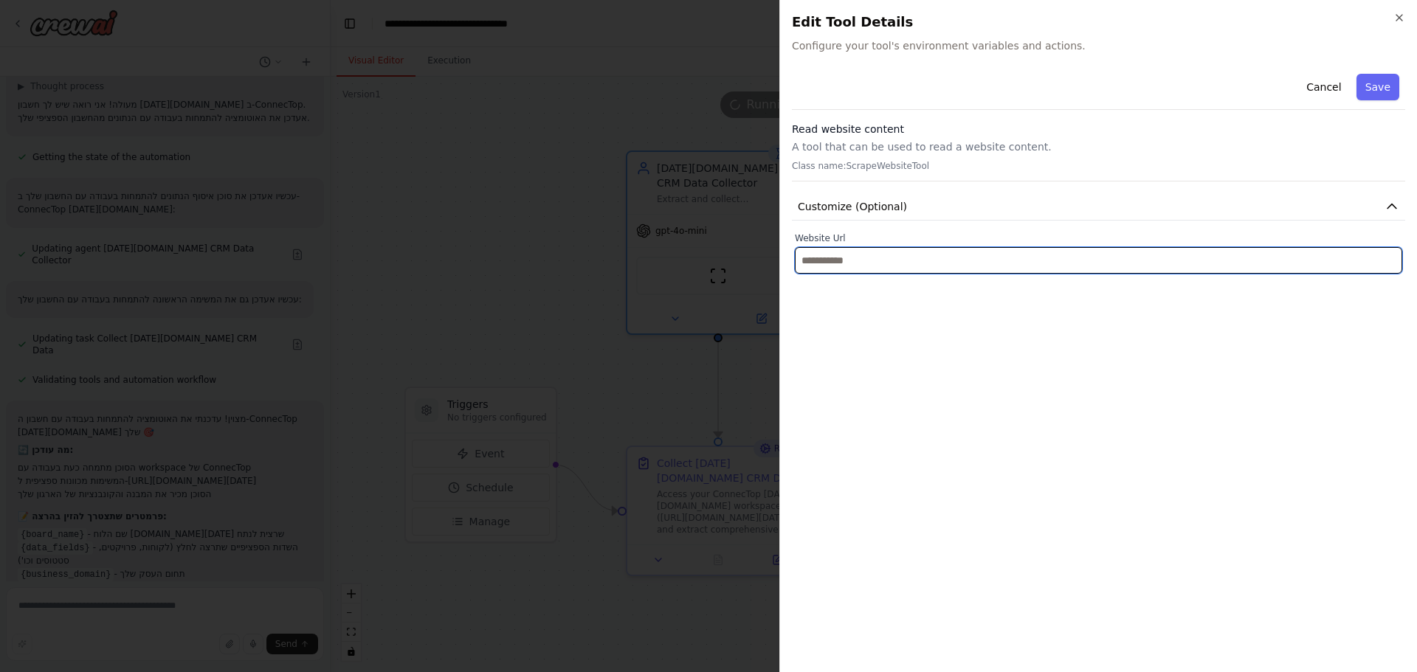
click at [919, 269] on input "text" at bounding box center [1098, 260] width 607 height 27
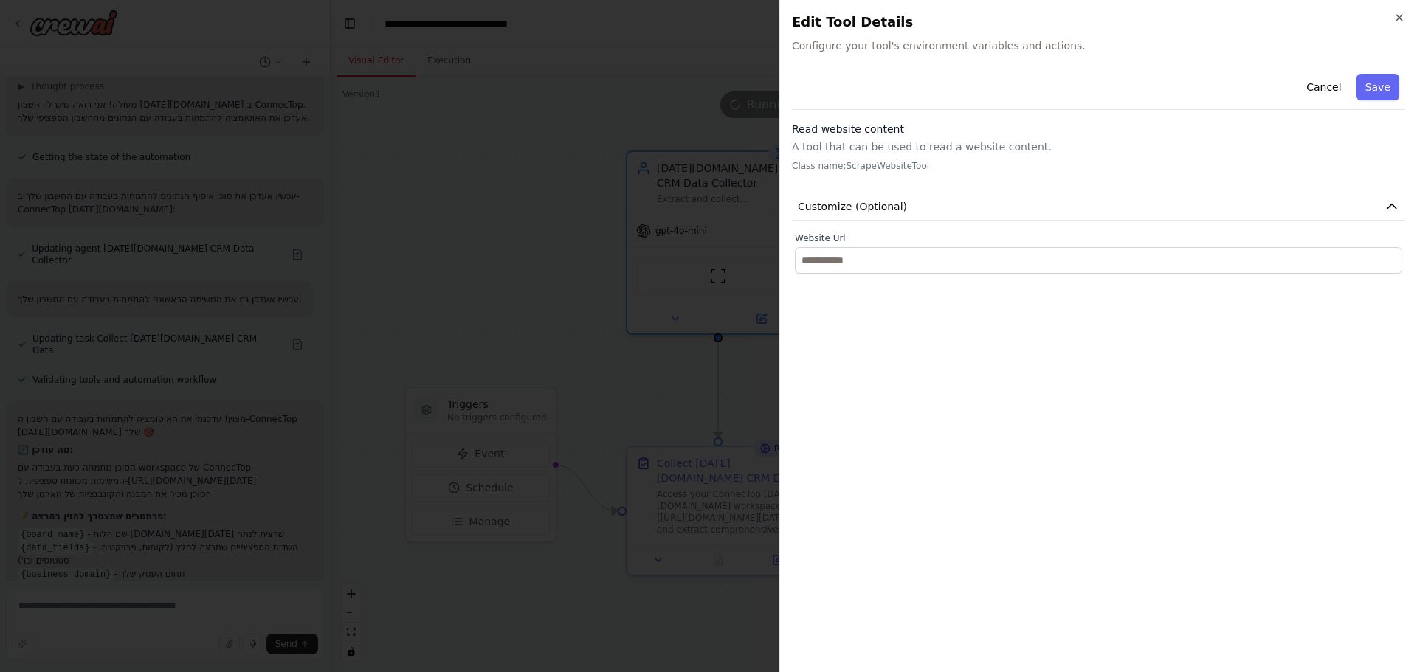
click at [885, 135] on h3 "Read website content" at bounding box center [1098, 129] width 613 height 15
click at [1317, 89] on button "Cancel" at bounding box center [1323, 87] width 52 height 27
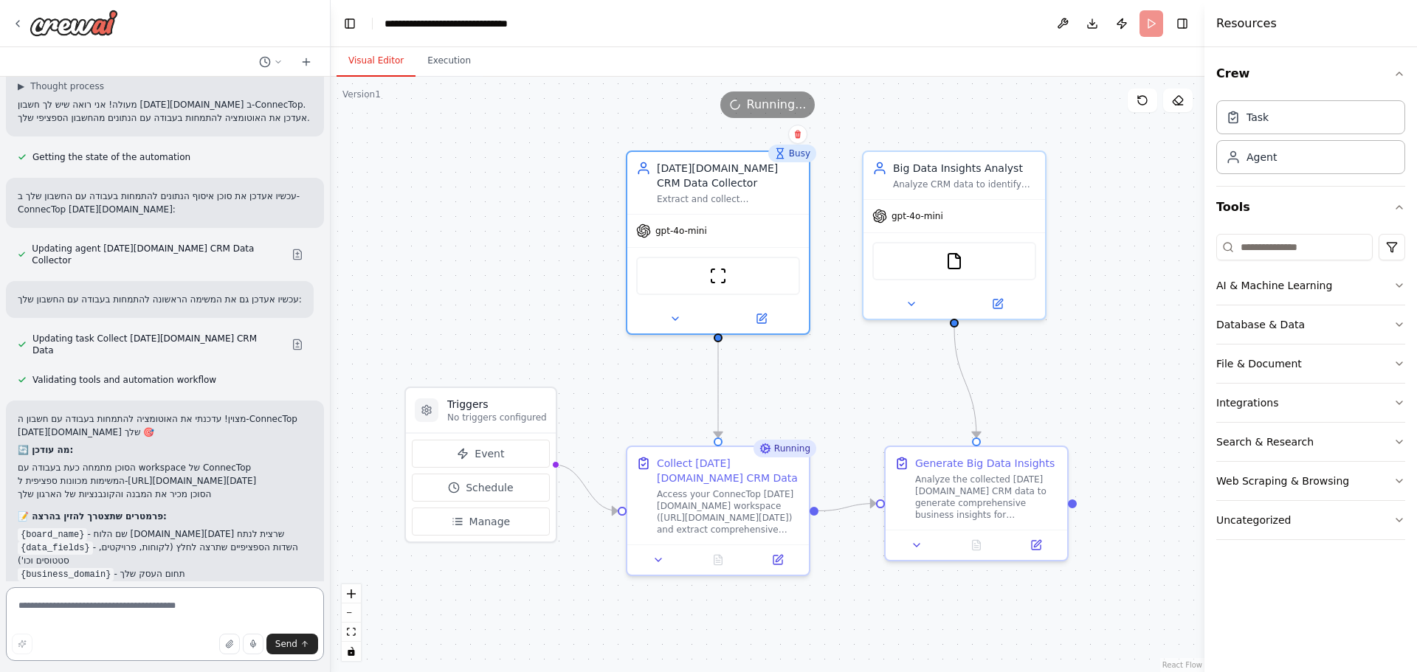
click at [151, 606] on textarea at bounding box center [165, 624] width 318 height 74
type textarea "*"
type textarea "**********"
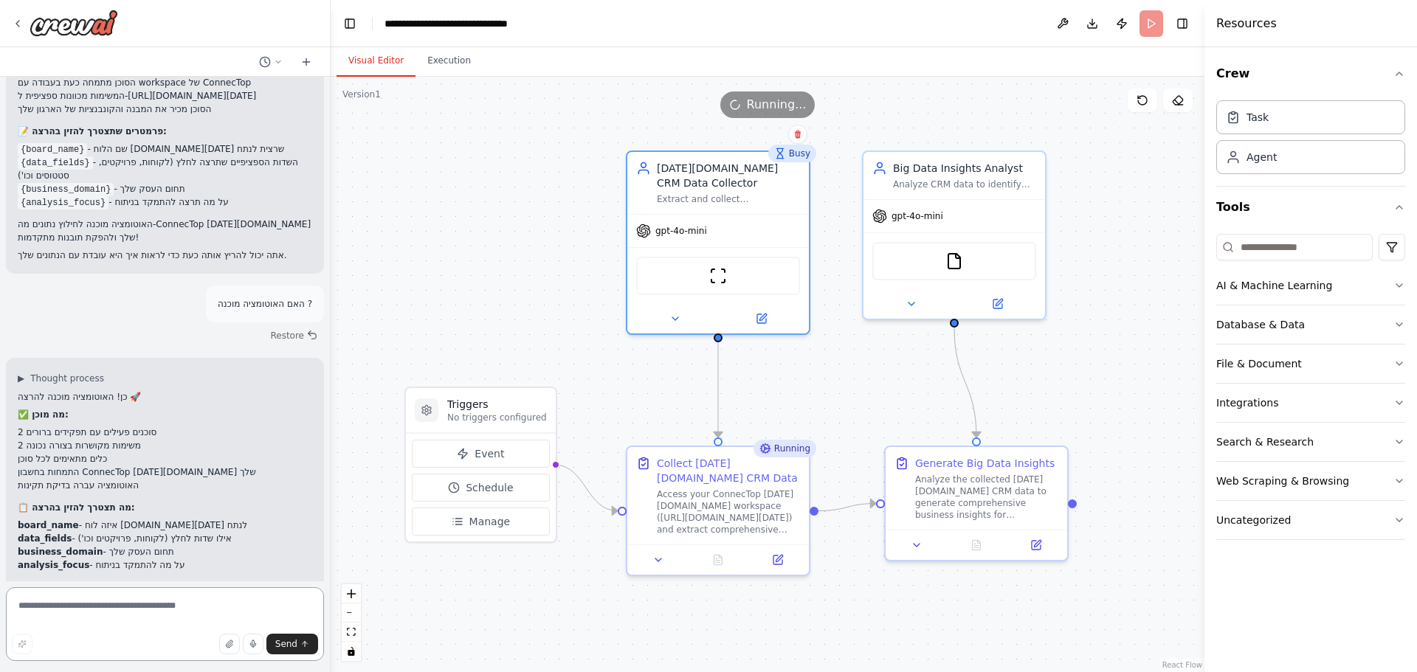
scroll to position [2393, 0]
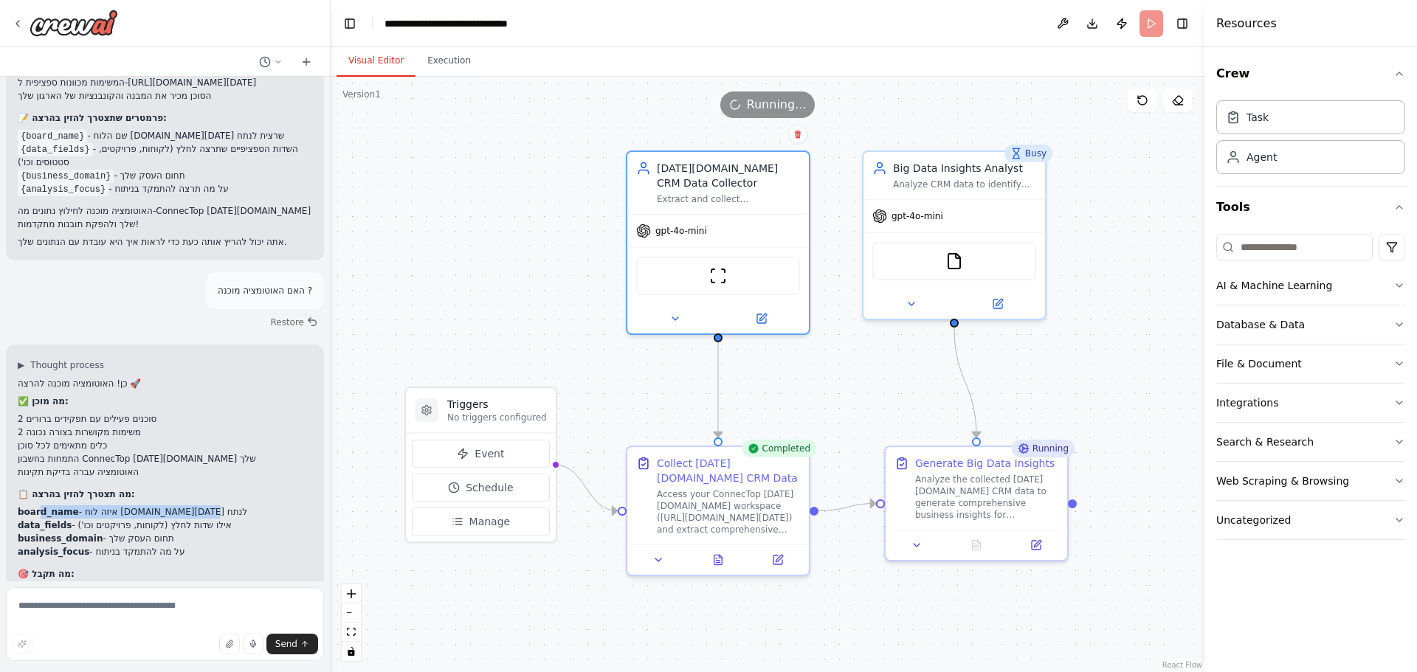
drag, startPoint x: 39, startPoint y: 424, endPoint x: 241, endPoint y: 424, distance: 201.4
click at [241, 505] on li "board_name - איזה לוח ב-Monday.com לנתח" at bounding box center [165, 511] width 294 height 13
click at [189, 615] on textarea at bounding box center [165, 624] width 318 height 74
type textarea "******"
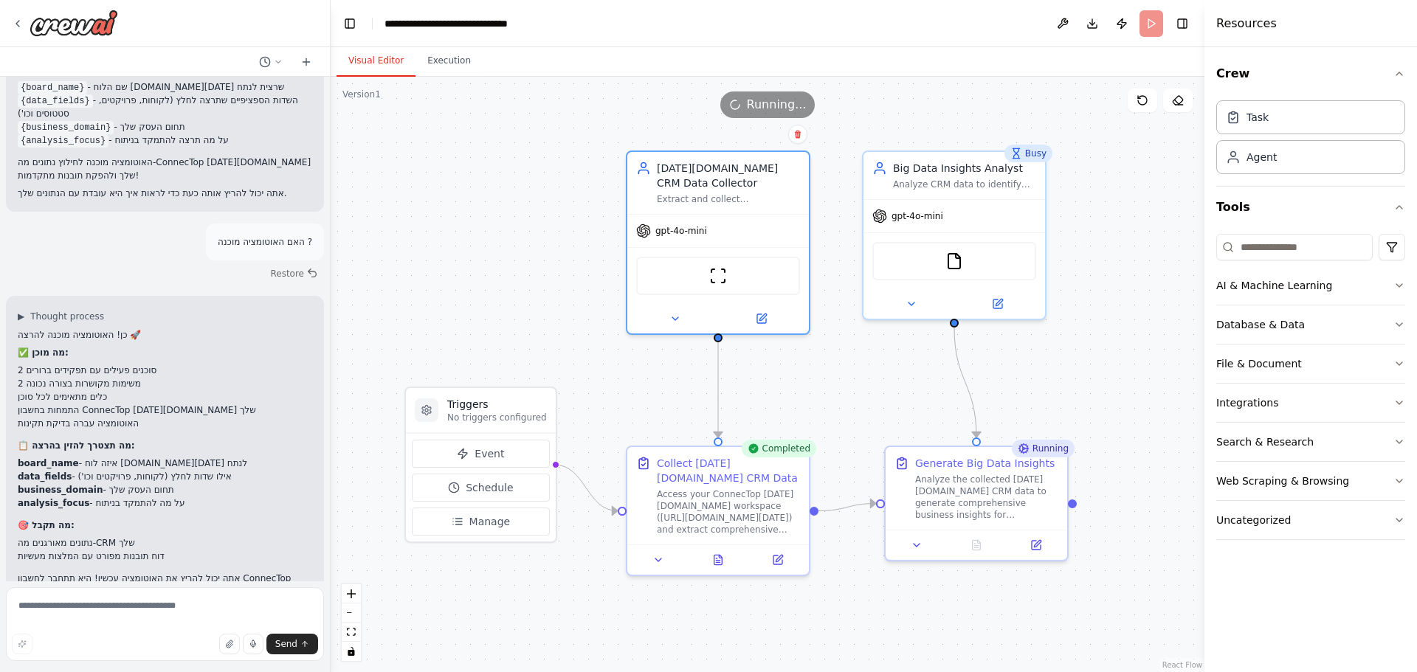
scroll to position [2465, 0]
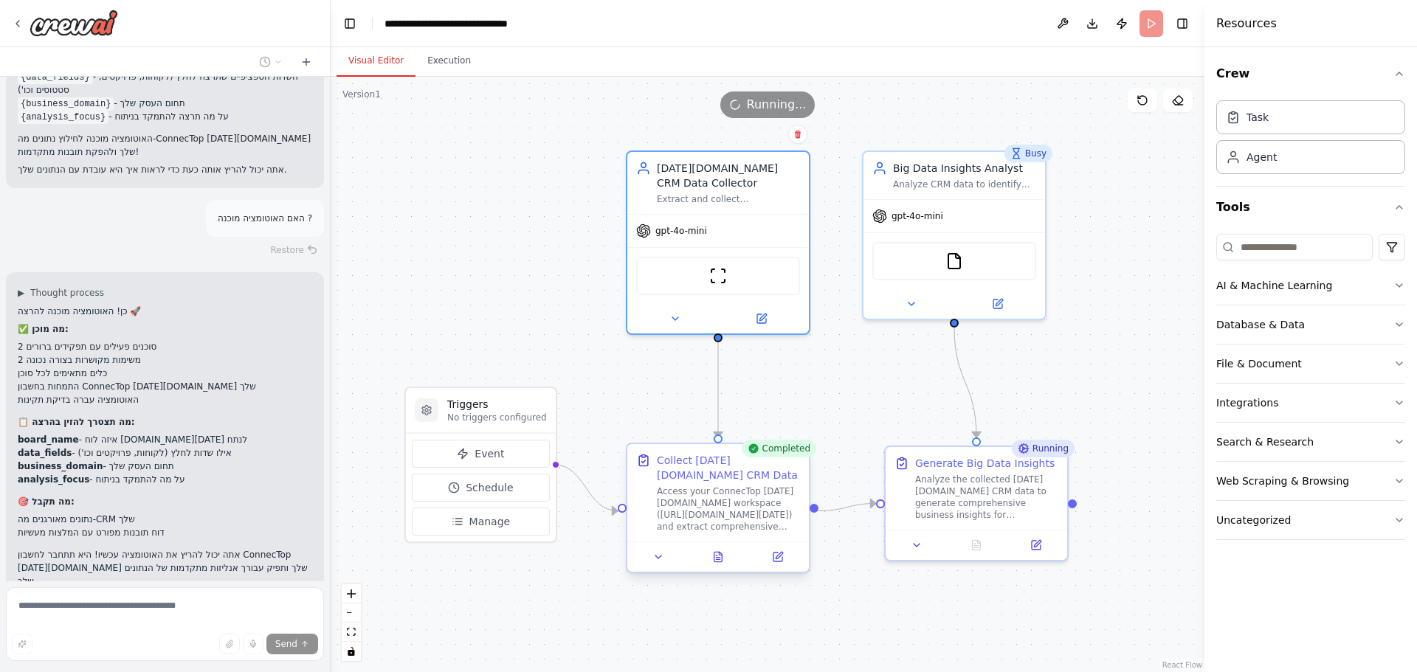
click at [719, 477] on div "Collect Monday.com CRM Data" at bounding box center [728, 468] width 143 height 30
click at [777, 559] on icon at bounding box center [778, 555] width 7 height 7
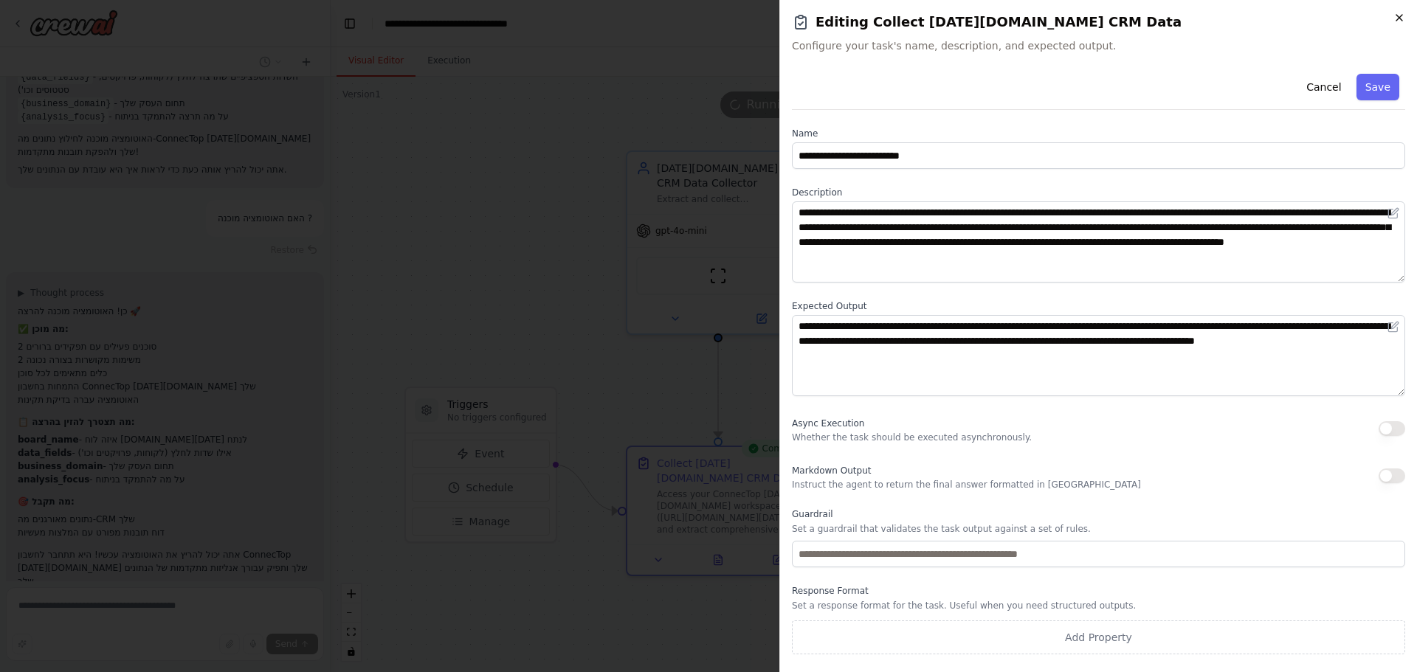
click at [1402, 14] on icon "button" at bounding box center [1399, 18] width 12 height 12
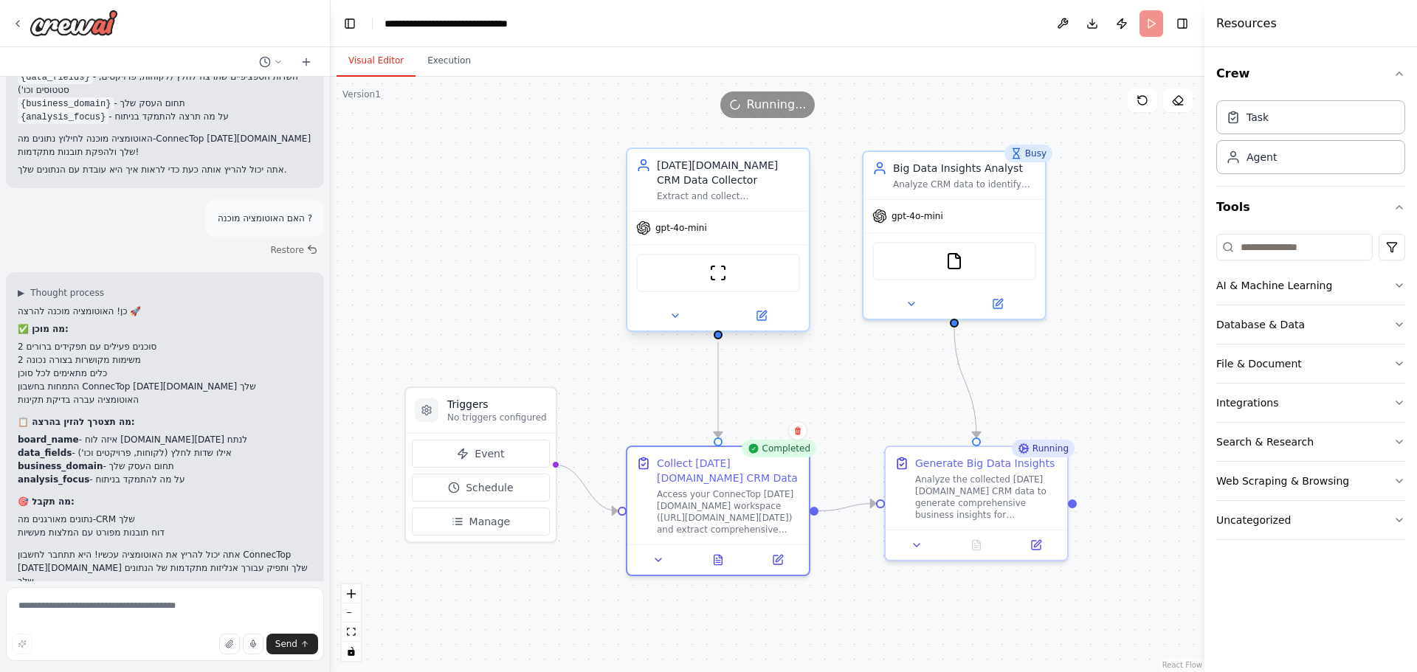
click at [722, 216] on div "gpt-4o-mini" at bounding box center [718, 228] width 182 height 32
click at [706, 248] on div "ScrapeWebsiteTool" at bounding box center [718, 272] width 182 height 57
click at [712, 264] on img at bounding box center [718, 273] width 18 height 18
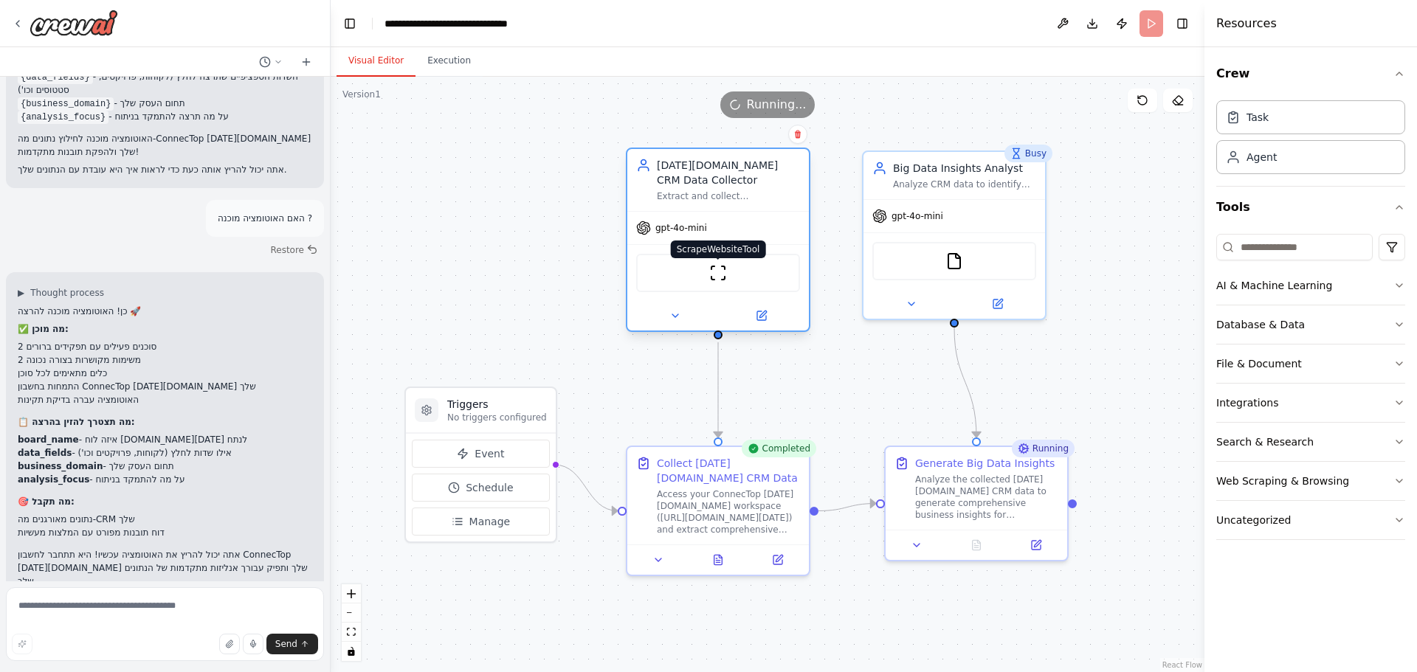
click at [713, 274] on img at bounding box center [718, 273] width 18 height 18
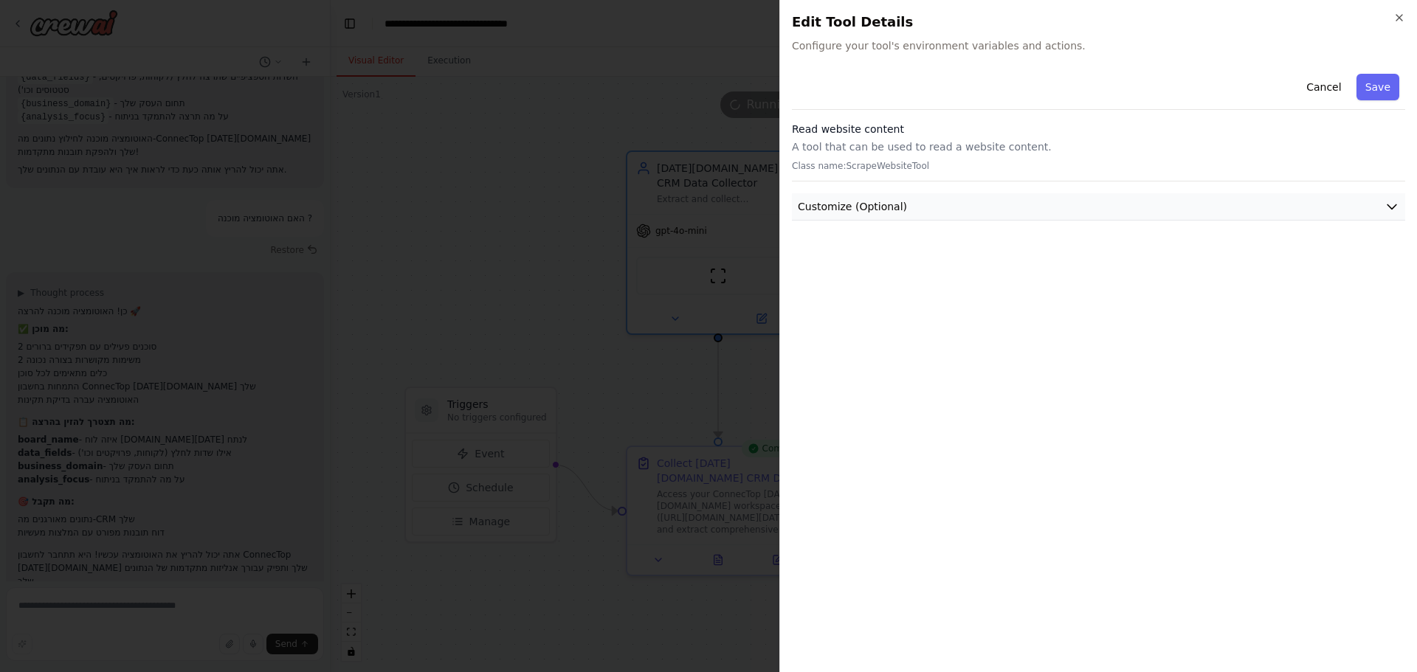
click at [829, 207] on span "Customize (Optional)" at bounding box center [852, 206] width 109 height 15
click at [901, 170] on p "Class name: ScrapeWebsiteTool" at bounding box center [1098, 166] width 613 height 12
click at [920, 138] on div "Read website content A tool that can be used to read a website content. Class n…" at bounding box center [1098, 152] width 613 height 60
click at [1343, 82] on button "Cancel" at bounding box center [1323, 87] width 52 height 27
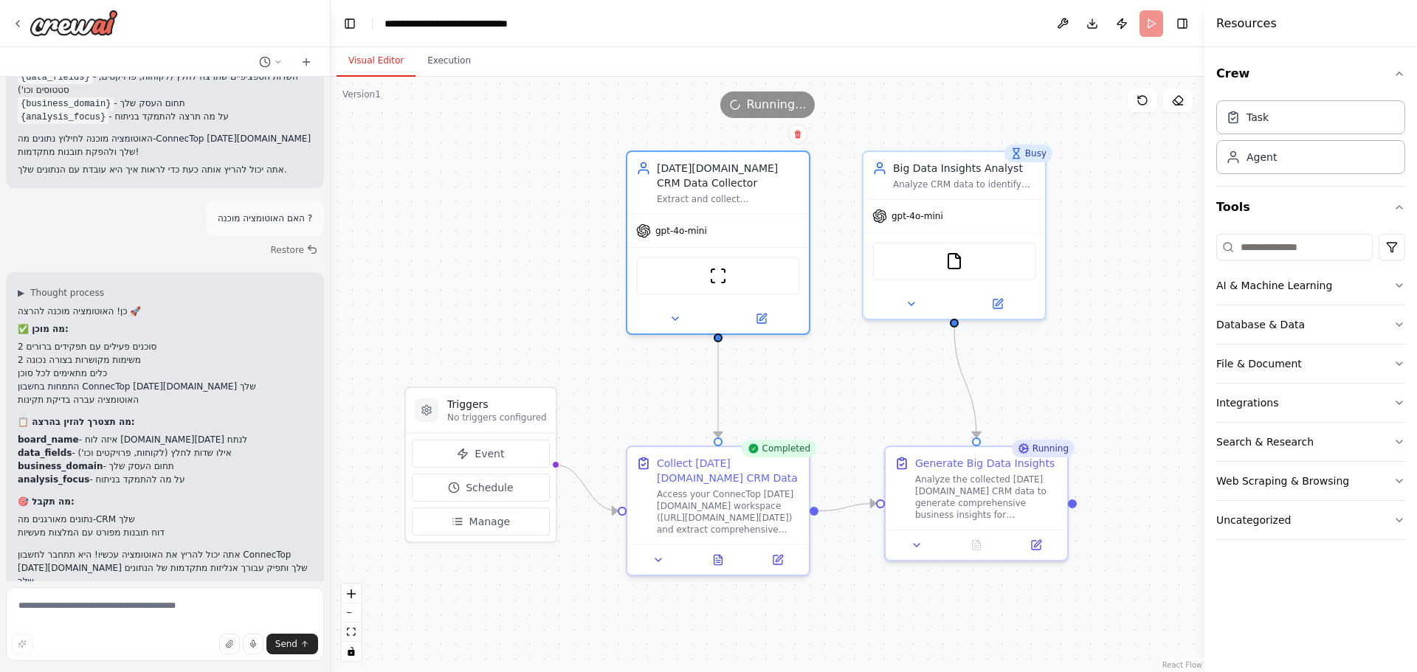
scroll to position [2738, 0]
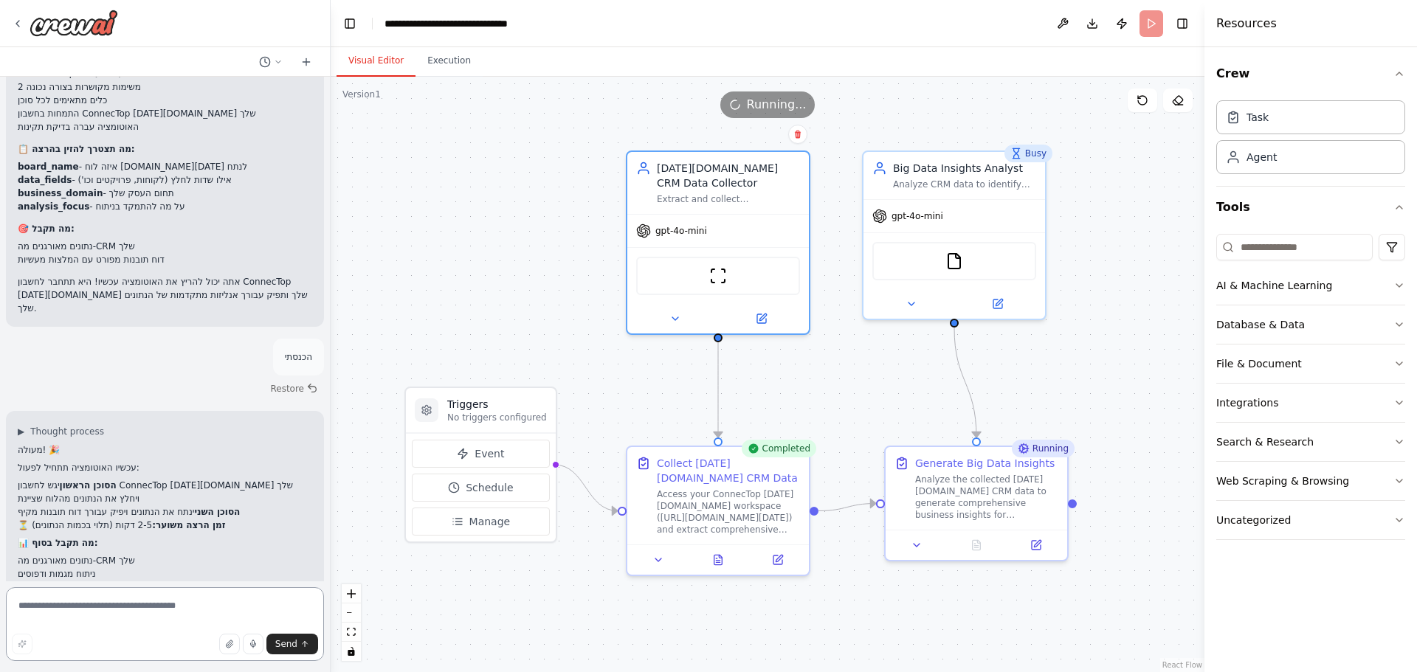
click at [166, 619] on textarea at bounding box center [165, 624] width 318 height 74
type textarea "**********"
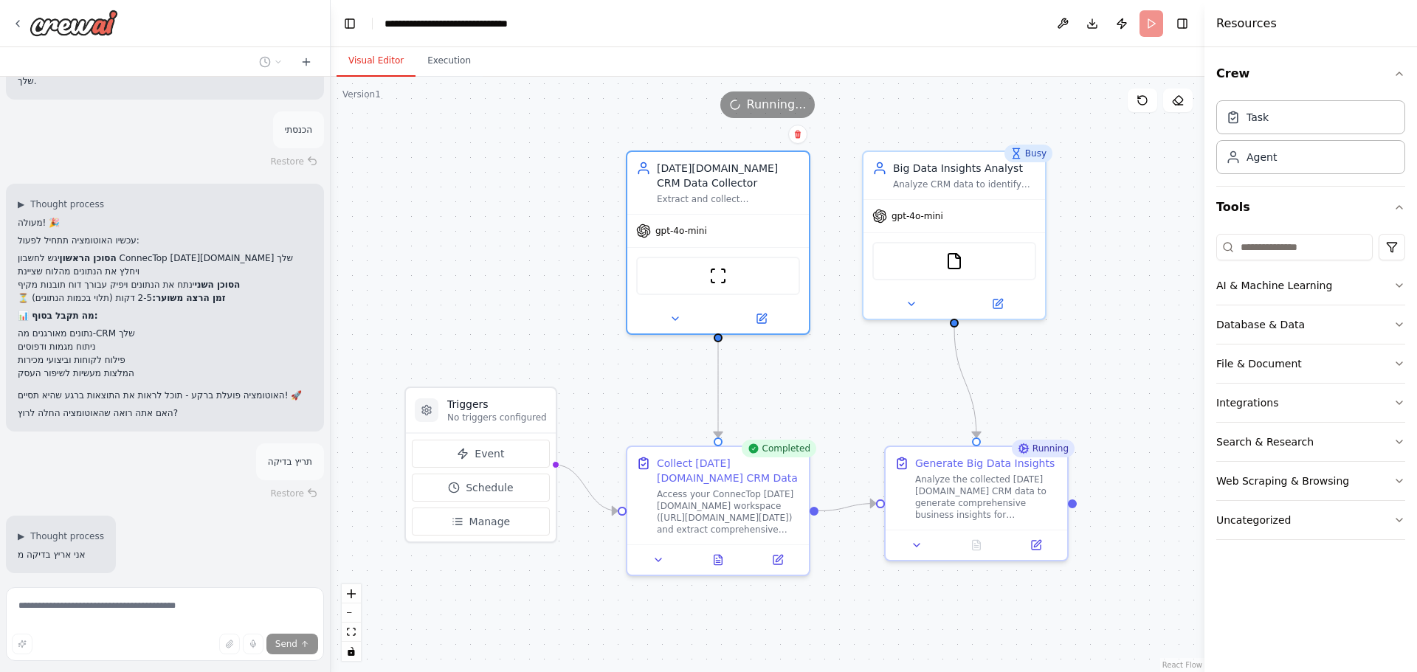
scroll to position [2967, 0]
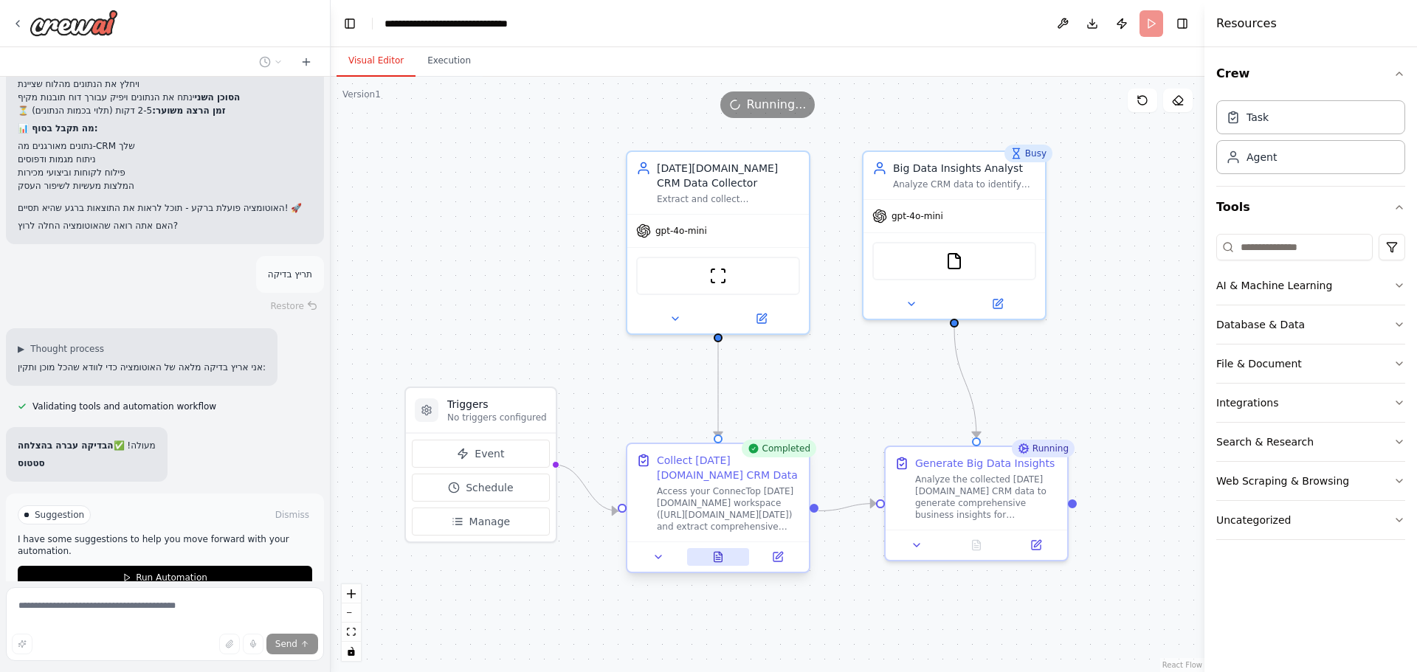
click at [717, 559] on icon at bounding box center [718, 557] width 8 height 10
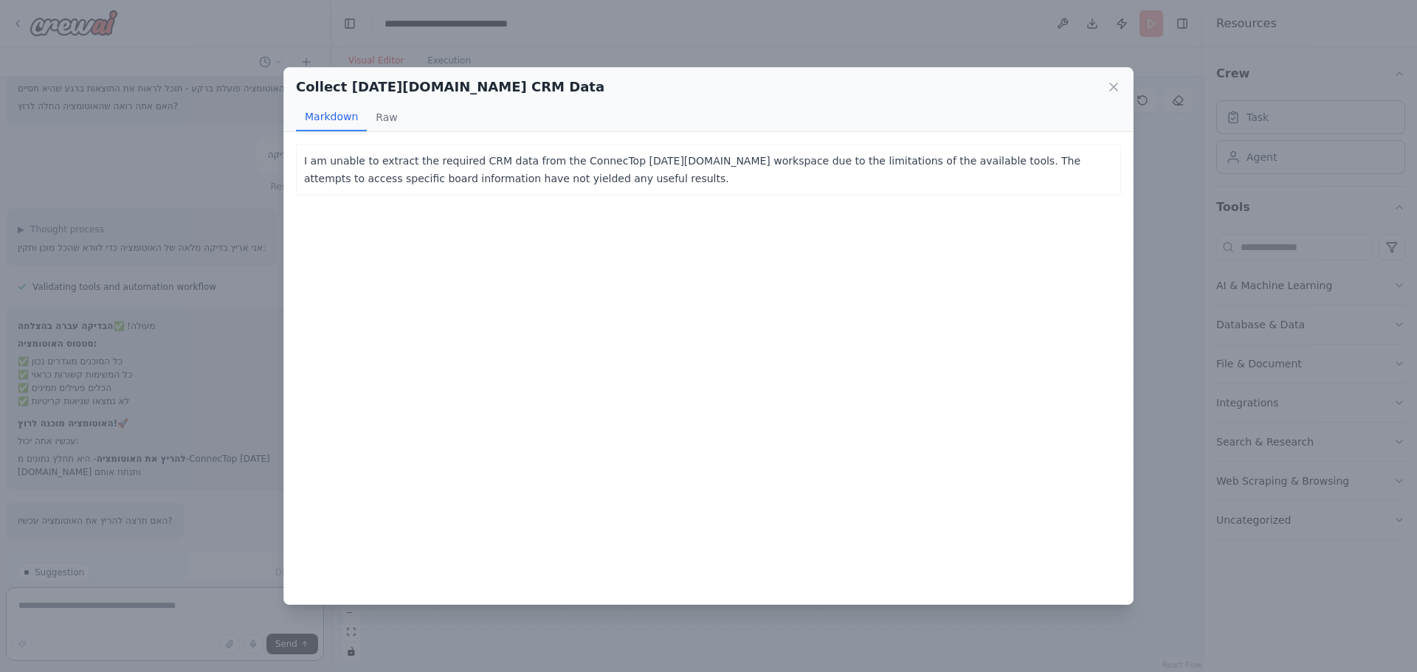
scroll to position [3286, 0]
click at [370, 129] on button "Raw" at bounding box center [386, 117] width 39 height 28
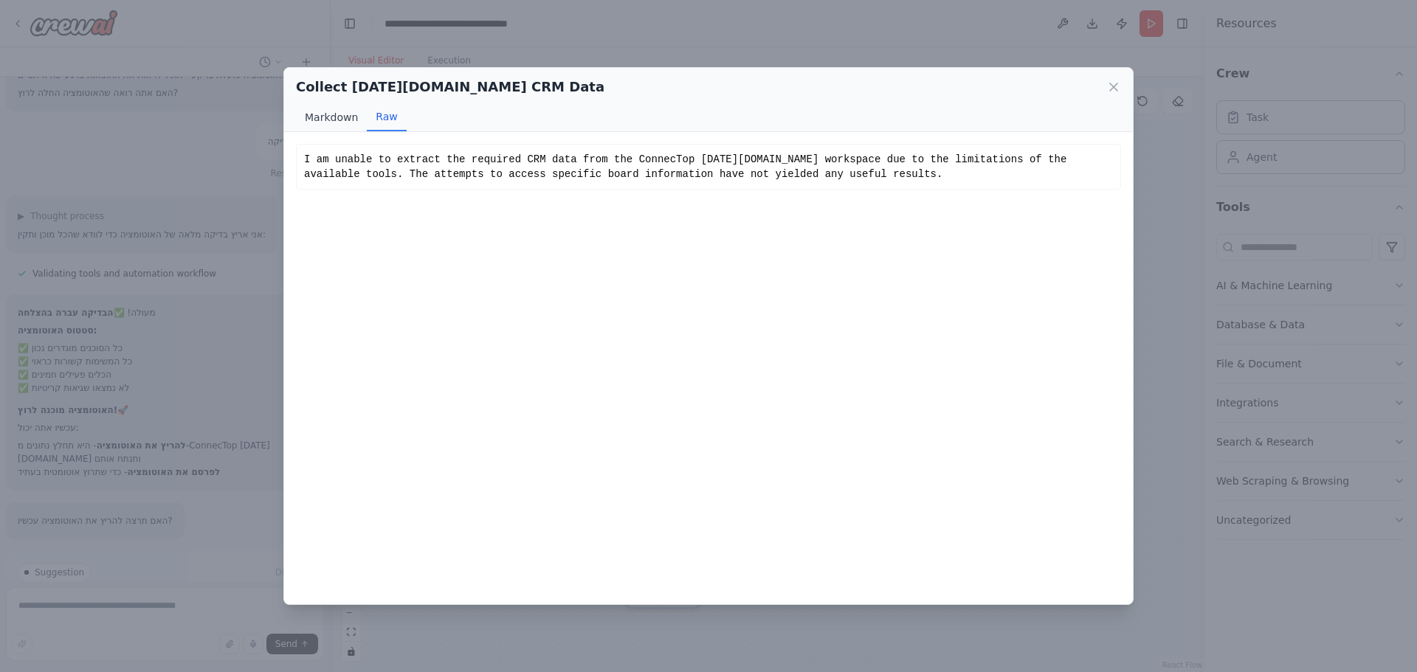
click at [342, 129] on button "Markdown" at bounding box center [331, 117] width 71 height 28
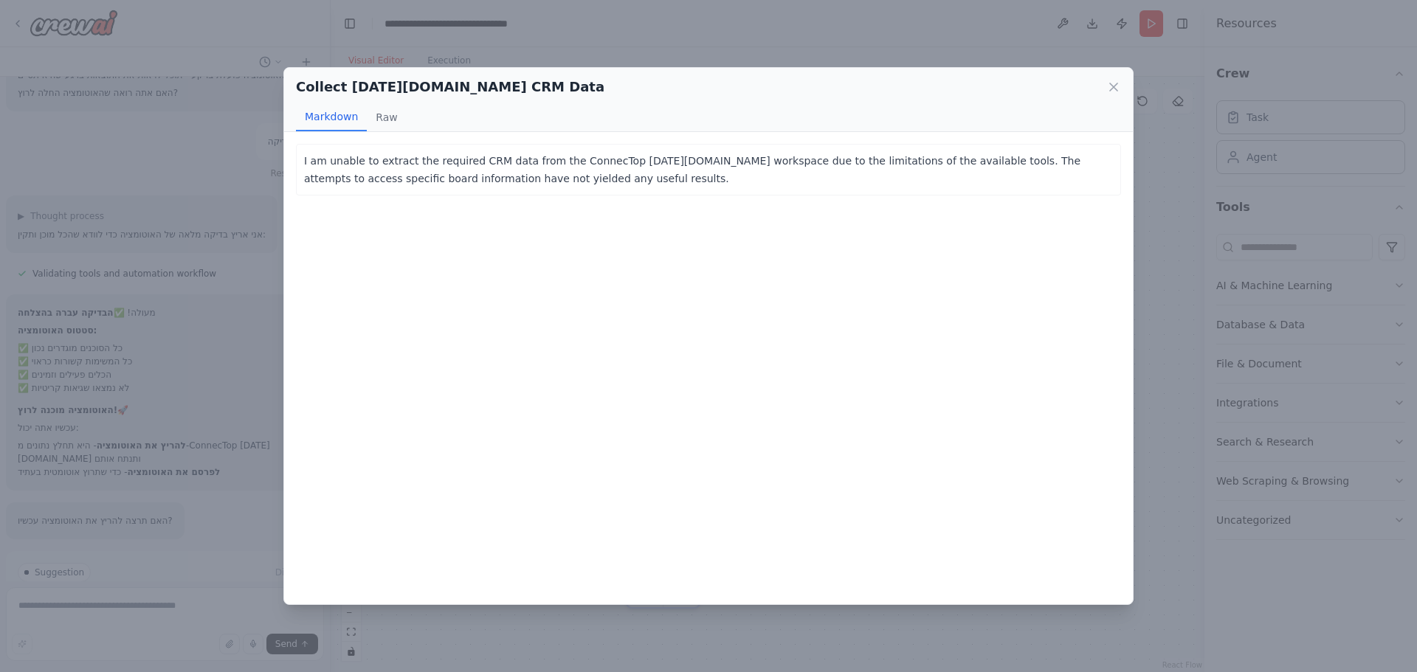
click at [1130, 74] on div "Collect Monday.com CRM Data Markdown Raw" at bounding box center [708, 100] width 848 height 64
click at [1114, 80] on icon at bounding box center [1113, 87] width 15 height 15
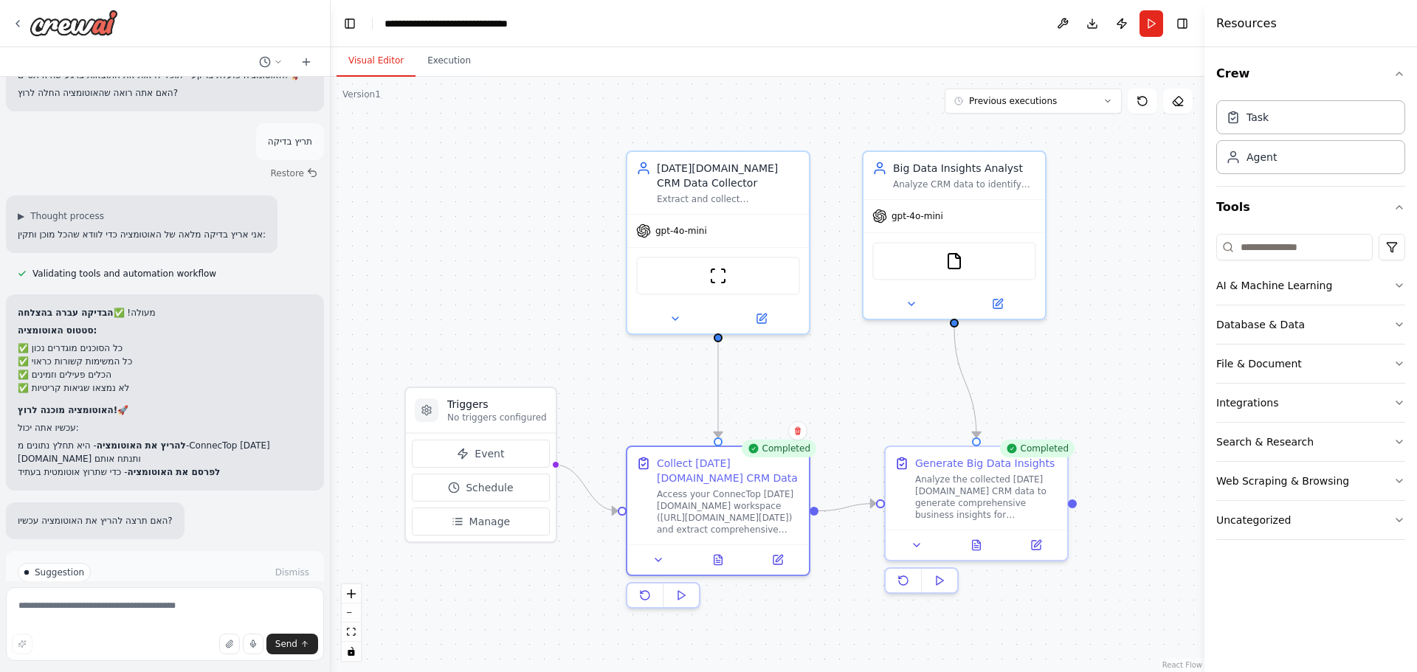
click at [178, 629] on span "Improve automation" at bounding box center [171, 635] width 90 height 12
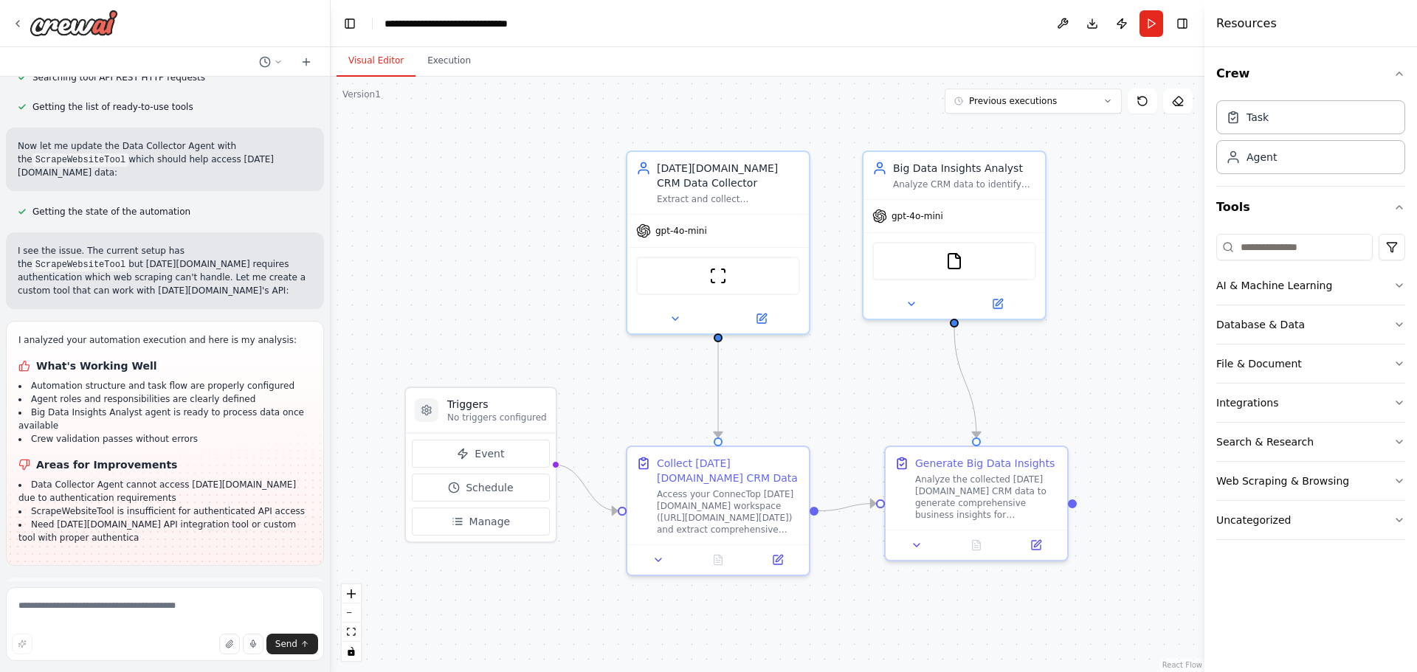
scroll to position [3907, 0]
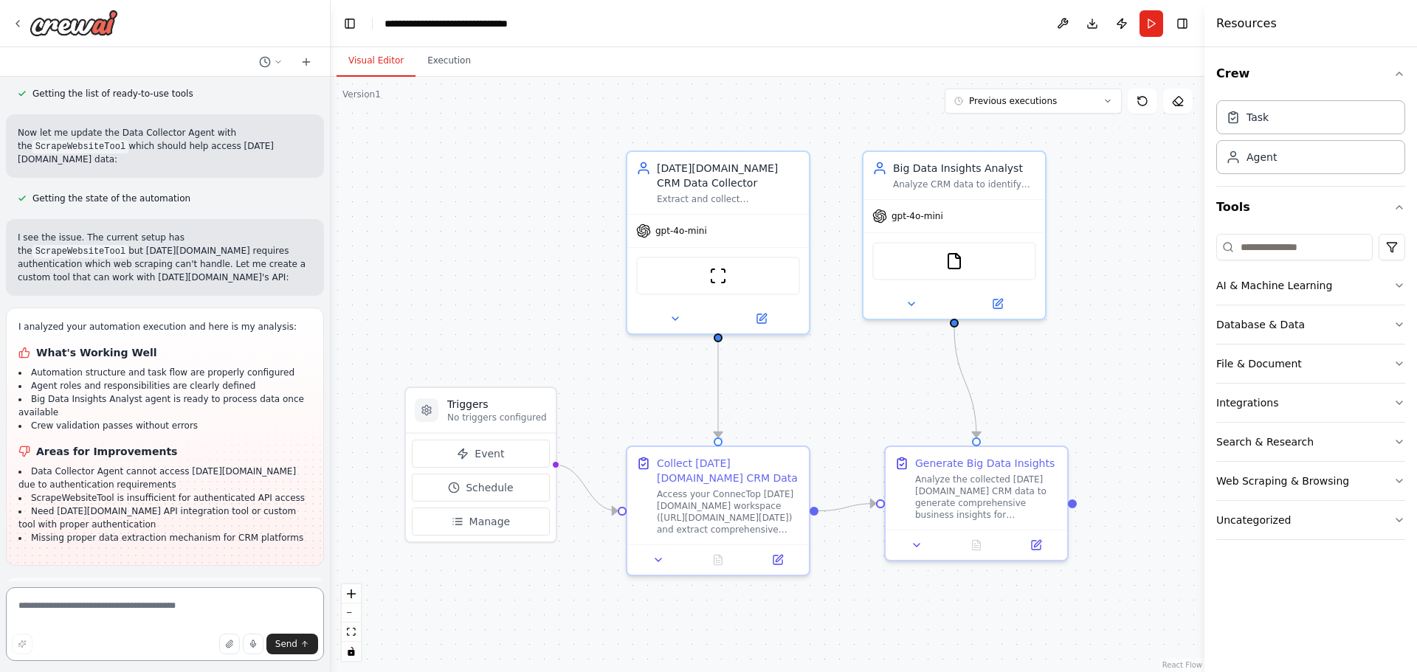
click at [114, 629] on textarea at bounding box center [165, 624] width 318 height 74
type textarea "**********"
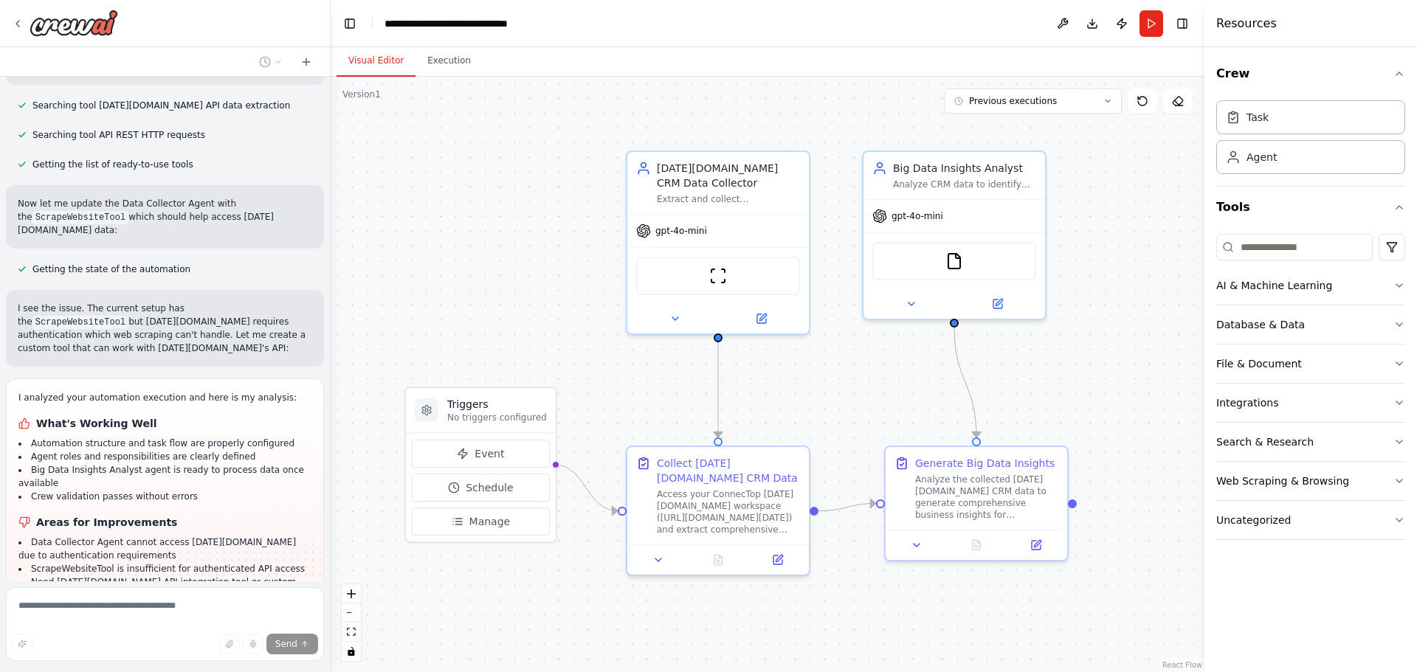
scroll to position [3917, 0]
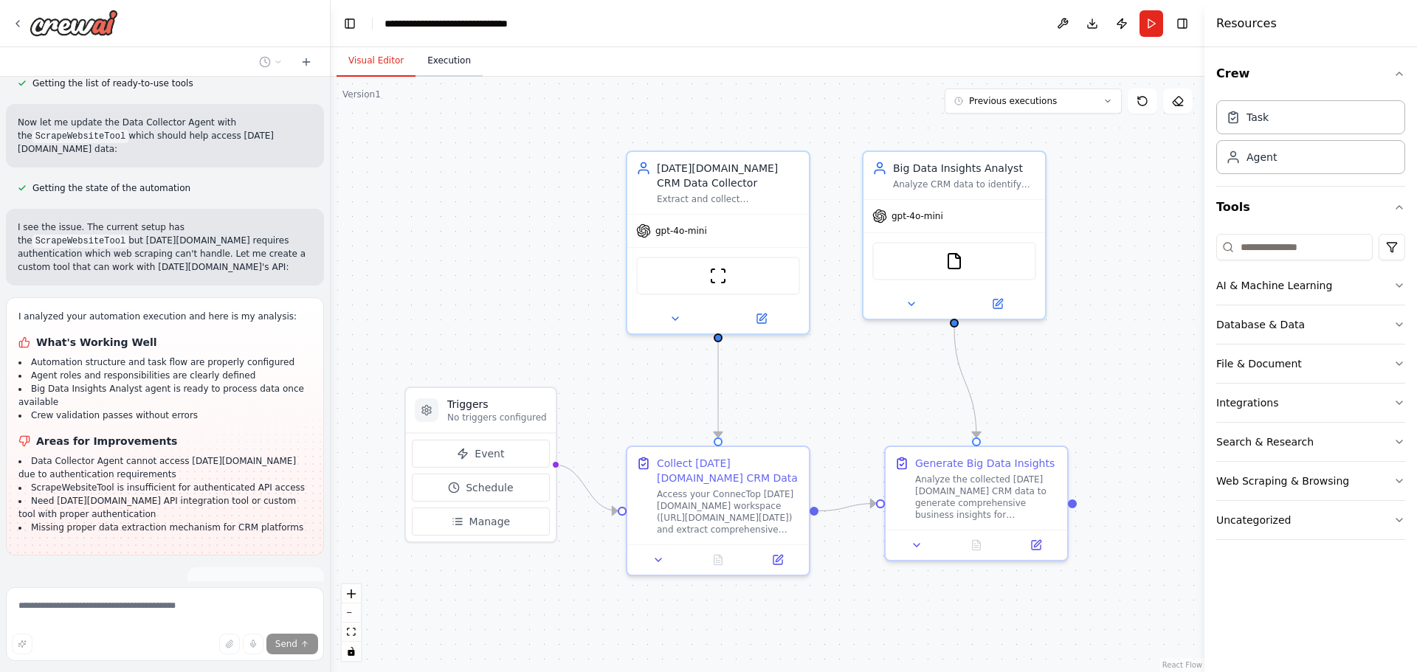
click at [452, 55] on button "Execution" at bounding box center [448, 61] width 67 height 31
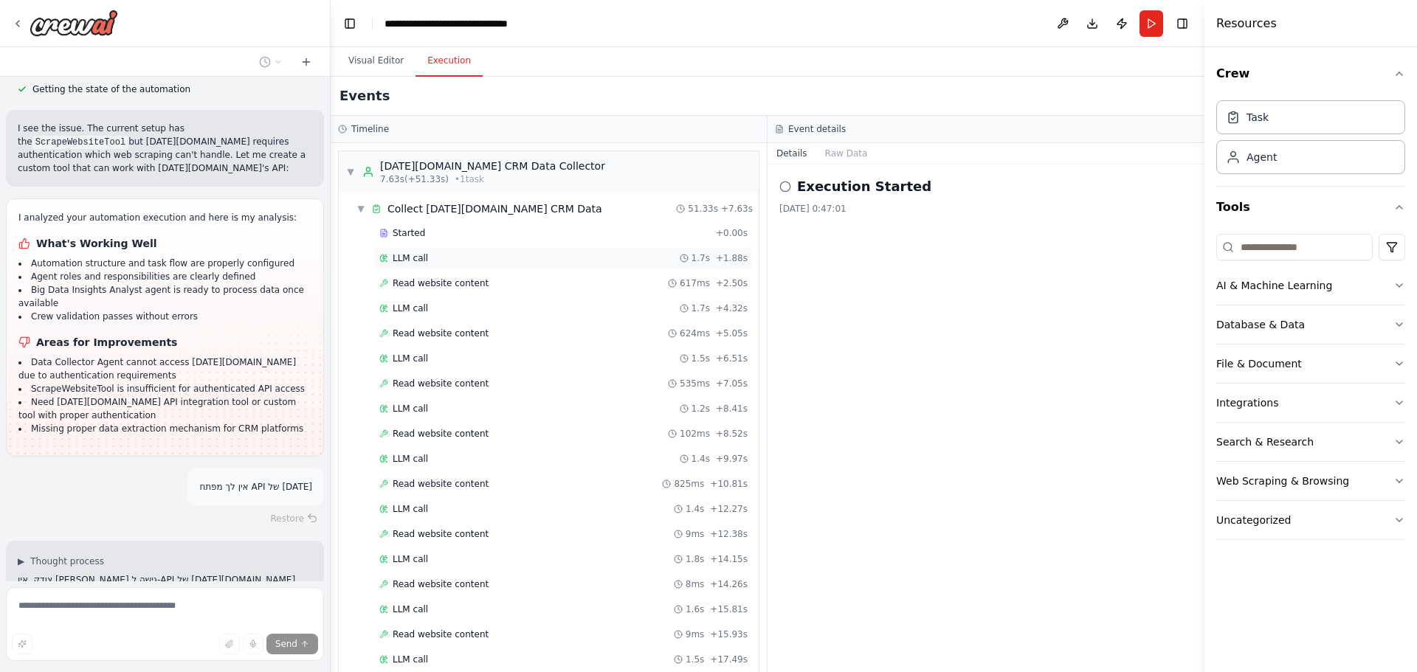
scroll to position [4029, 0]
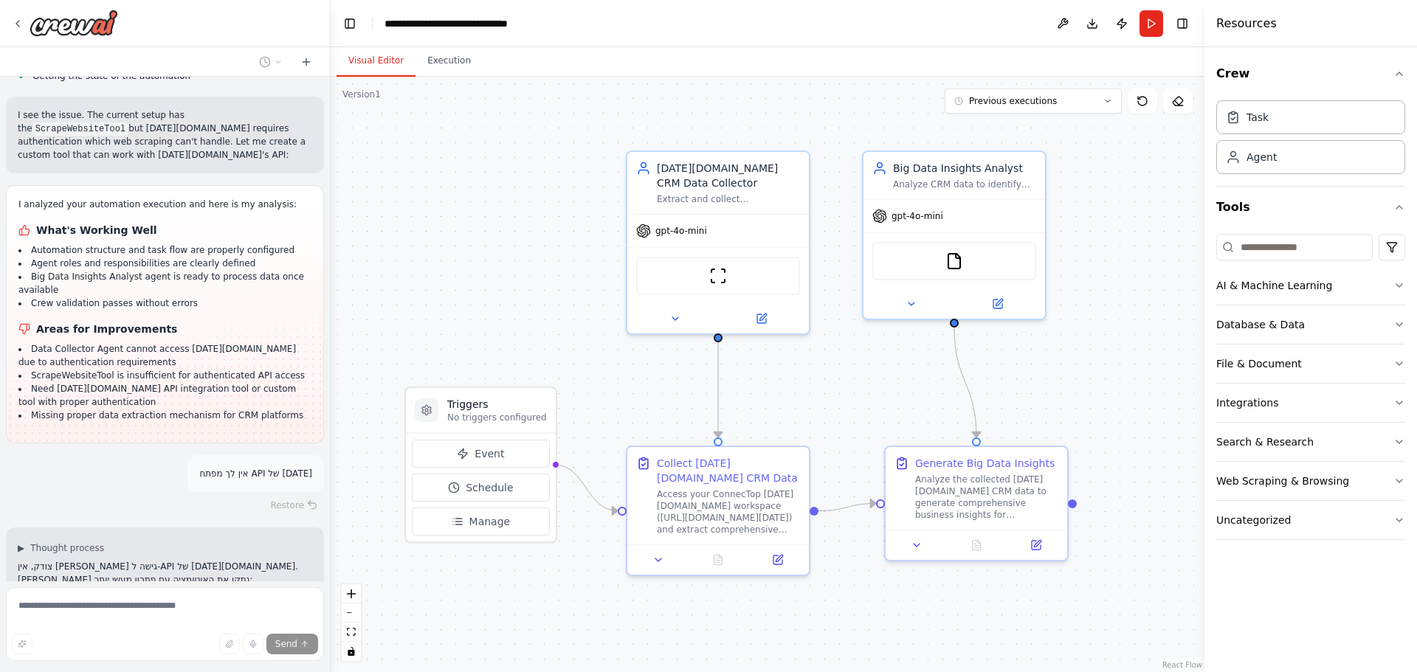
click at [358, 69] on button "Visual Editor" at bounding box center [375, 61] width 79 height 31
click at [697, 229] on span "gpt-4o-mini" at bounding box center [681, 228] width 52 height 12
click at [709, 191] on div "Extract and collect comprehensive CRM data from your ConnecTop Monday.com works…" at bounding box center [728, 196] width 143 height 12
click at [778, 313] on button at bounding box center [760, 316] width 83 height 18
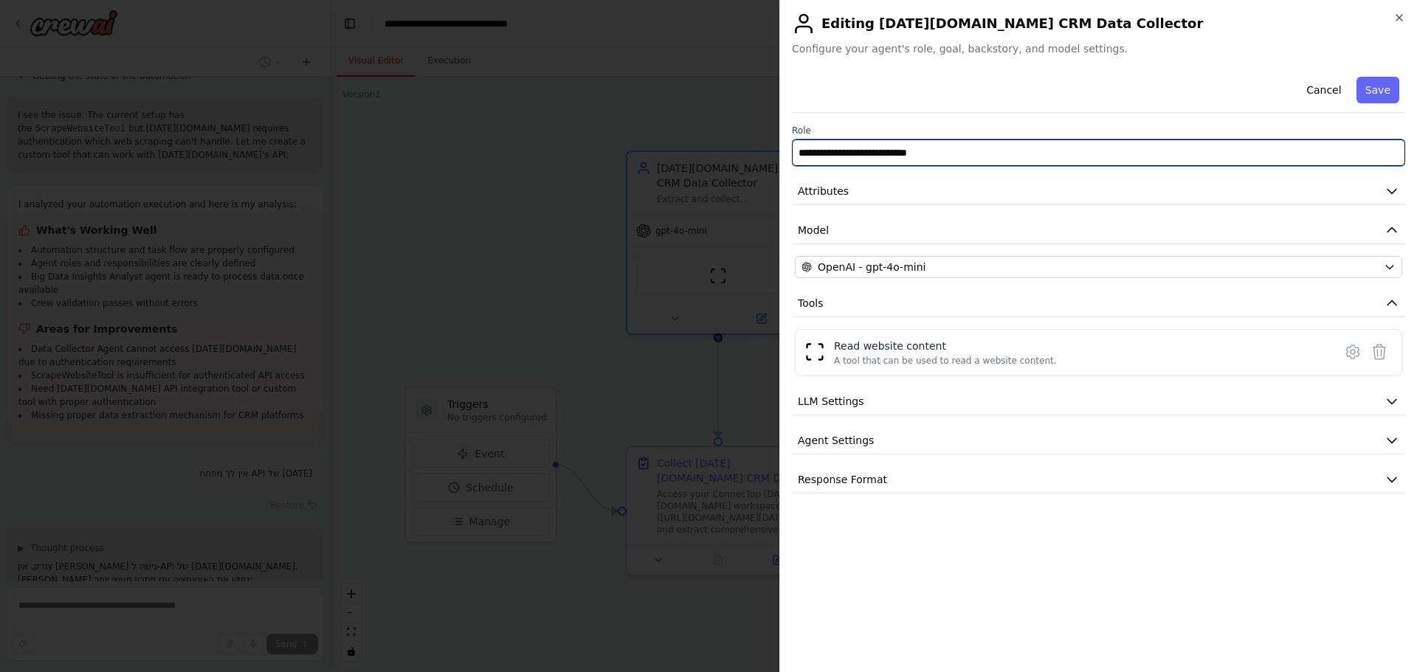
click at [879, 163] on input "**********" at bounding box center [1098, 152] width 613 height 27
type input "**********"
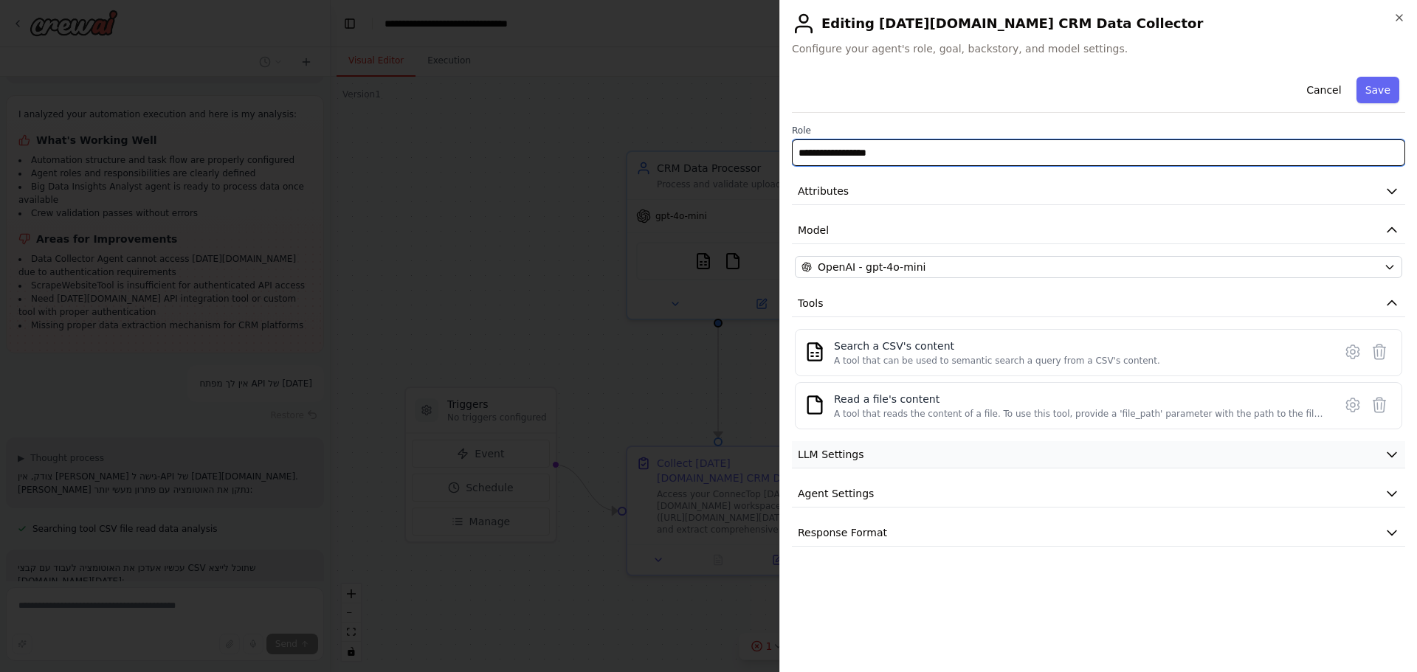
scroll to position [4133, 0]
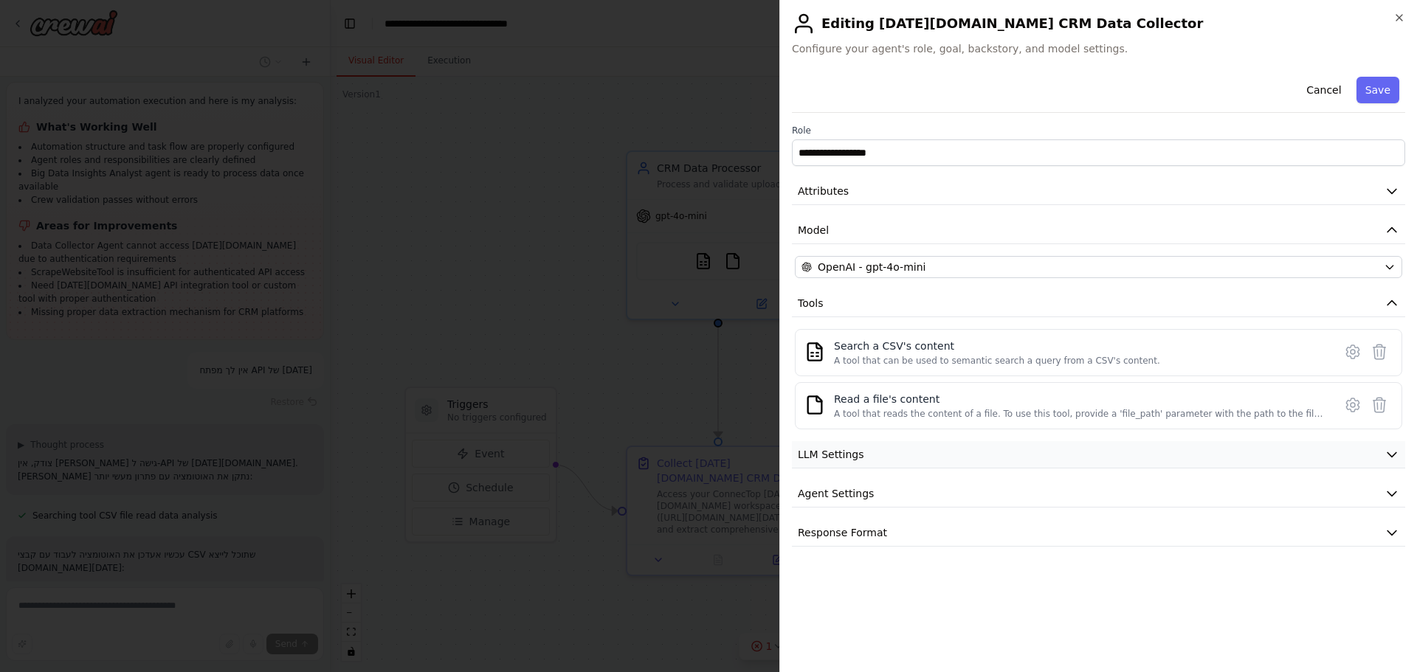
click at [857, 451] on span "LLM Settings" at bounding box center [831, 454] width 66 height 15
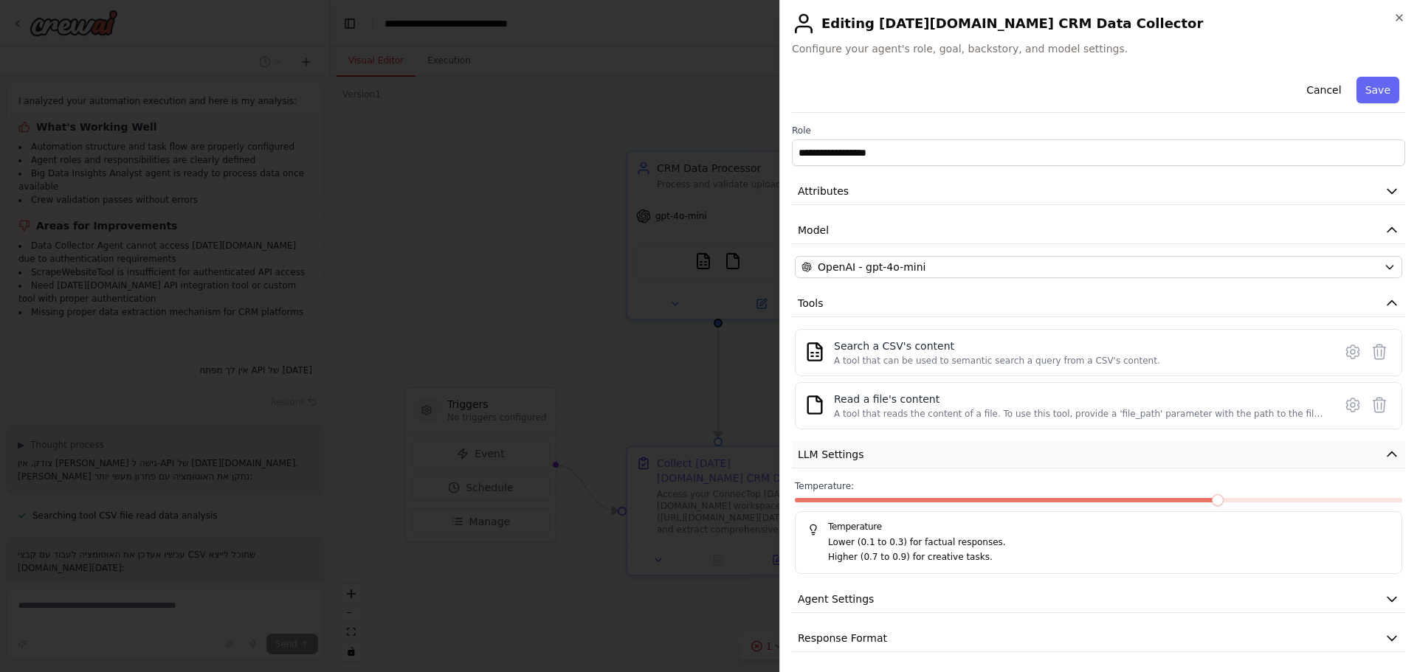
scroll to position [4162, 0]
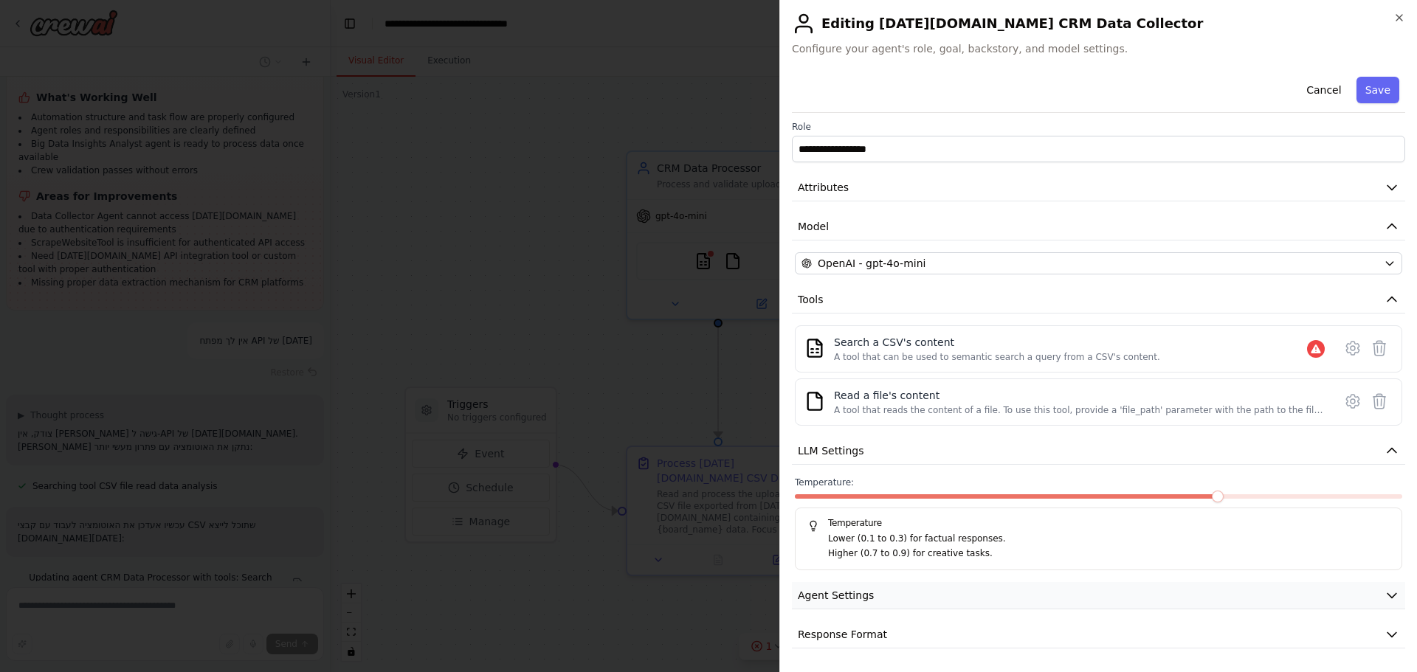
click at [837, 598] on span "Agent Settings" at bounding box center [836, 595] width 76 height 15
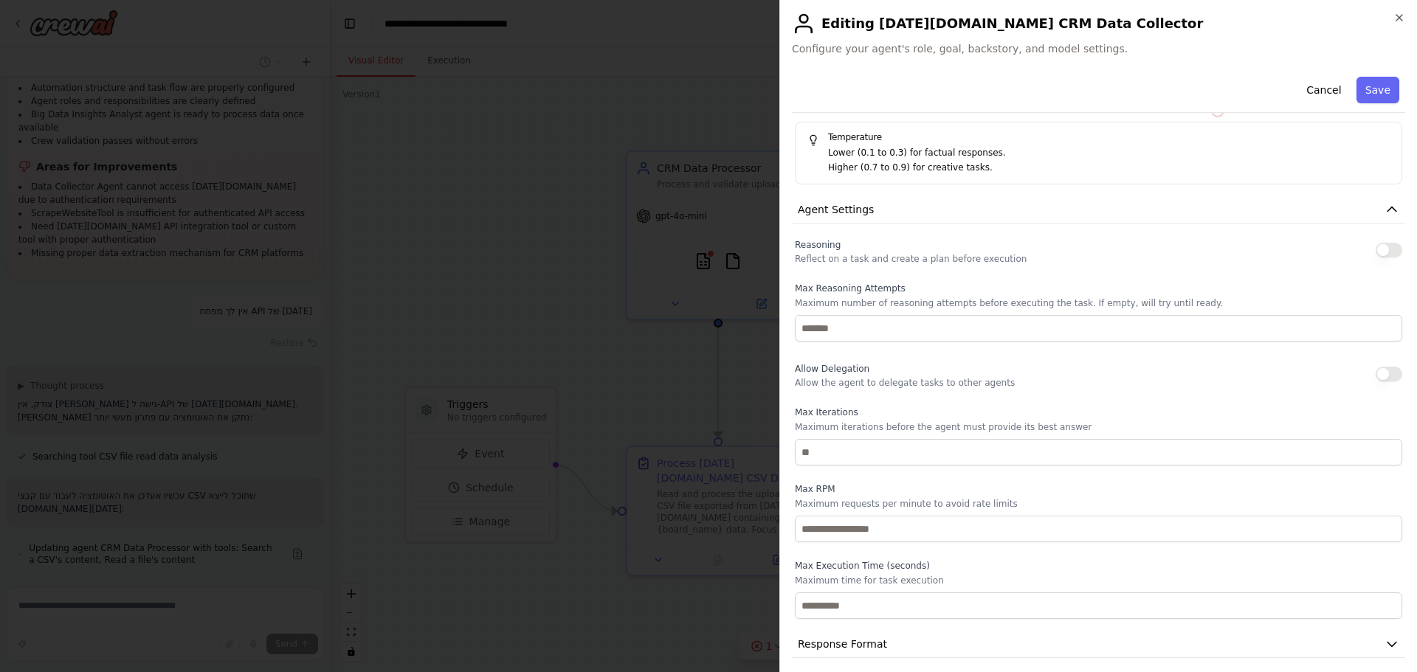
scroll to position [399, 0]
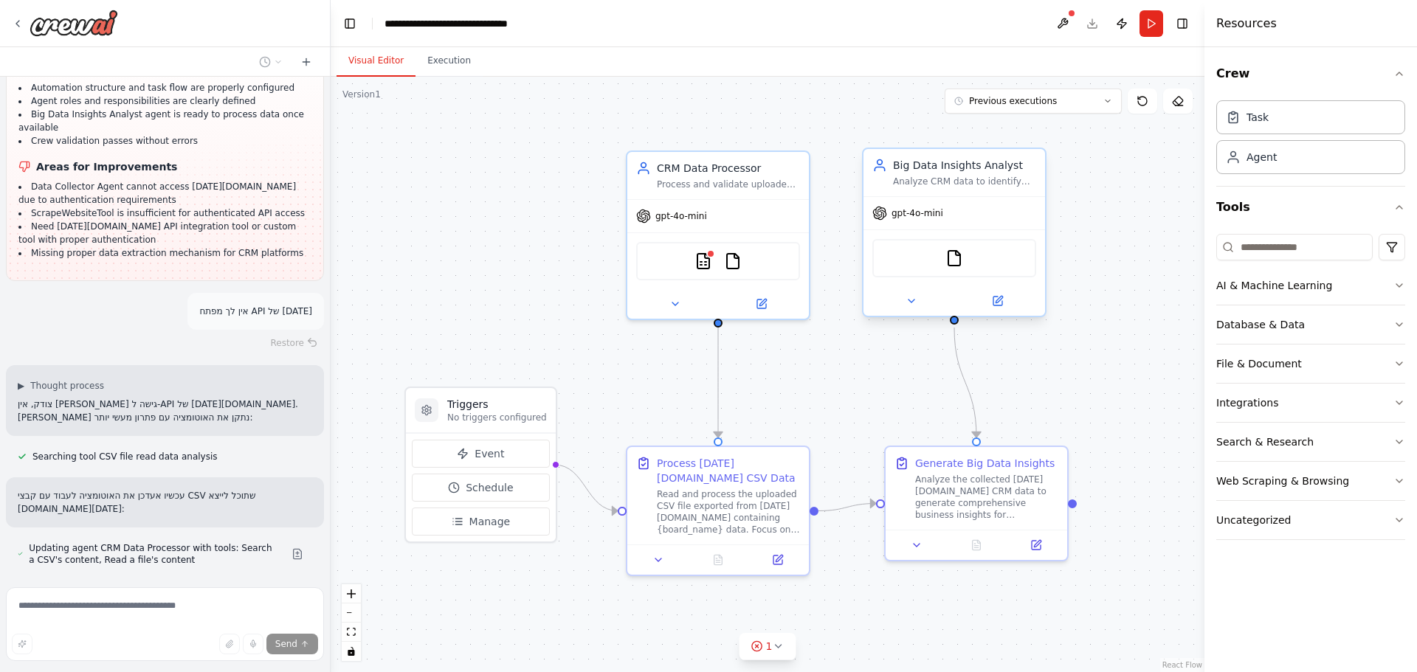
click at [917, 200] on div "gpt-4o-mini" at bounding box center [954, 213] width 182 height 32
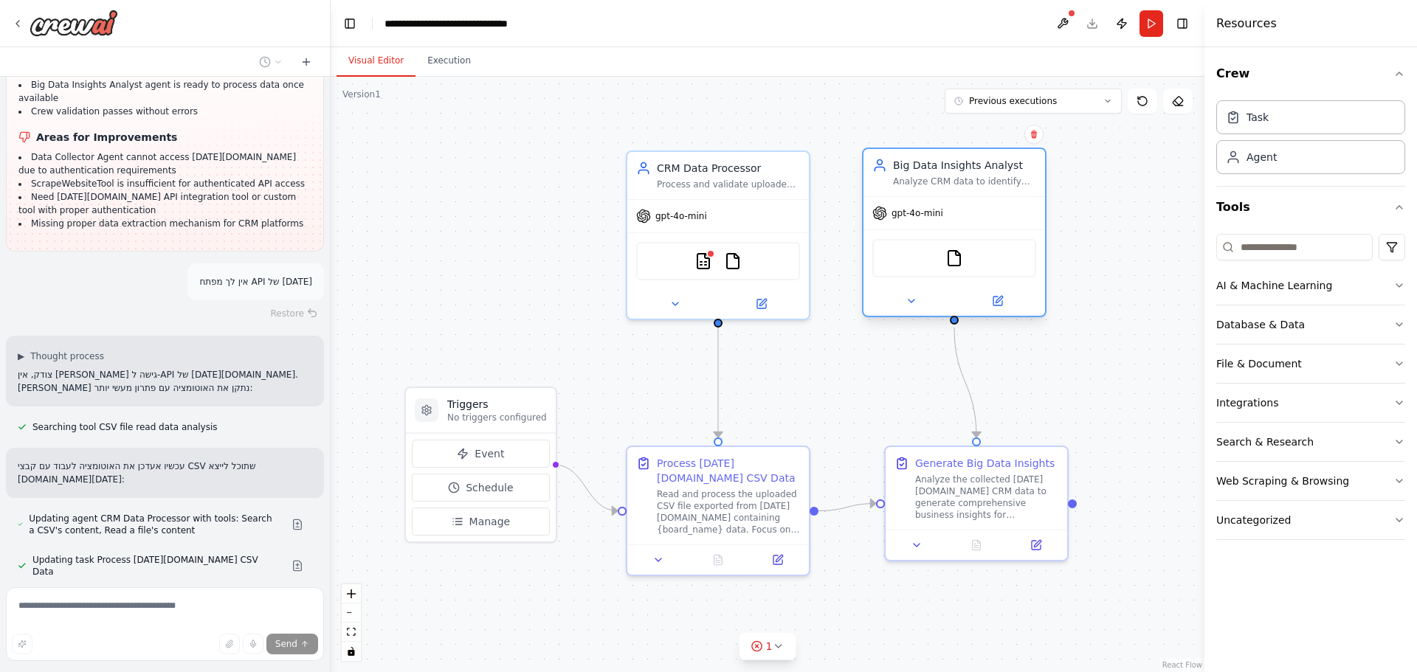
click at [917, 200] on div "gpt-4o-mini" at bounding box center [954, 213] width 182 height 32
click at [993, 303] on icon at bounding box center [997, 301] width 9 height 9
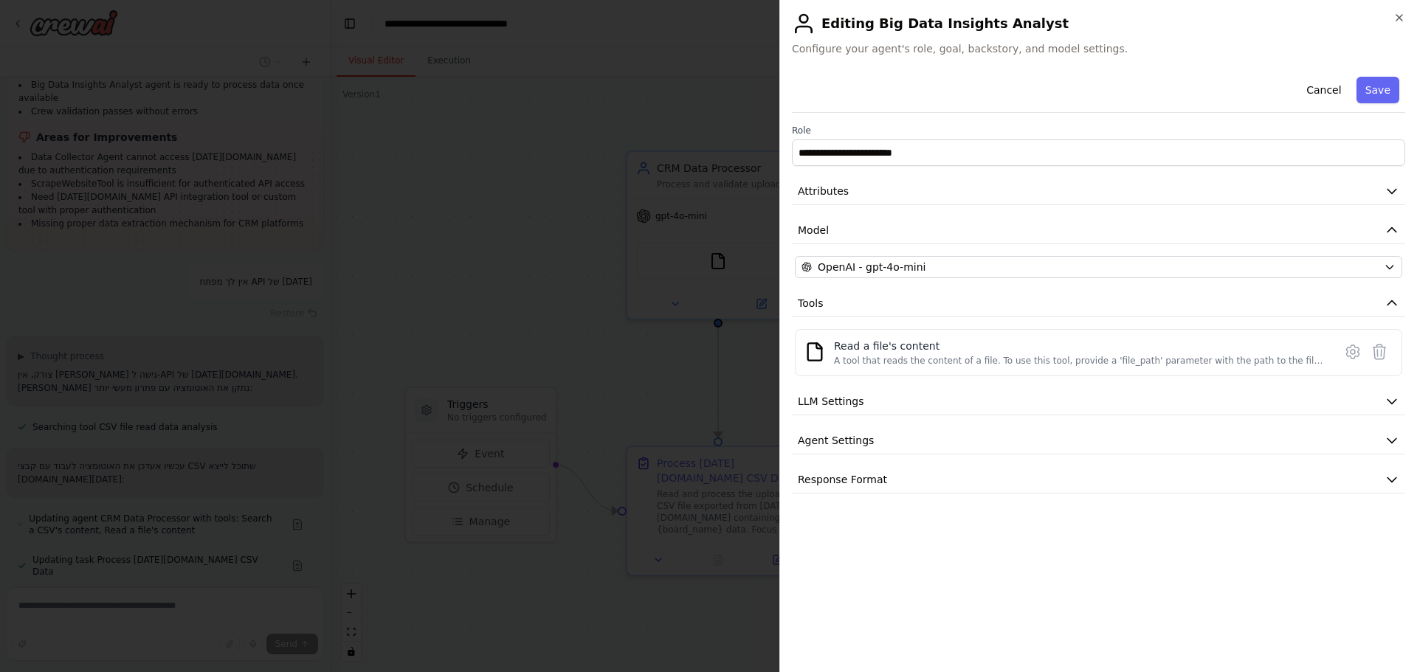
scroll to position [4251, 0]
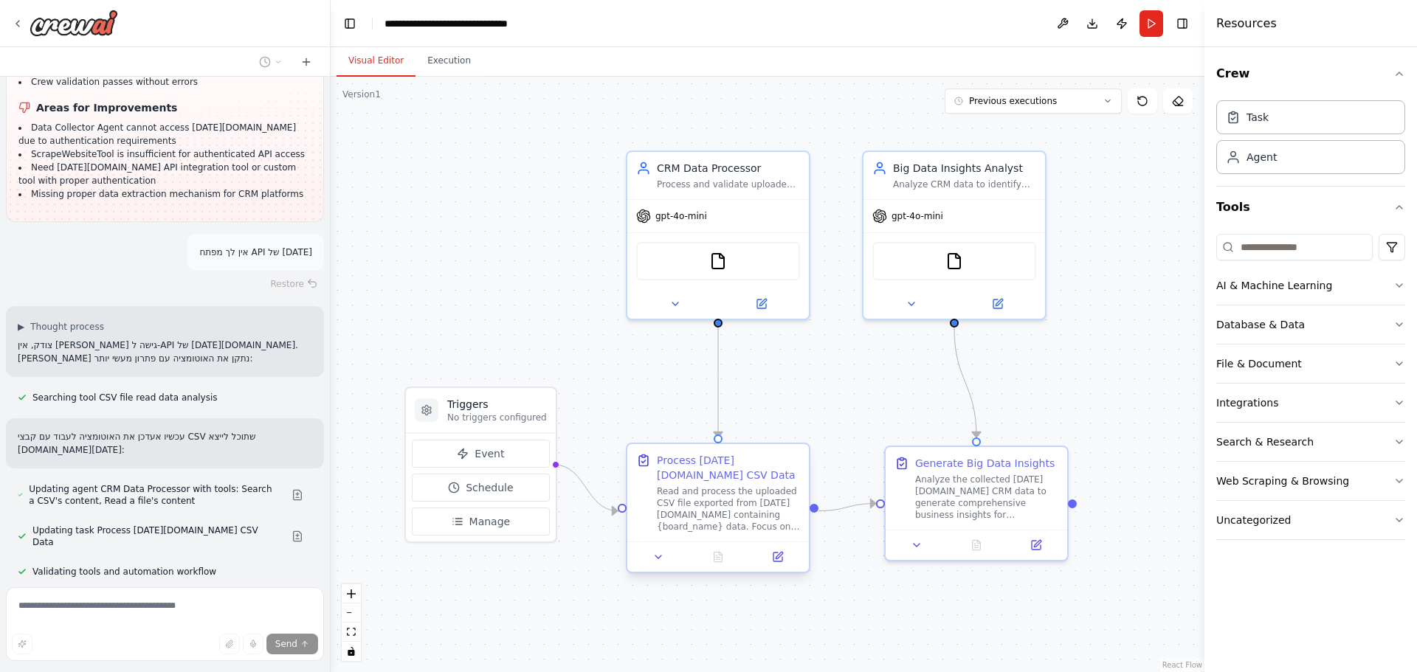
click at [685, 488] on div "Read and process the uploaded CSV file exported from Monday.com containing {boa…" at bounding box center [728, 508] width 143 height 47
click at [667, 559] on button at bounding box center [658, 557] width 51 height 18
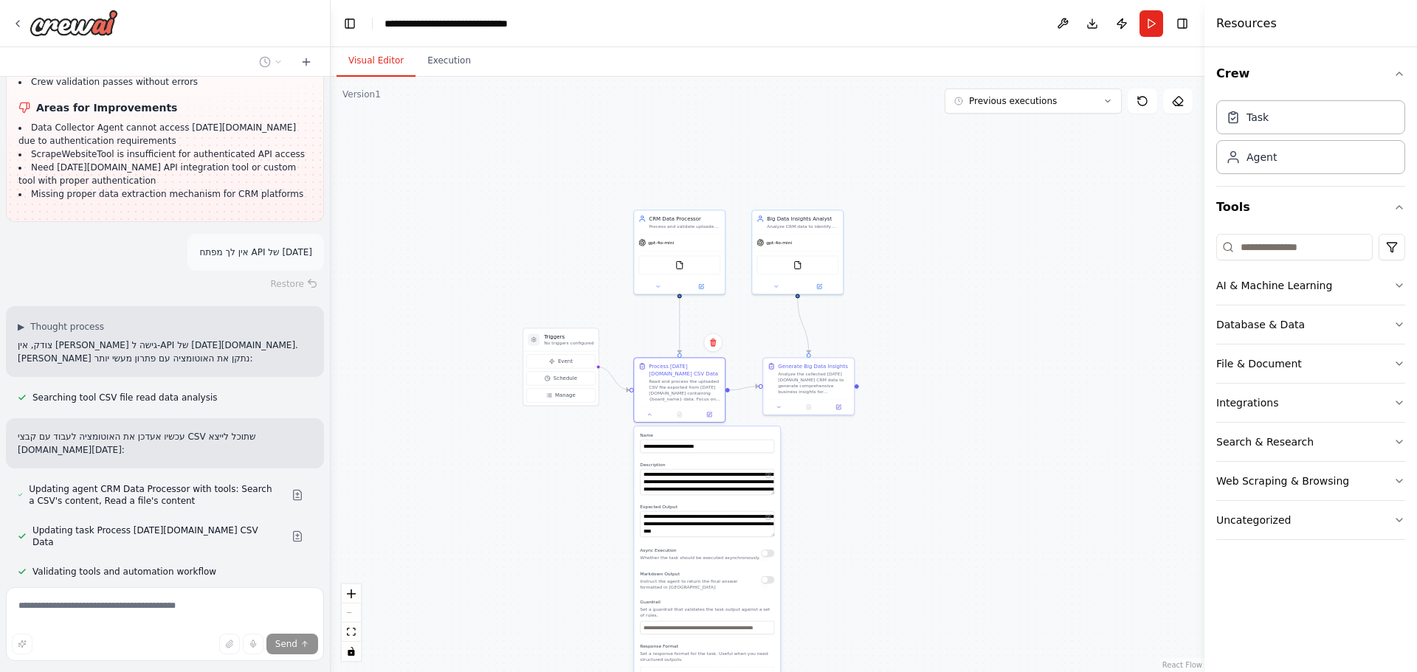
drag, startPoint x: 919, startPoint y: 595, endPoint x: 816, endPoint y: 368, distance: 249.3
click at [816, 368] on div ".deletable-edge-delete-btn { width: 20px; height: 20px; border: 0px solid #ffff…" at bounding box center [768, 374] width 874 height 595
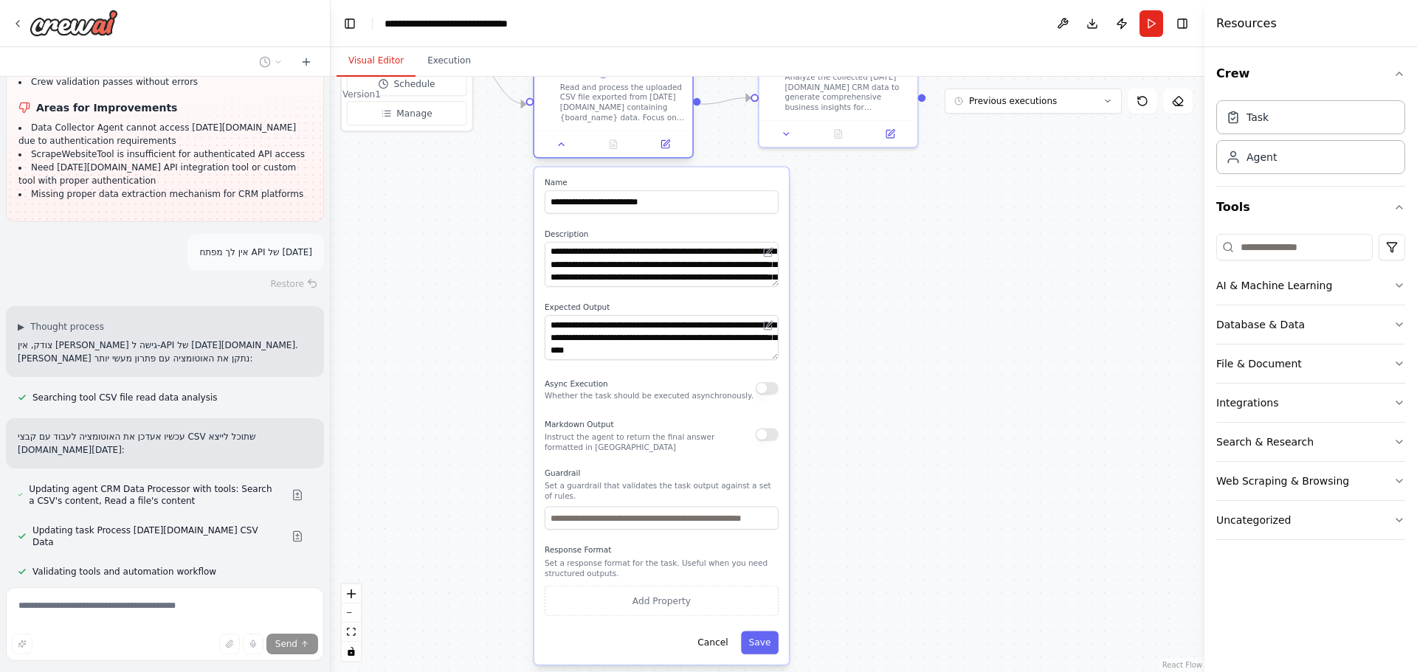
click at [670, 159] on div "**********" at bounding box center [613, 104] width 161 height 114
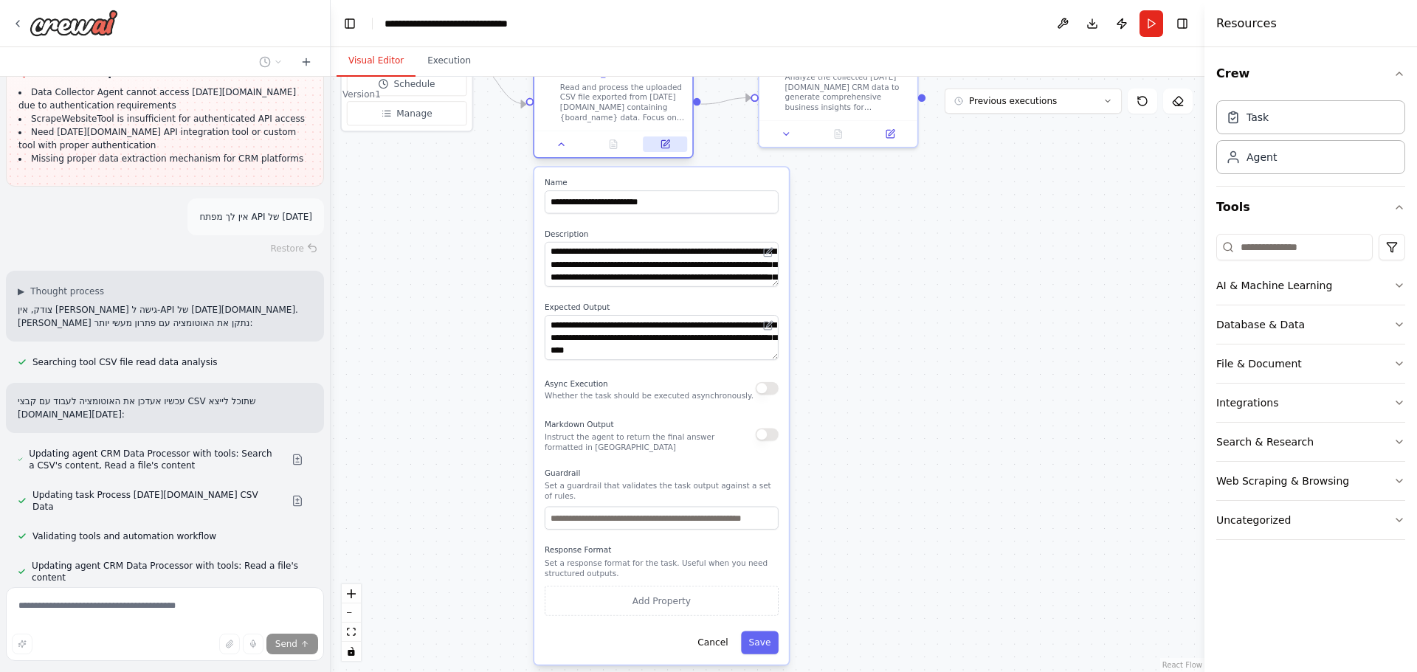
click at [663, 147] on icon at bounding box center [664, 143] width 7 height 7
click at [1273, 326] on div "Database & Data" at bounding box center [1260, 324] width 89 height 15
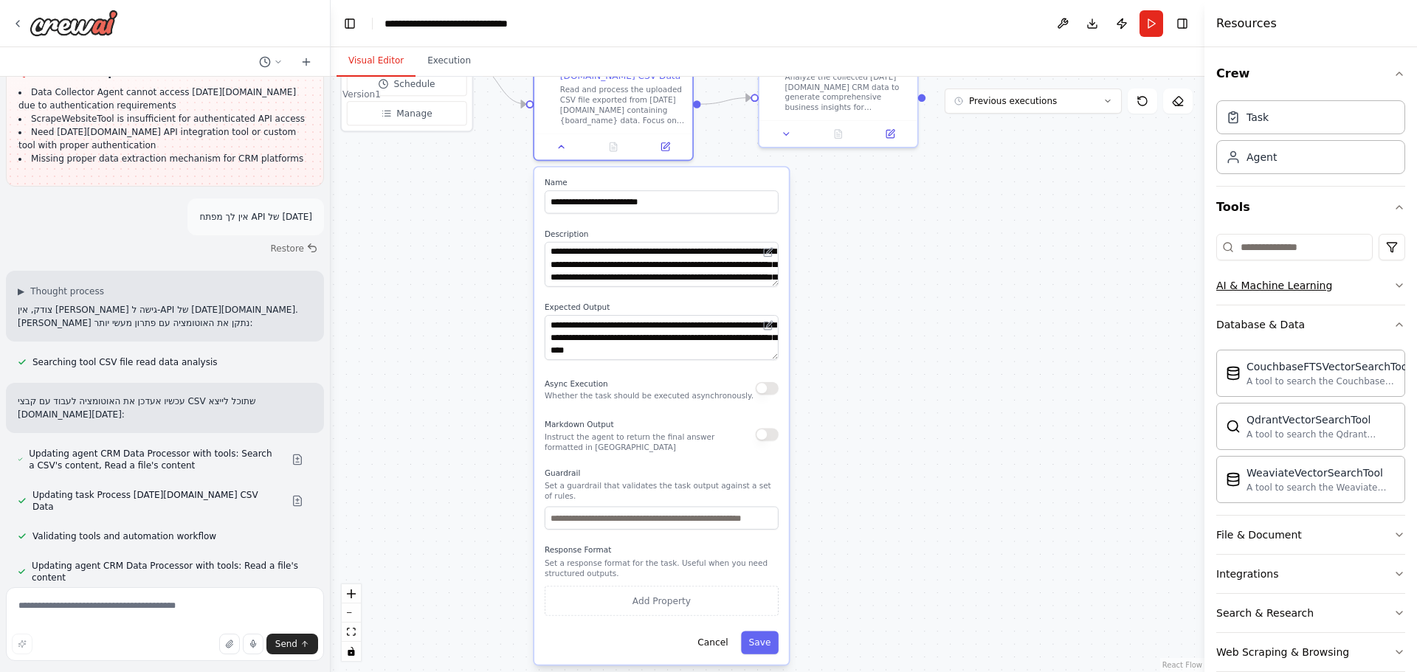
click at [1276, 284] on div "AI & Machine Learning" at bounding box center [1274, 285] width 116 height 15
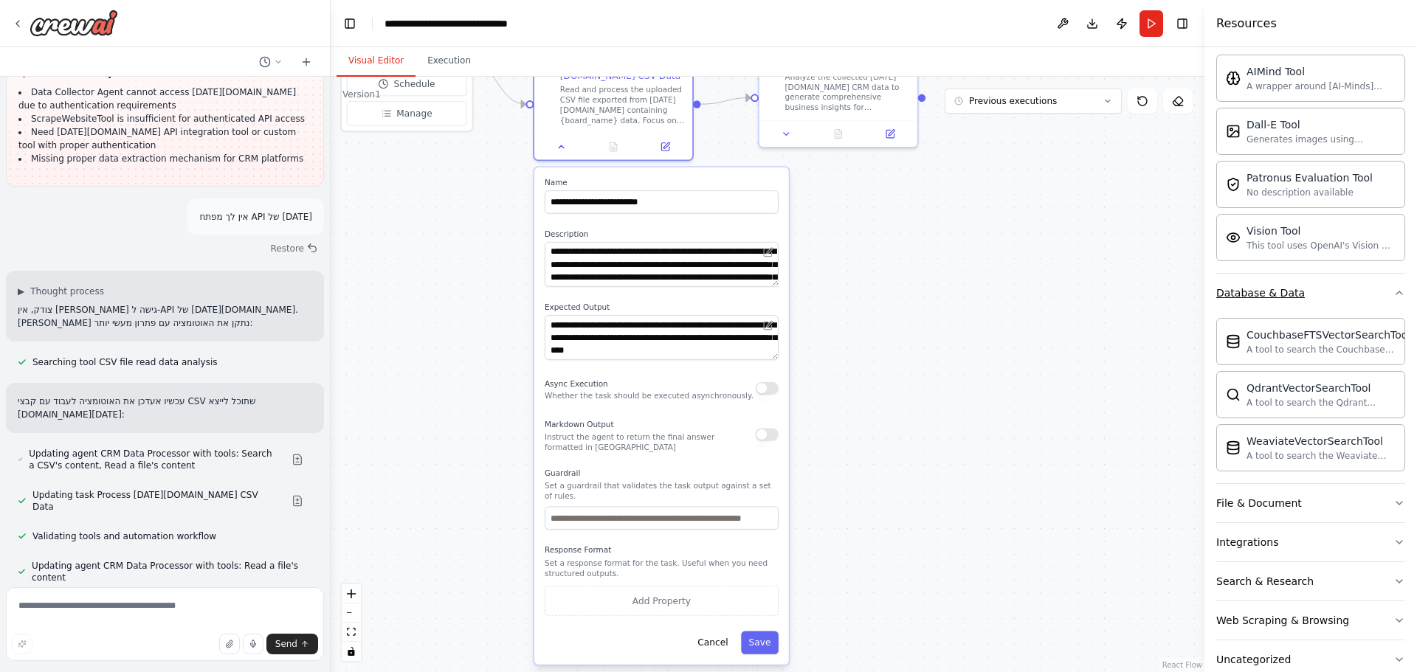
scroll to position [287, 0]
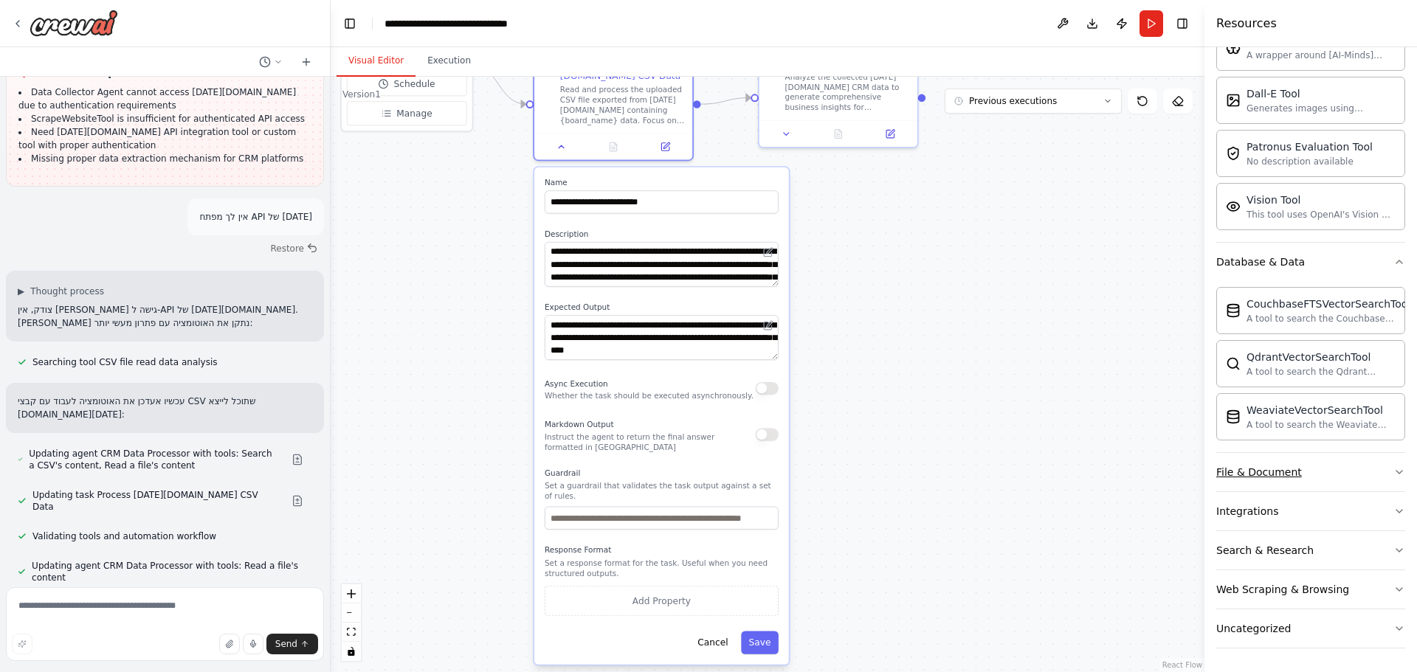
click at [1242, 481] on button "File & Document" at bounding box center [1310, 472] width 189 height 38
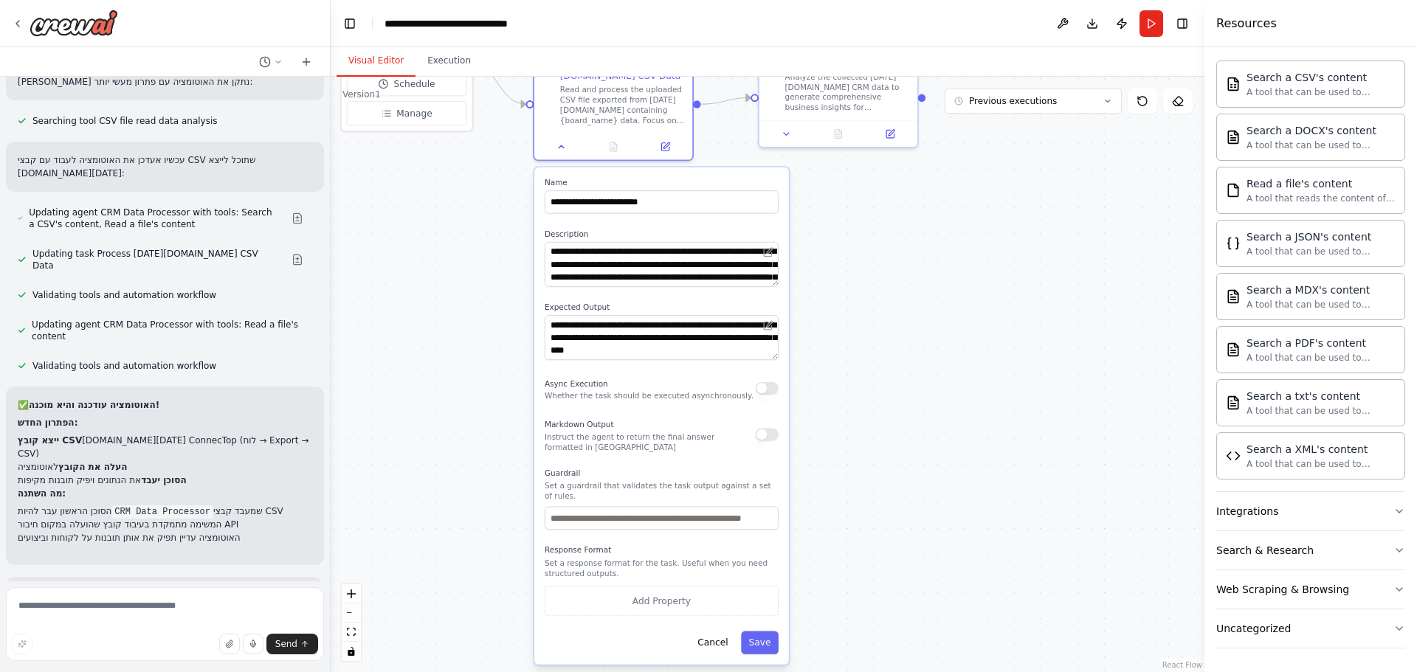
scroll to position [4538, 0]
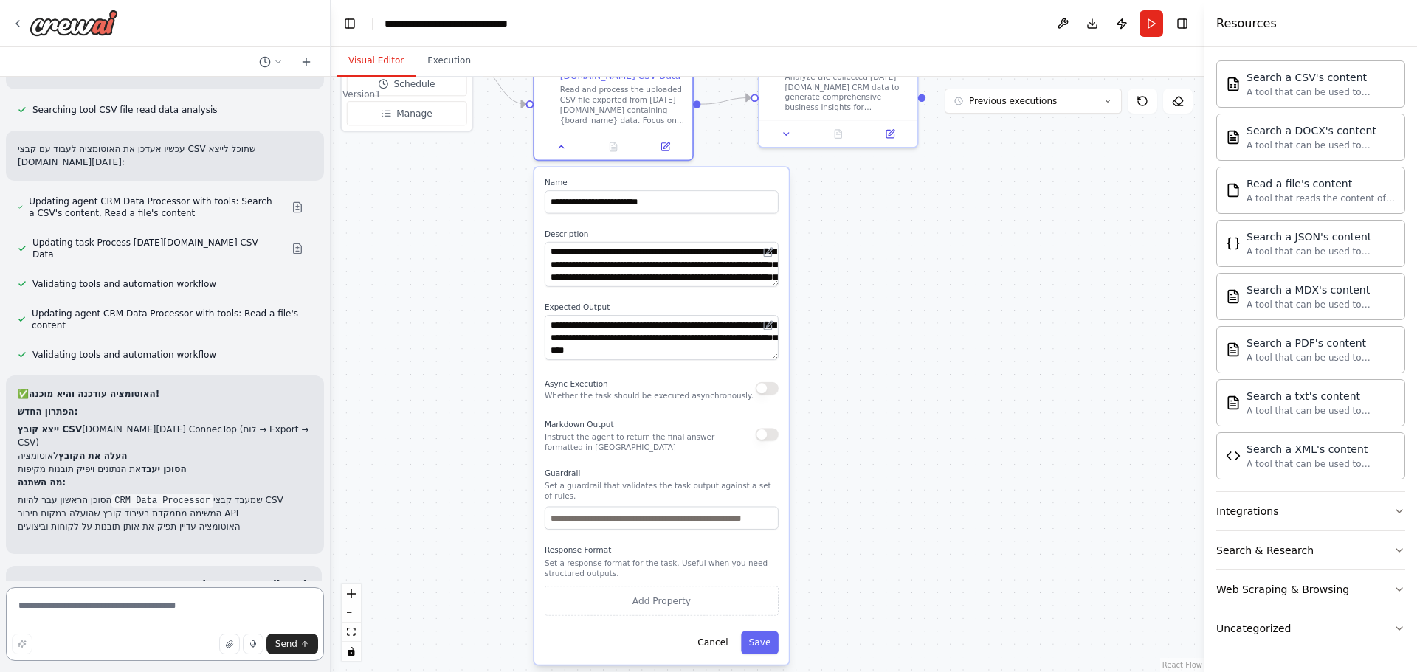
click at [91, 609] on textarea at bounding box center [165, 624] width 318 height 74
type textarea "**********"
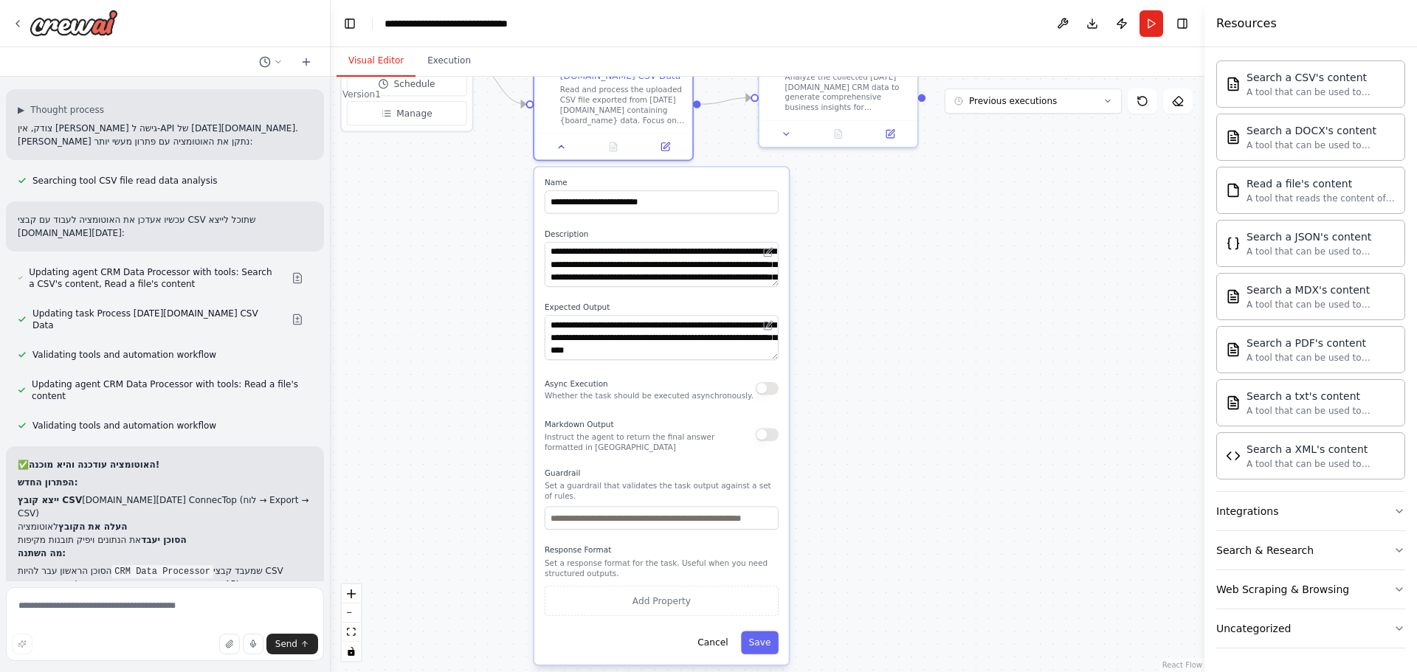
scroll to position [4549, 0]
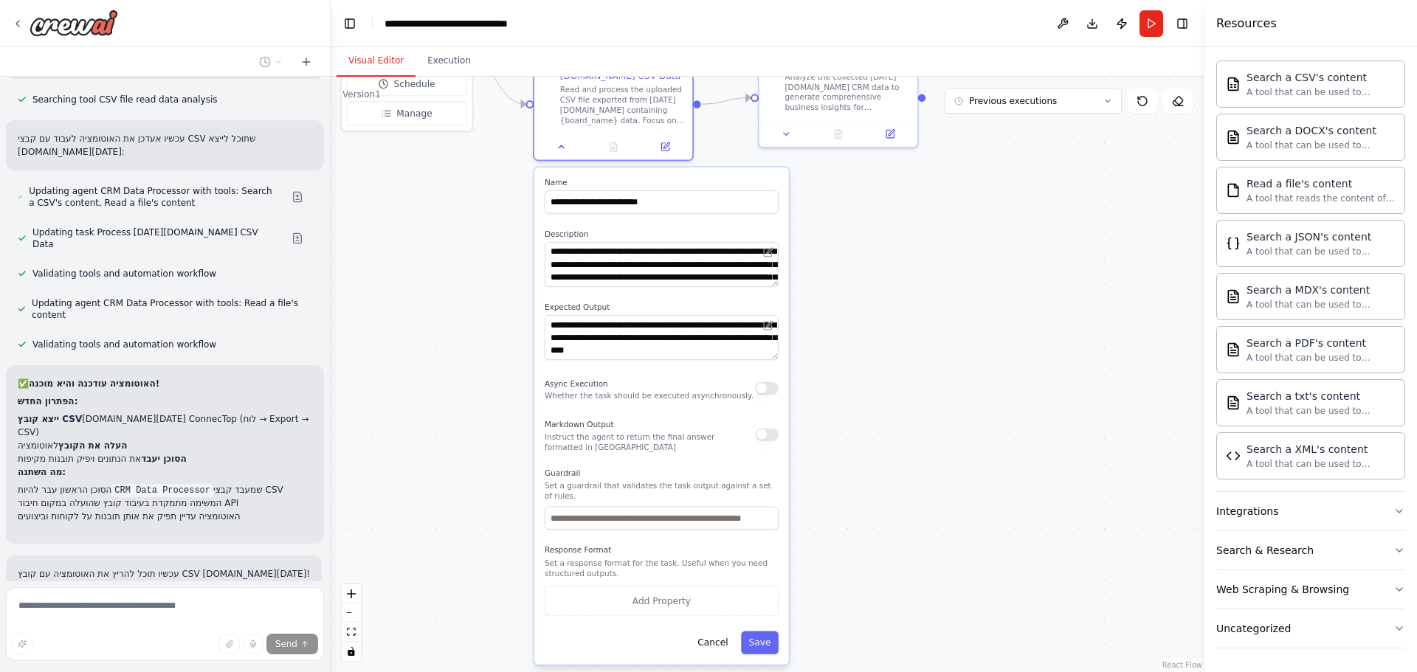
click at [424, 457] on div ".deletable-edge-delete-btn { width: 20px; height: 20px; border: 0px solid #ffff…" at bounding box center [768, 374] width 874 height 595
click at [699, 632] on button "Cancel" at bounding box center [713, 642] width 46 height 23
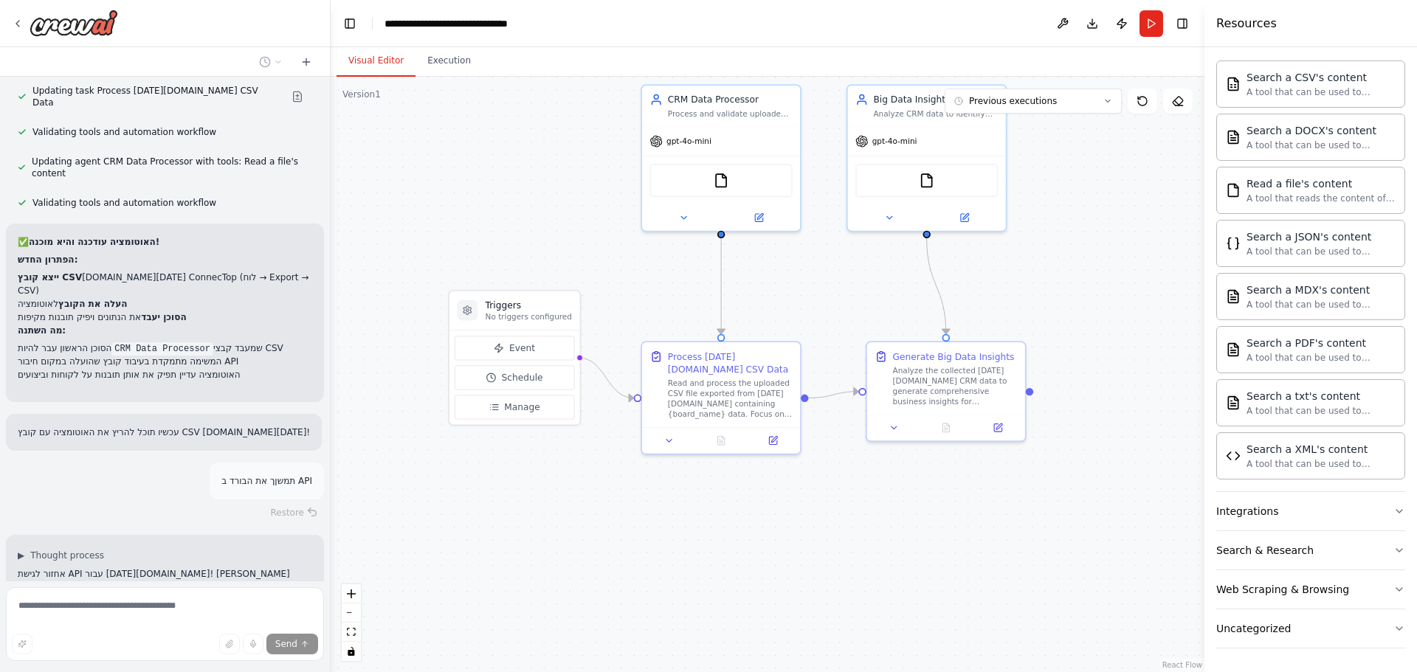
scroll to position [4720, 0]
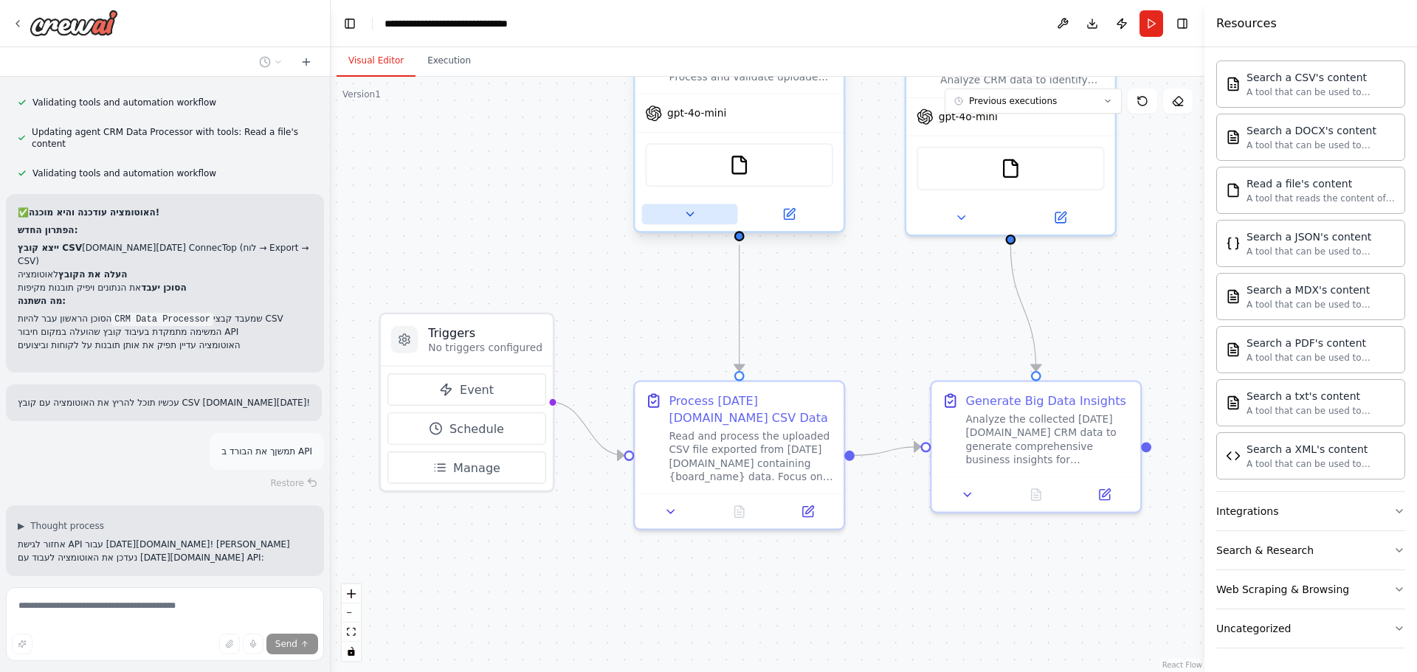
click at [694, 215] on icon at bounding box center [688, 213] width 13 height 13
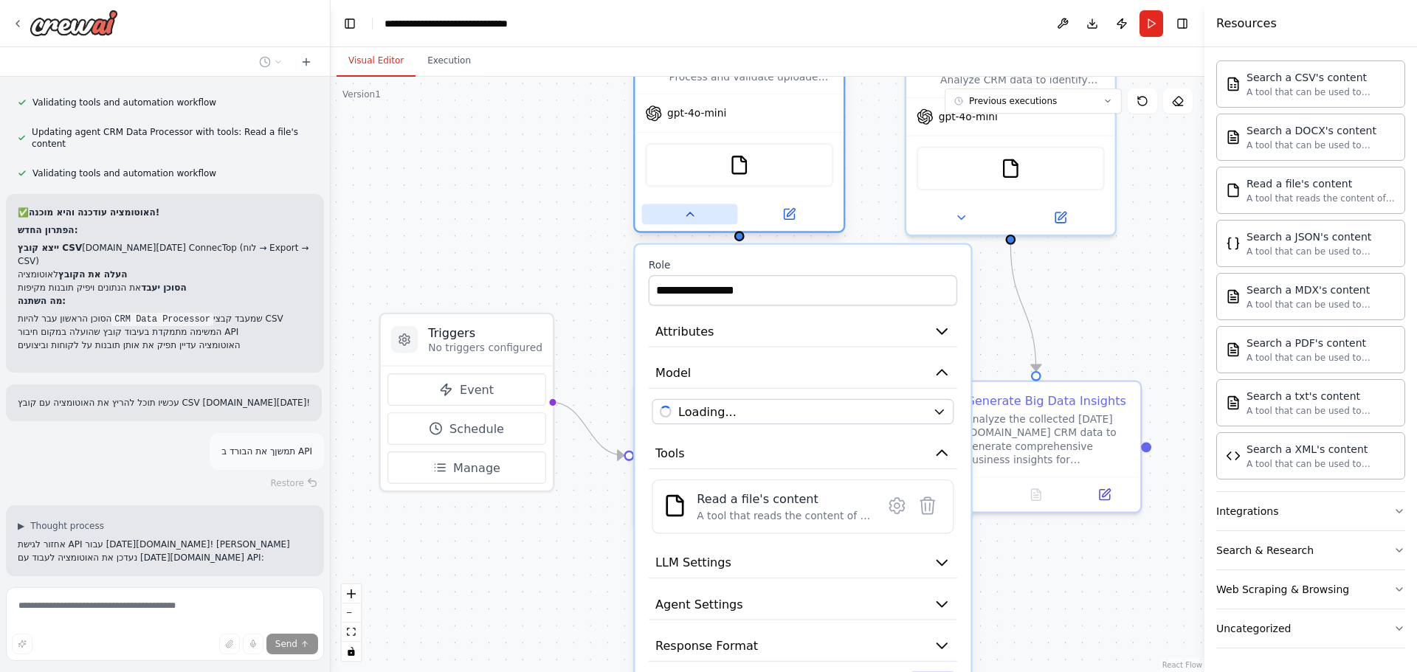
scroll to position [4755, 0]
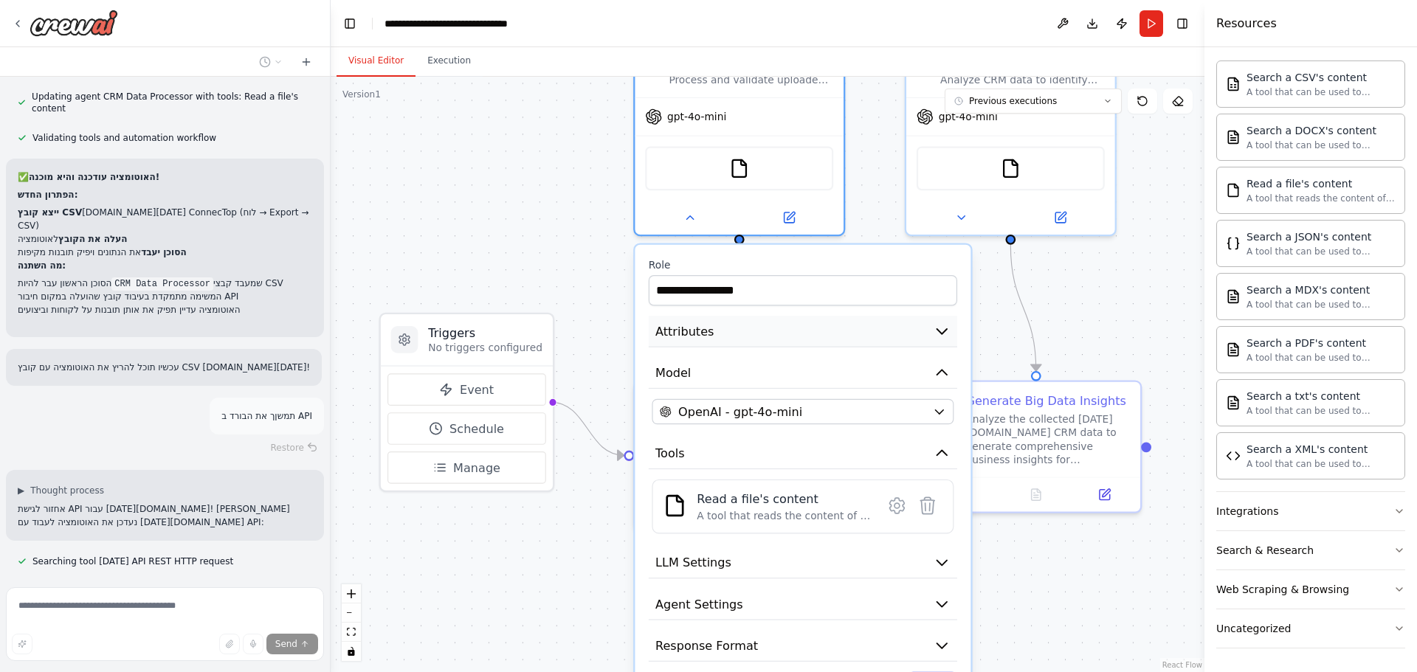
click at [708, 320] on button "Attributes" at bounding box center [803, 332] width 308 height 32
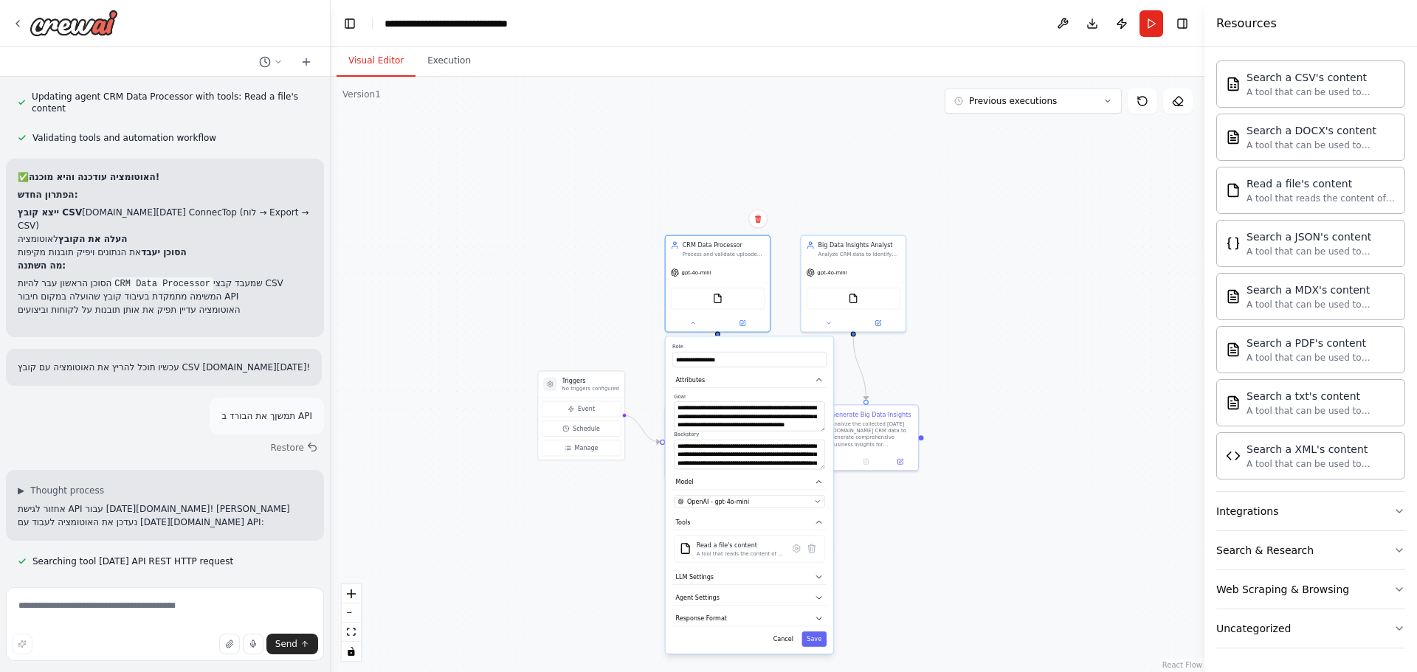
click at [519, 305] on div ".deletable-edge-delete-btn { width: 20px; height: 20px; border: 0px solid #ffff…" at bounding box center [768, 374] width 874 height 595
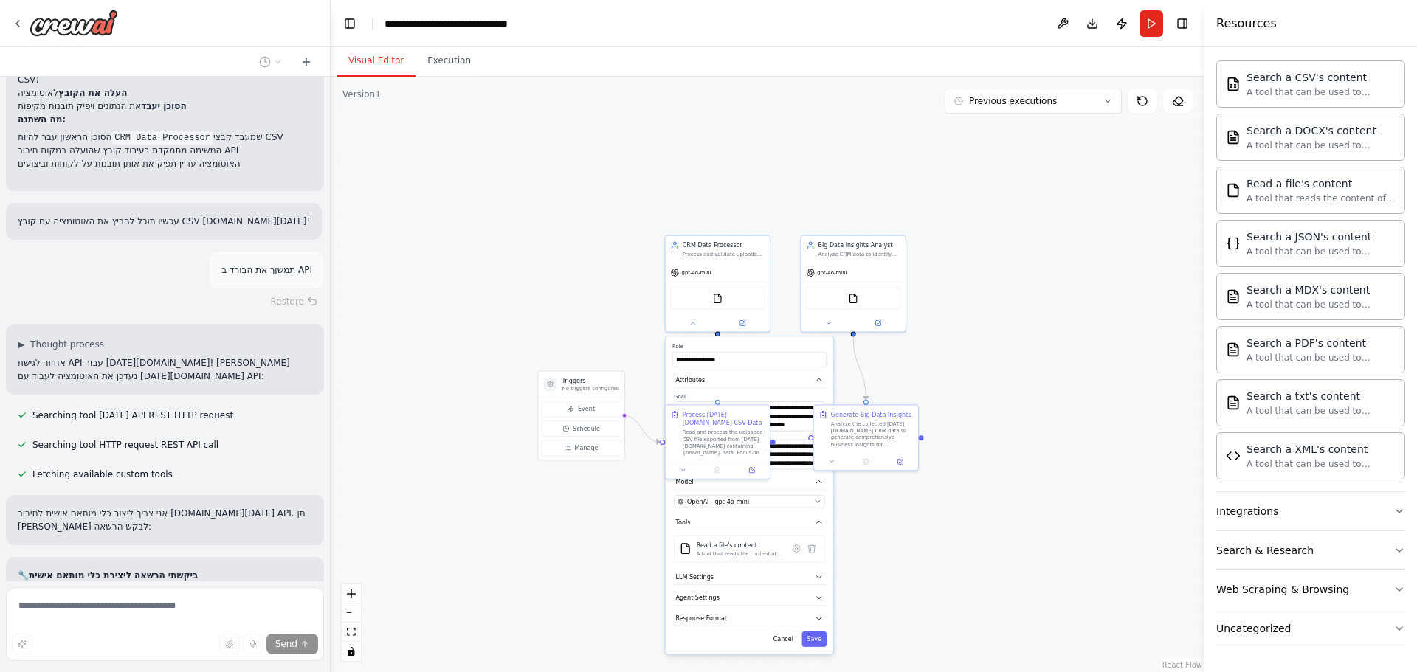
scroll to position [4959, 0]
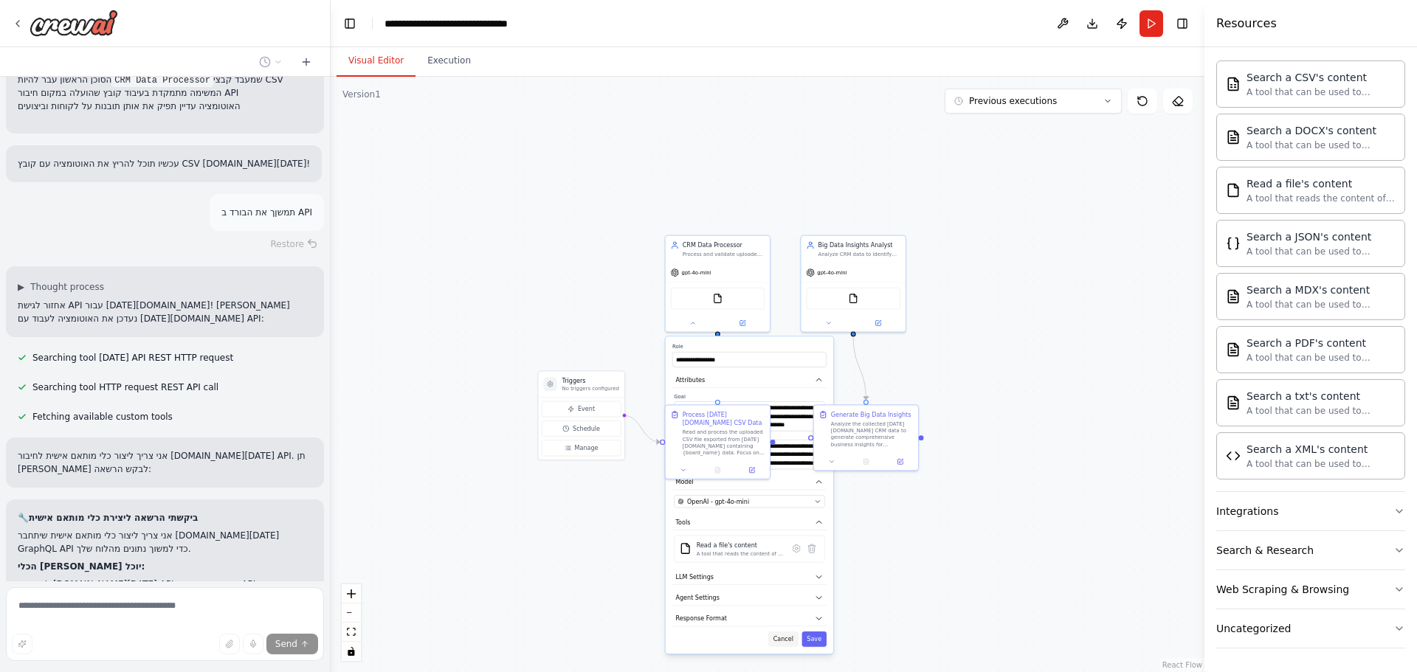
click at [790, 638] on button "Cancel" at bounding box center [783, 639] width 30 height 15
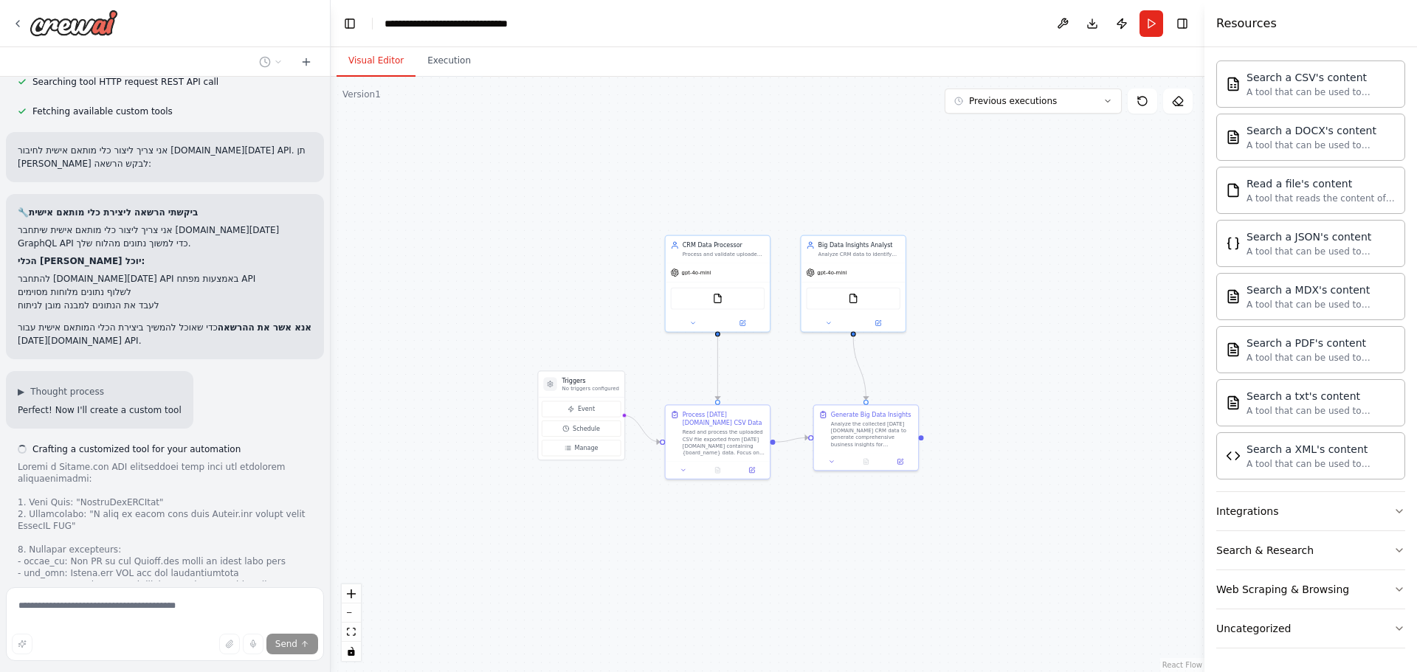
scroll to position [5512, 0]
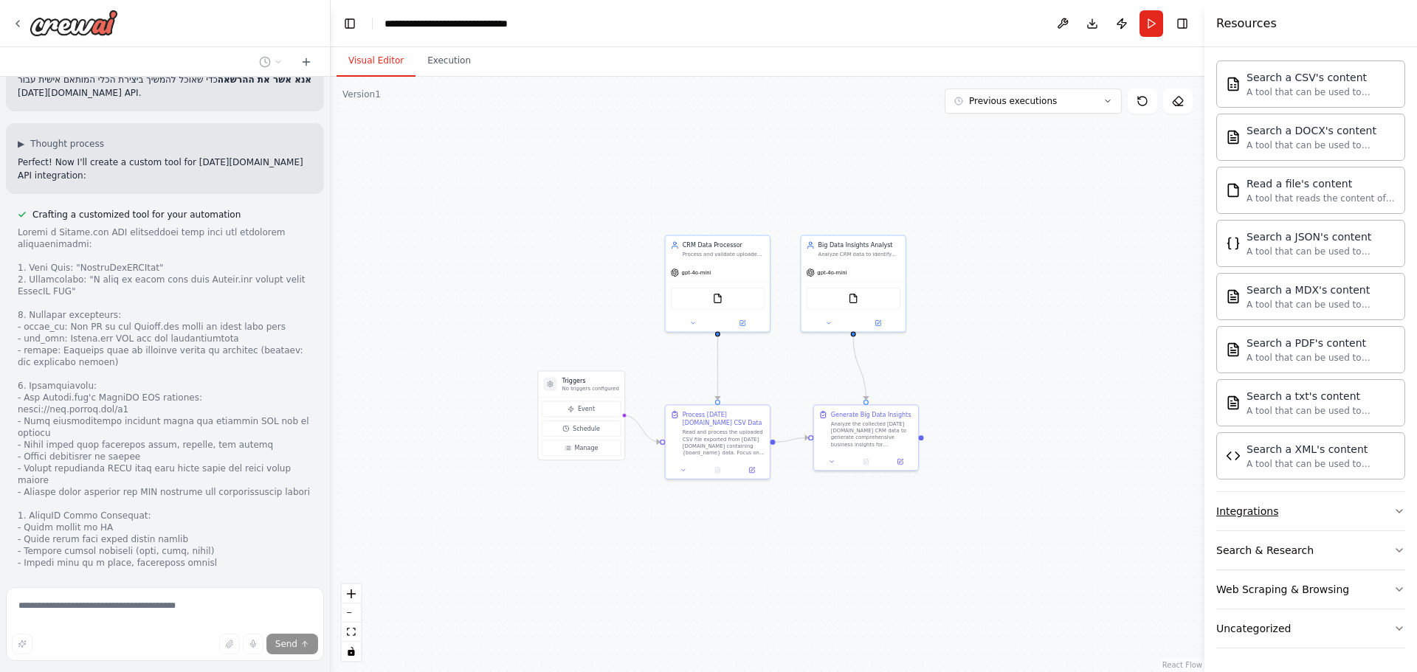
click at [1299, 508] on button "Integrations" at bounding box center [1310, 511] width 189 height 38
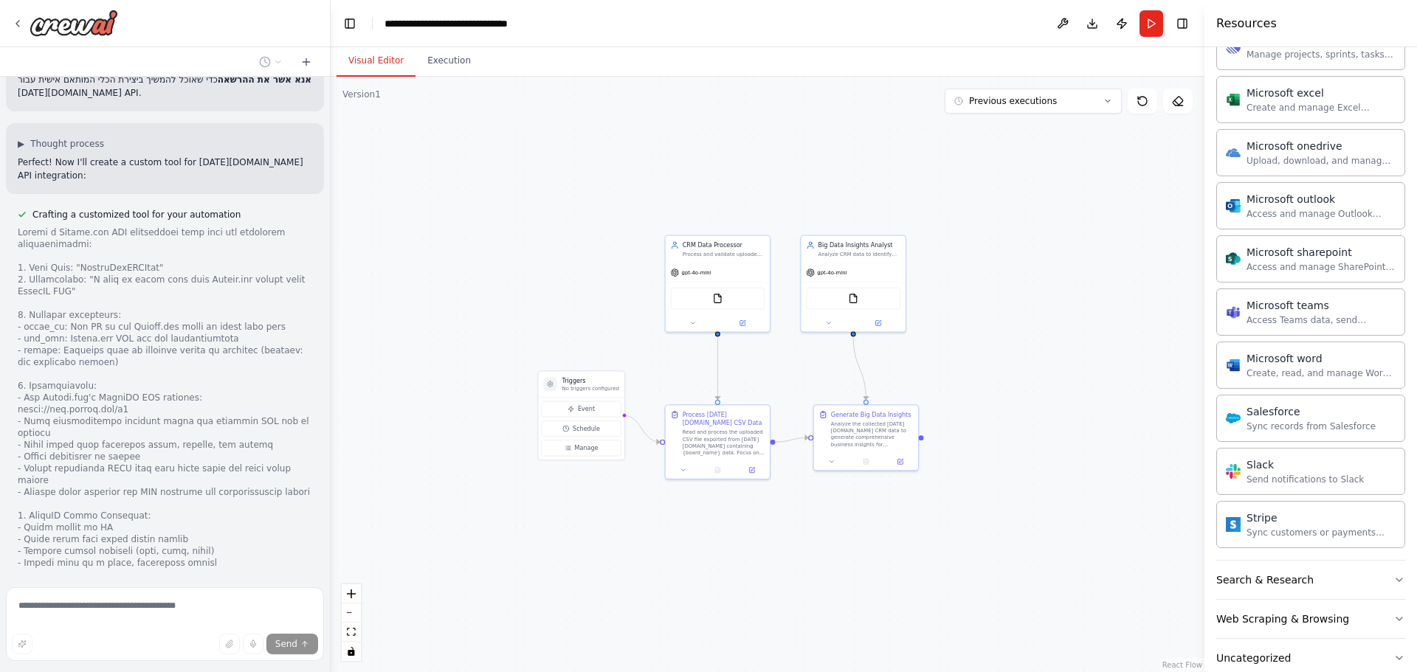
scroll to position [1639, 0]
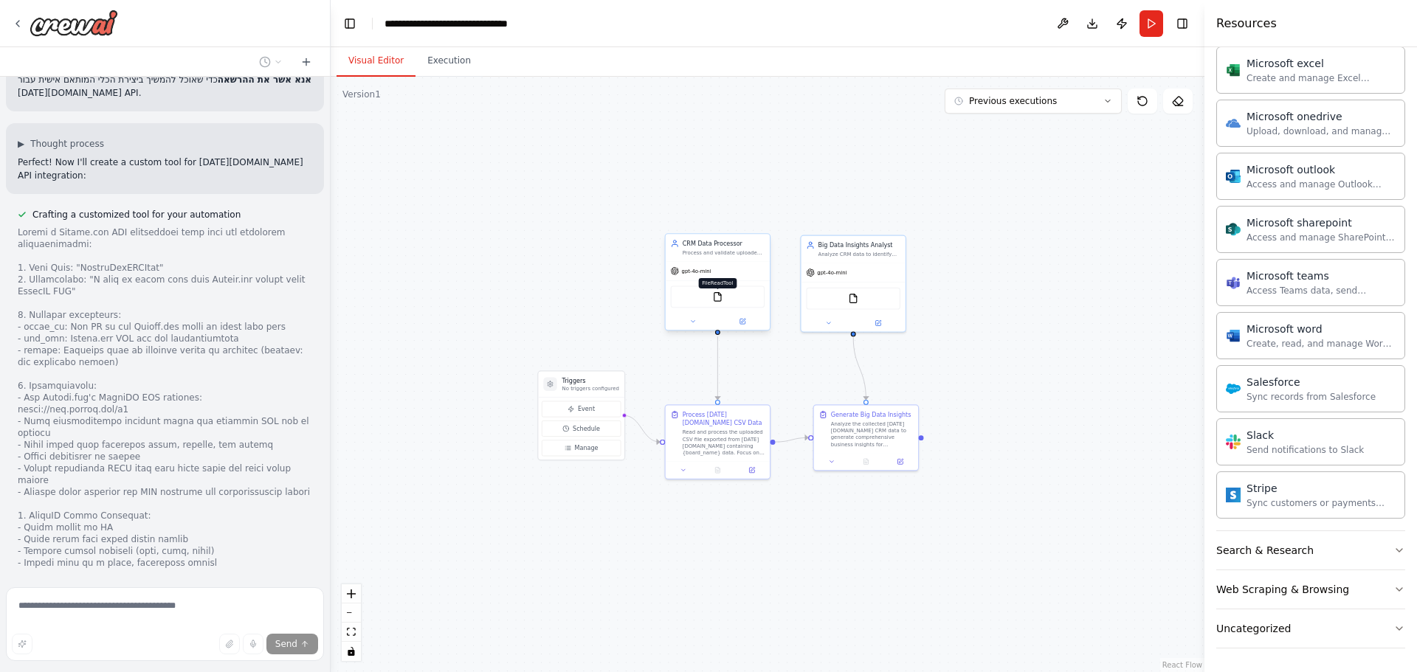
click at [719, 293] on img at bounding box center [717, 296] width 10 height 10
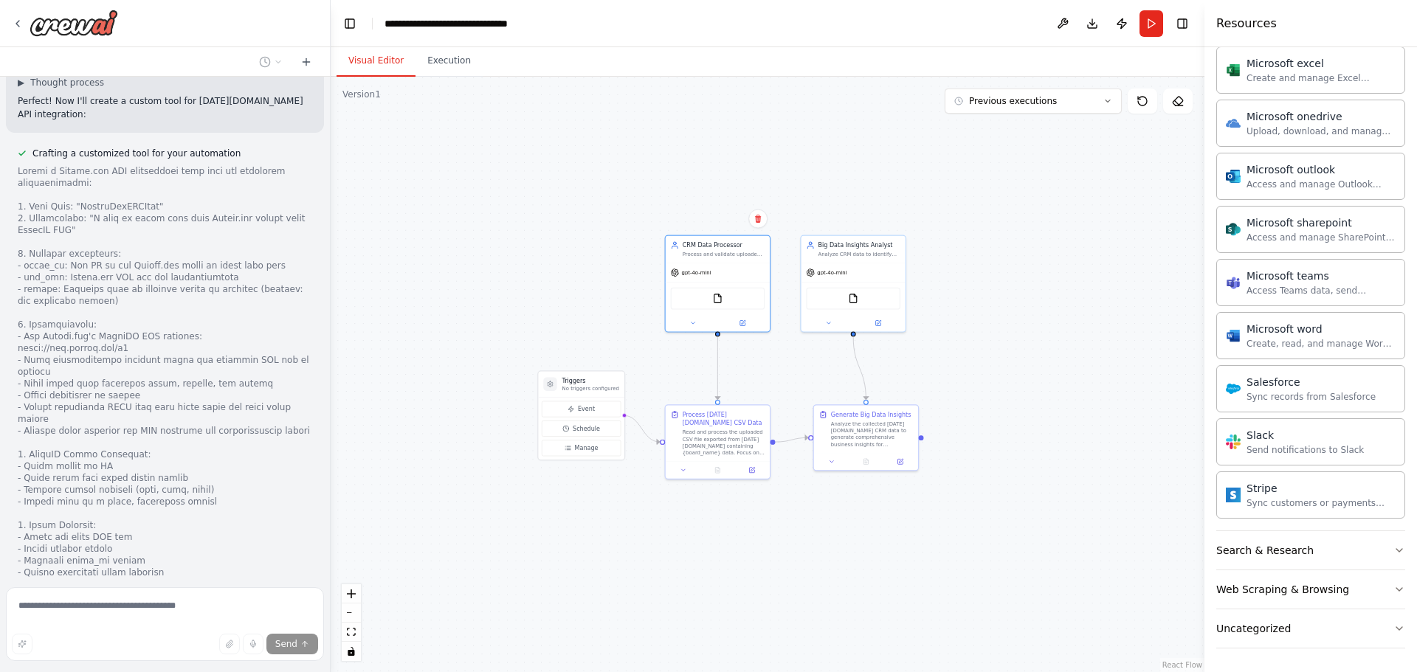
scroll to position [5589, 0]
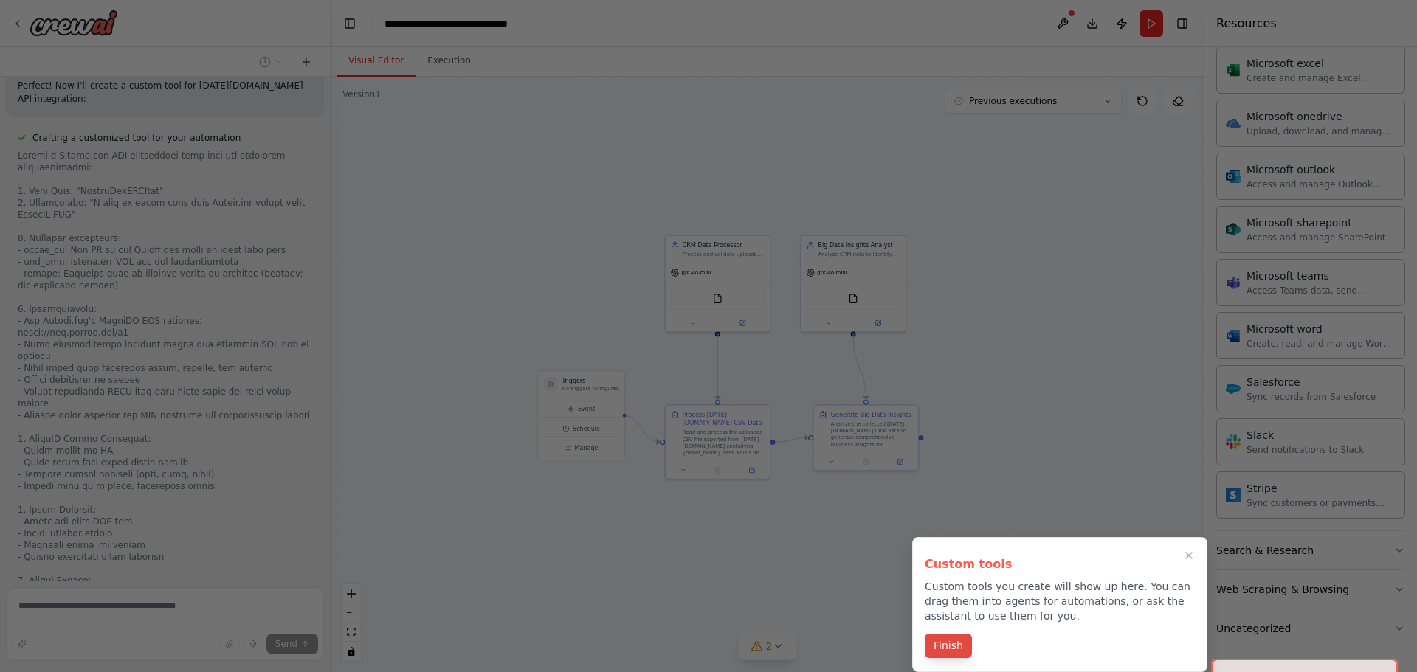
click at [937, 643] on button "Finish" at bounding box center [947, 646] width 47 height 24
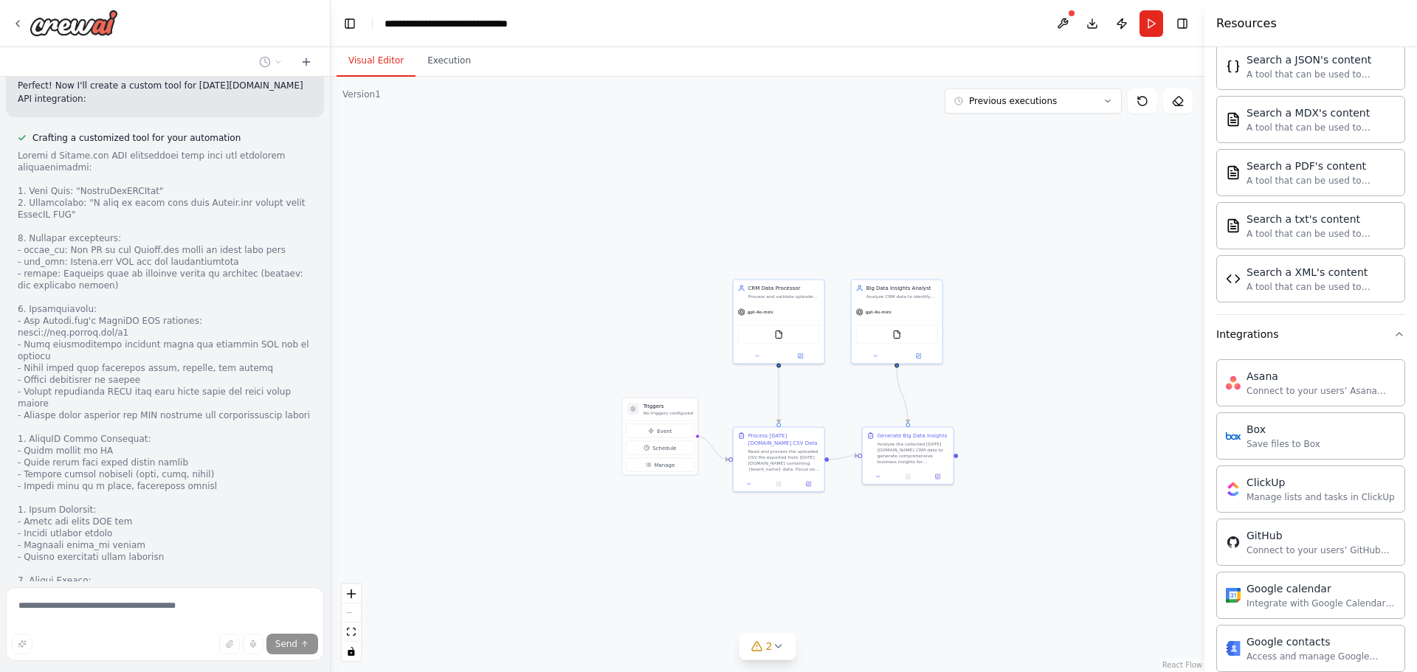
scroll to position [1122, 0]
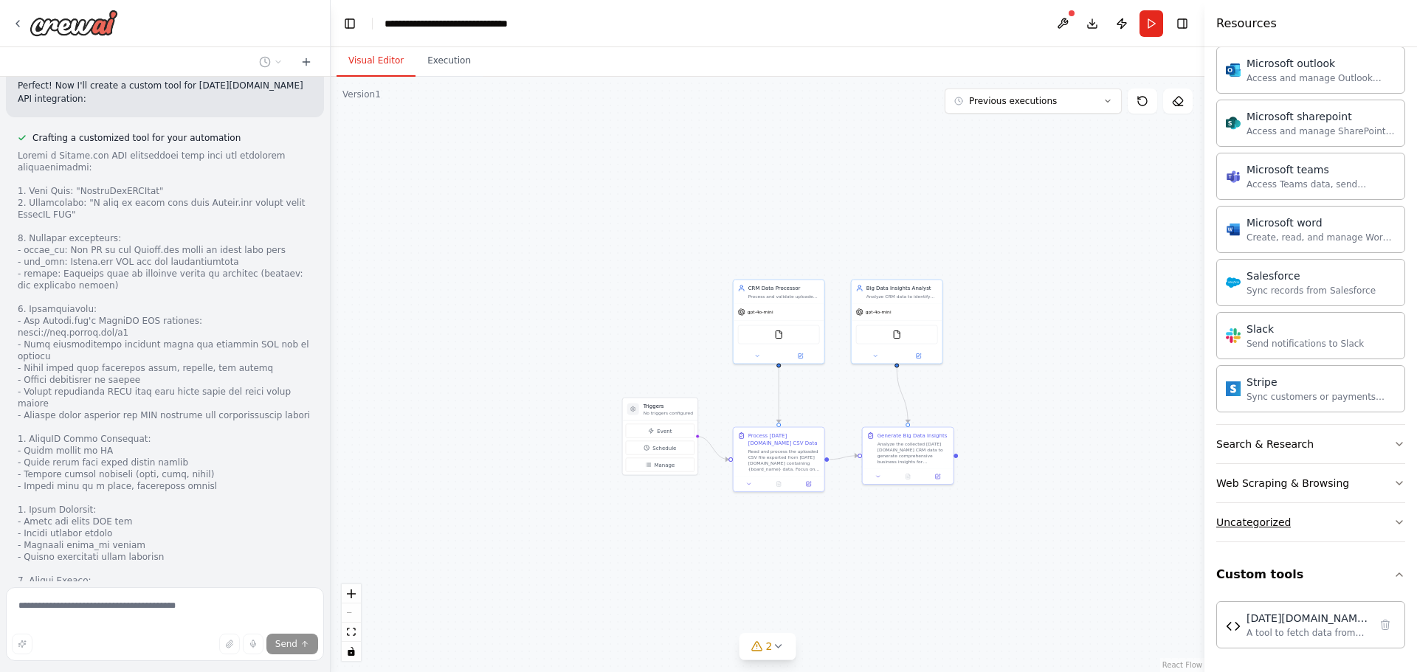
click at [1290, 516] on button "Uncategorized" at bounding box center [1310, 522] width 189 height 38
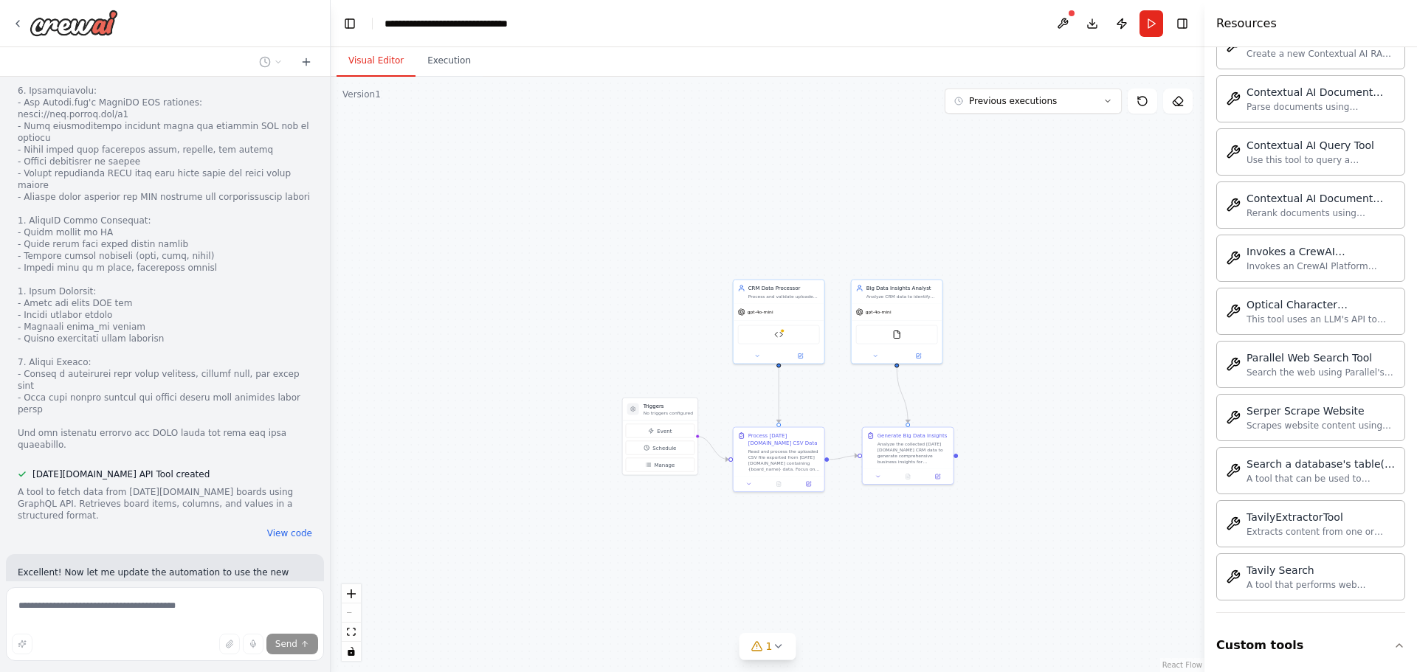
scroll to position [5843, 0]
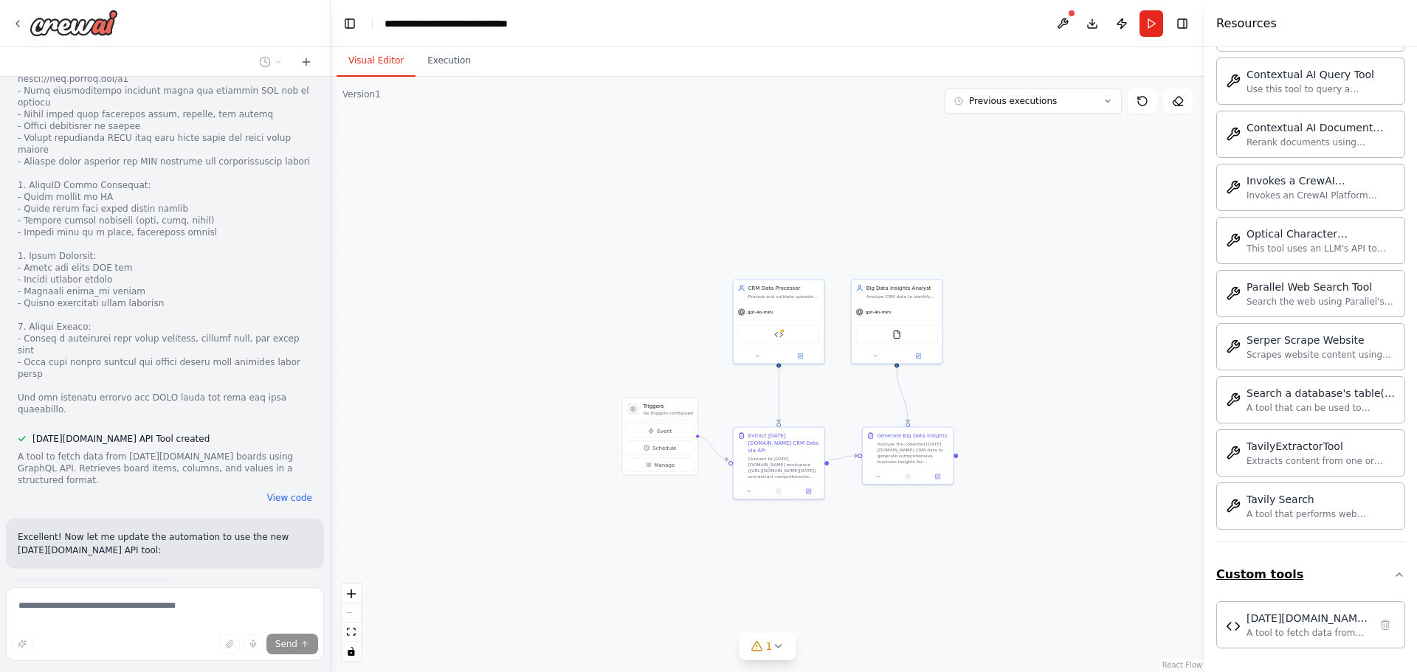
click at [1291, 565] on button "Custom tools" at bounding box center [1310, 574] width 189 height 41
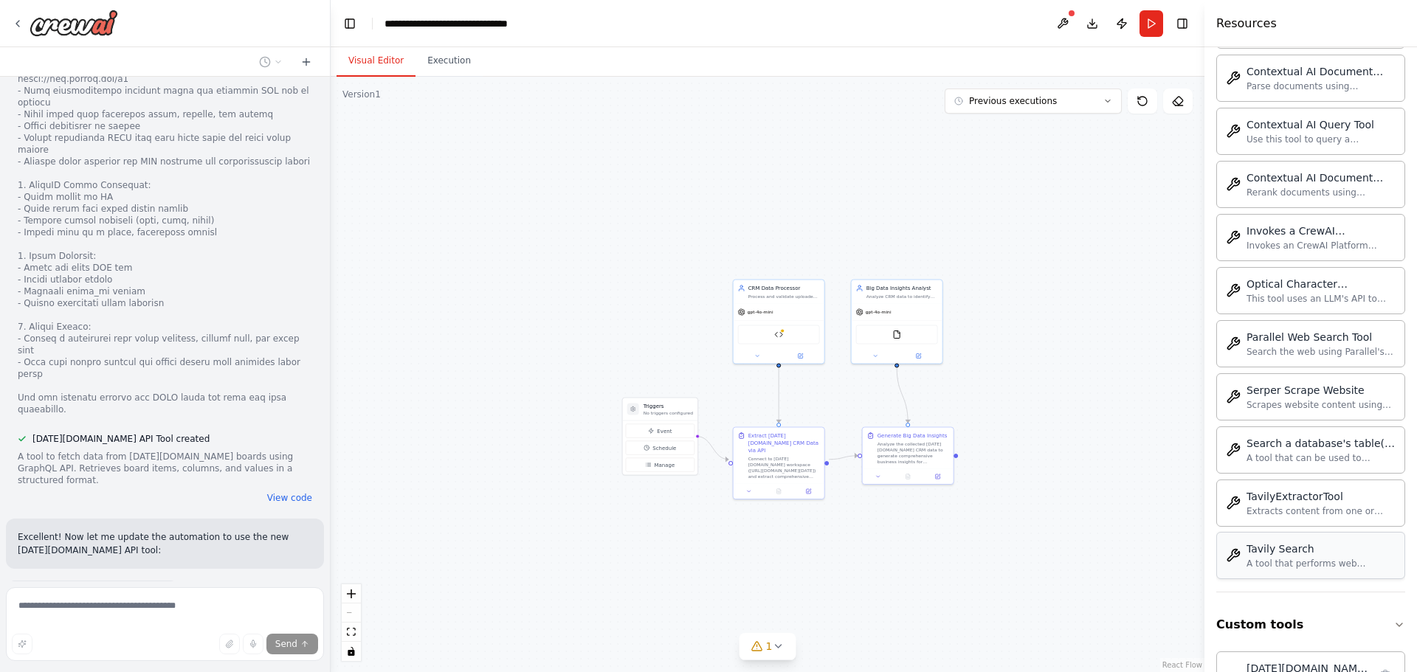
scroll to position [2489, 0]
